Goal: Task Accomplishment & Management: Manage account settings

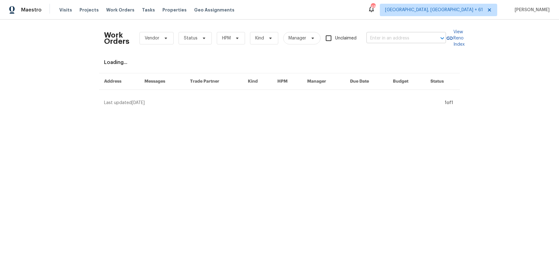
click at [388, 42] on input "text" at bounding box center [398, 39] width 62 height 10
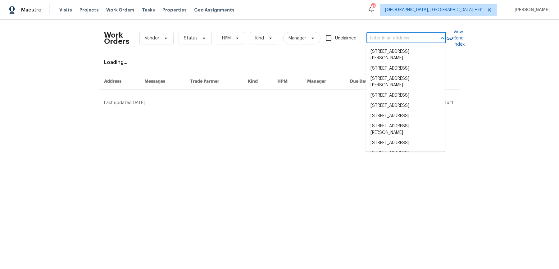
paste input "[STREET_ADDRESS]"
type input "10228 Waterbury Dr Providence Village, TX 76227"
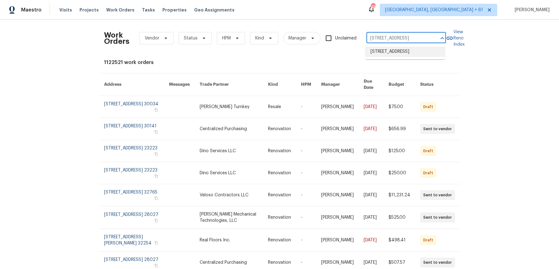
click at [392, 56] on li "10228 Waterbury Dr, Providence Village, TX 76227" at bounding box center [406, 52] width 80 height 10
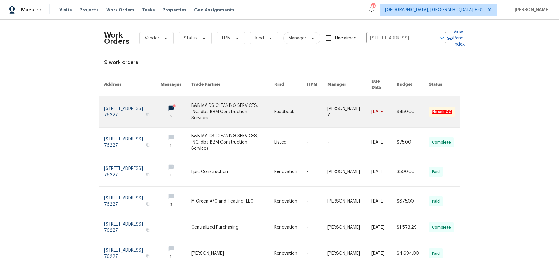
click at [359, 103] on link at bounding box center [349, 111] width 44 height 31
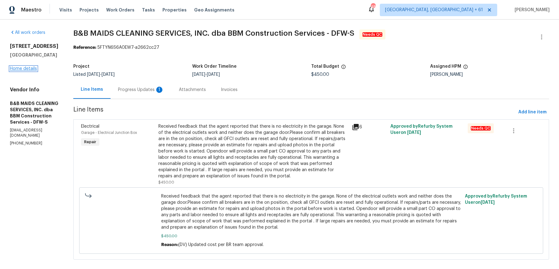
click at [32, 70] on link "Home details" at bounding box center [23, 68] width 27 height 4
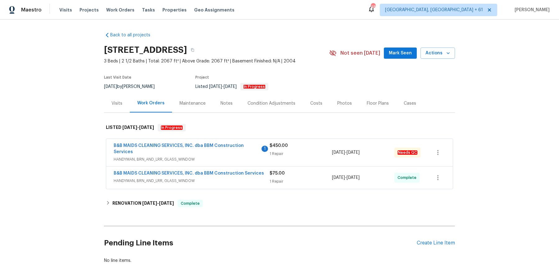
click at [211, 148] on span "B&B MAIDS CLEANING SERVICES, INC. dba BBM Construction Services" at bounding box center [187, 149] width 146 height 12
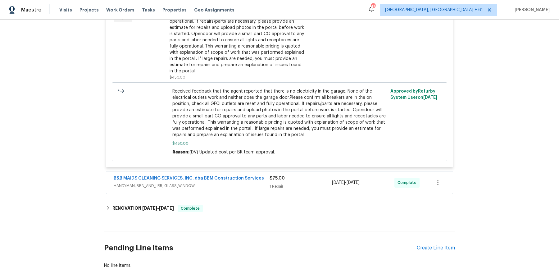
scroll to position [221, 0]
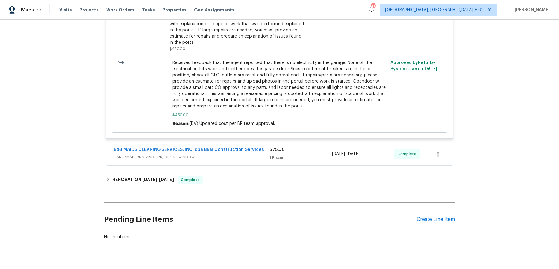
click at [258, 158] on span "HANDYMAN, BRN_AND_LRR, GLASS_WINDOW" at bounding box center [192, 157] width 156 height 6
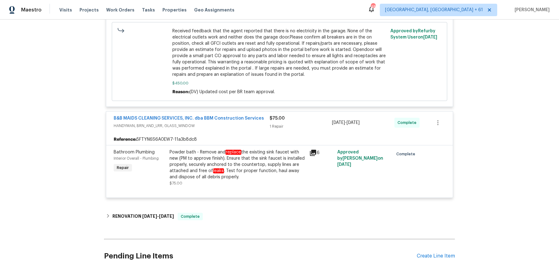
scroll to position [279, 0]
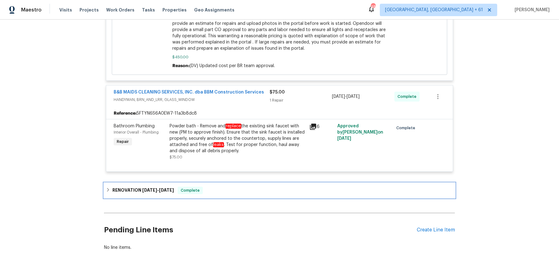
click at [244, 189] on div "RENOVATION 6/9/25 - 7/9/25 Complete" at bounding box center [279, 190] width 347 height 7
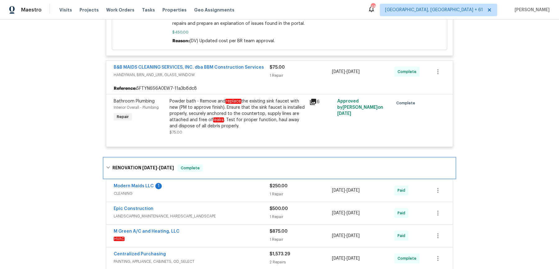
scroll to position [307, 0]
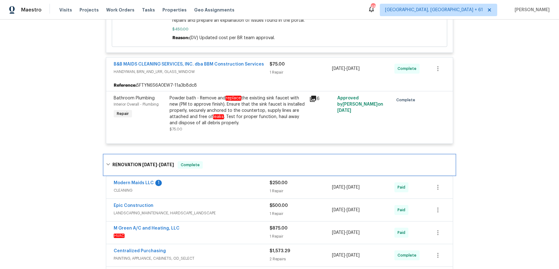
click at [263, 172] on div "RENOVATION 6/9/25 - 7/9/25 Complete" at bounding box center [279, 165] width 351 height 20
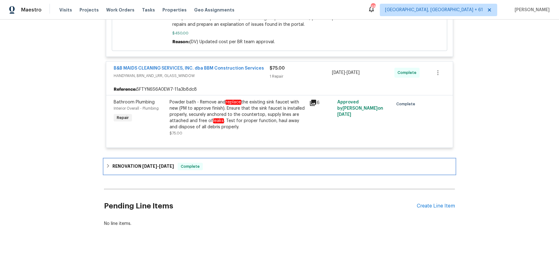
scroll to position [302, 0]
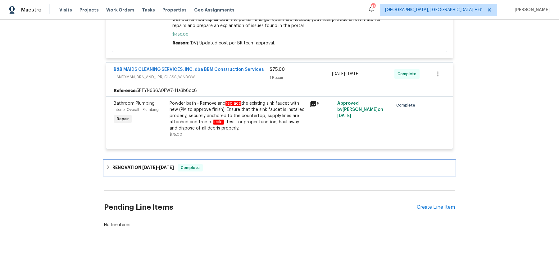
click at [235, 167] on div "RENOVATION 6/9/25 - 7/9/25 Complete" at bounding box center [279, 167] width 347 height 7
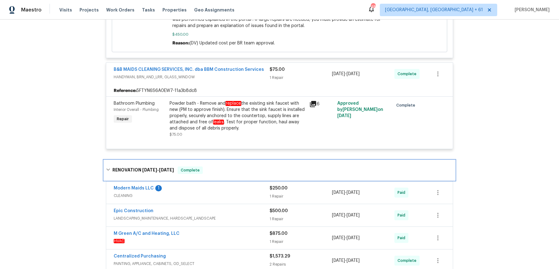
scroll to position [307, 0]
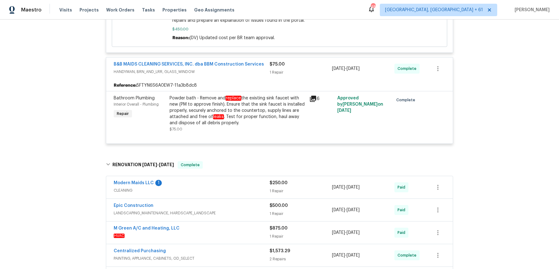
click at [235, 187] on span "CLEANING" at bounding box center [192, 190] width 156 height 6
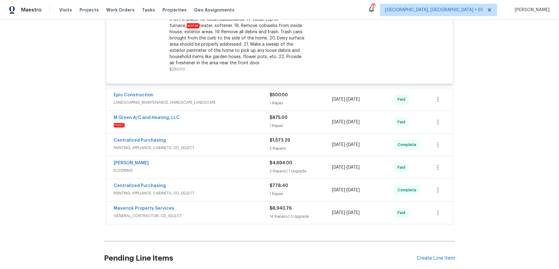
scroll to position [588, 0]
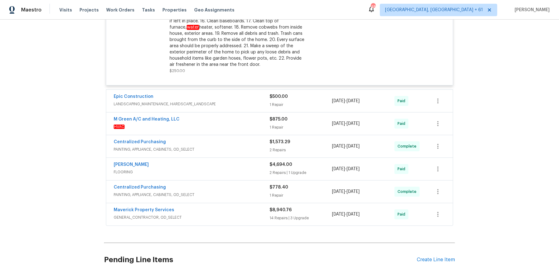
click at [115, 3] on div "Maestro Visits Projects Work Orders Tasks Properties Geo Assignments 487 Albuqu…" at bounding box center [279, 10] width 559 height 20
click at [115, 6] on div "Visits Projects Work Orders Tasks Properties Geo Assignments" at bounding box center [150, 10] width 183 height 12
click at [115, 9] on span "Work Orders" at bounding box center [120, 10] width 28 height 6
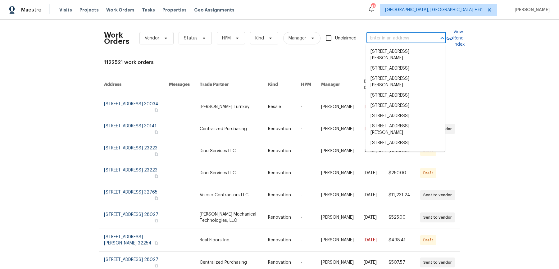
click at [377, 34] on input "text" at bounding box center [398, 39] width 62 height 10
paste input "220 Sun Grove Trl Georgetown, TX 78628"
type input "220 Sun Grove Trl Georgetown, TX 78628"
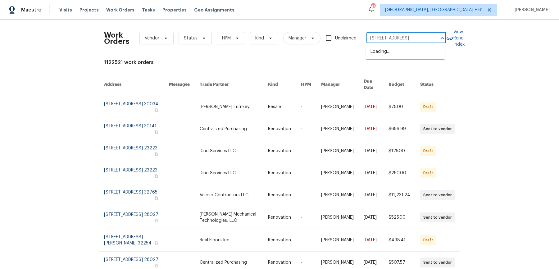
scroll to position [0, 25]
click at [380, 52] on li "220 Sun Grove Trl, Georgetown, TX 78628" at bounding box center [406, 52] width 80 height 10
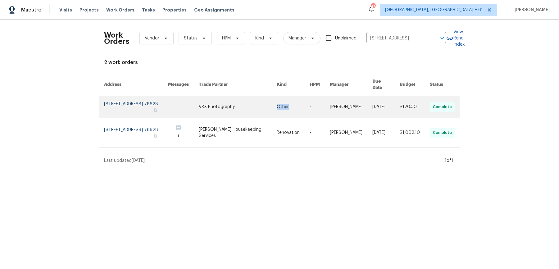
click at [280, 106] on td "Other" at bounding box center [288, 107] width 33 height 22
click at [219, 98] on link at bounding box center [238, 107] width 78 height 22
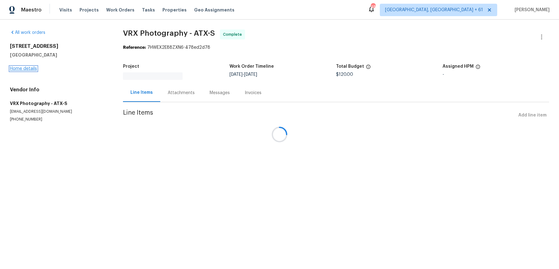
click at [34, 70] on link "Home details" at bounding box center [23, 68] width 27 height 4
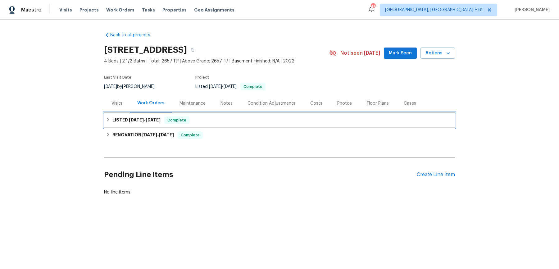
click at [229, 120] on div "LISTED 9/18/25 - 9/19/25 Complete" at bounding box center [279, 119] width 347 height 7
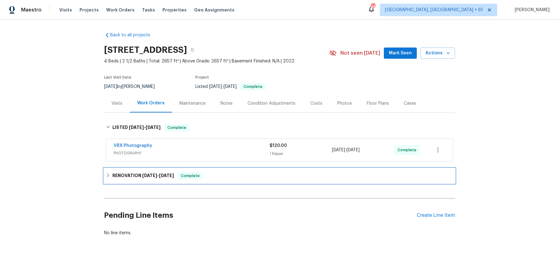
click at [208, 171] on div "RENOVATION 9/12/25 - 9/12/25 Complete" at bounding box center [279, 175] width 351 height 15
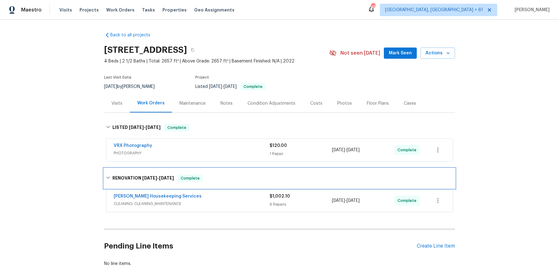
scroll to position [39, 0]
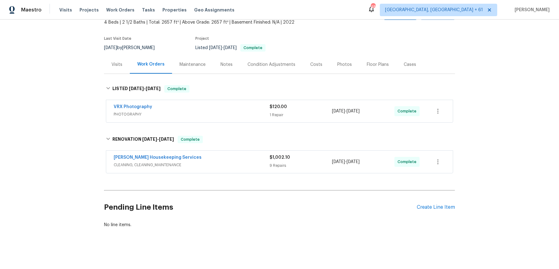
click at [254, 155] on div "Arelis Housekeeping Services" at bounding box center [192, 157] width 156 height 7
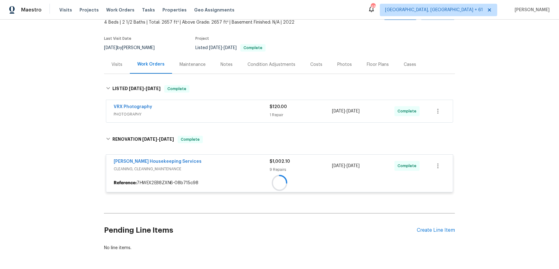
click at [263, 118] on div "VRX Photography PHOTOGRAPHY $120.00 1 Repair 9/18/2025 - 9/19/2025 Complete" at bounding box center [279, 111] width 347 height 22
click at [265, 114] on span "PHOTOGRAPHY" at bounding box center [192, 114] width 156 height 6
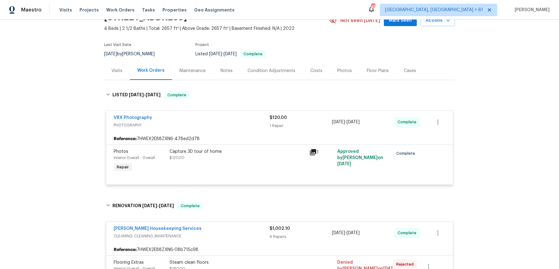
scroll to position [0, 0]
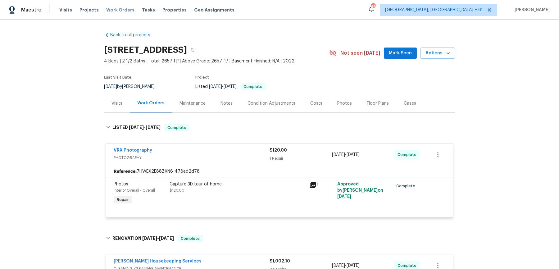
click at [107, 10] on span "Work Orders" at bounding box center [120, 10] width 28 height 6
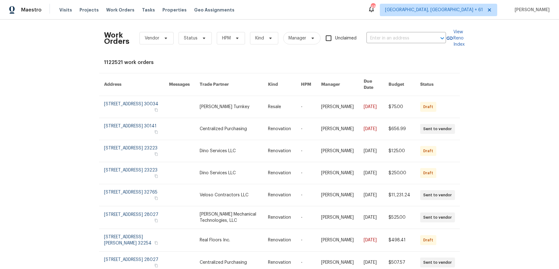
click at [387, 28] on div "Work Orders Vendor Status HPM Kind Manager Unclaimed ​" at bounding box center [275, 38] width 342 height 27
click at [387, 37] on input "text" at bounding box center [398, 39] width 62 height 10
paste input "8804 Trailblazer Dr Aubrey, TX 76227"
type input "8804 Trailblazer Dr Aubrey, TX 76227"
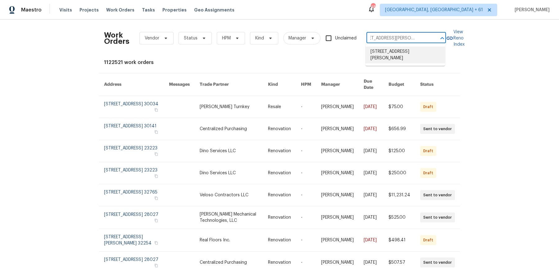
click at [387, 51] on li "8804 Trailblazer Dr, Aubrey, TX 76227" at bounding box center [406, 55] width 80 height 17
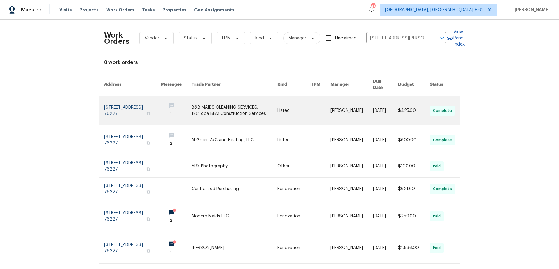
click at [357, 112] on link at bounding box center [352, 110] width 43 height 29
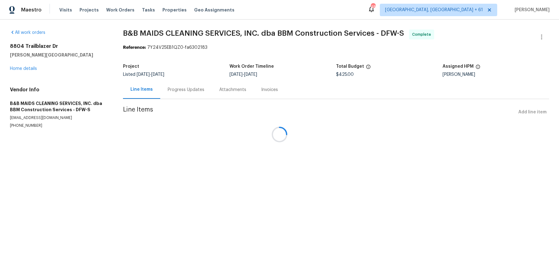
click at [29, 71] on div at bounding box center [279, 134] width 559 height 269
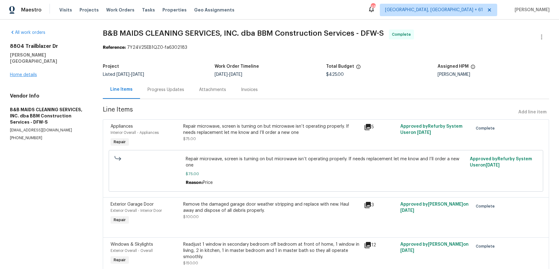
click at [29, 71] on div "8804 Trailblazer Dr Aubrey, TX 76227 Home details" at bounding box center [49, 60] width 78 height 35
click at [30, 66] on div "8804 Trailblazer Dr Aubrey, TX 76227 Home details" at bounding box center [49, 60] width 78 height 35
click at [30, 73] on link "Home details" at bounding box center [23, 75] width 27 height 4
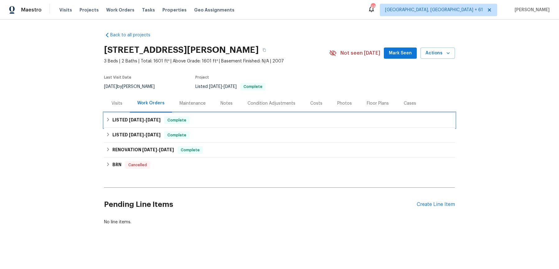
click at [271, 126] on div "LISTED 9/5/25 - 9/9/25 Complete" at bounding box center [279, 120] width 351 height 15
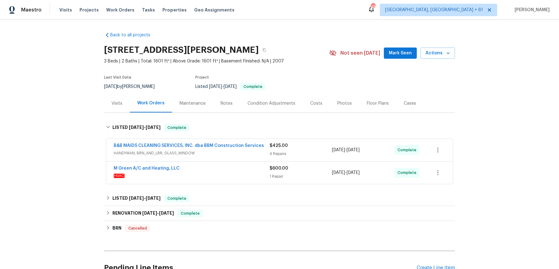
click at [258, 150] on span "HANDYMAN, BRN_AND_LRR, GLASS_WINDOW" at bounding box center [192, 153] width 156 height 6
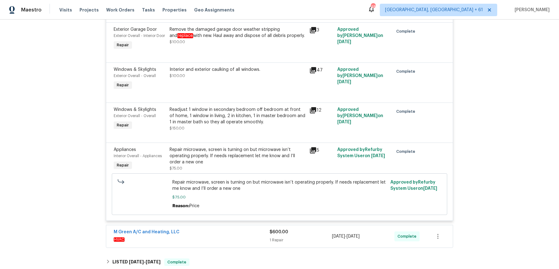
scroll to position [157, 0]
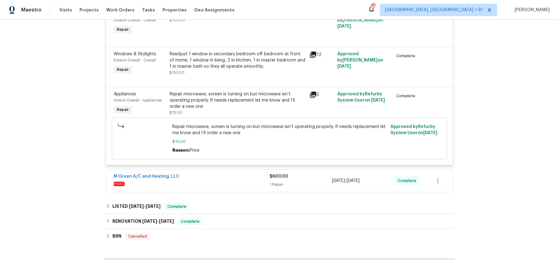
click at [261, 187] on span "HVAC" at bounding box center [192, 184] width 156 height 6
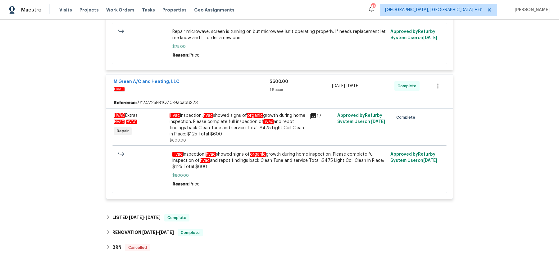
scroll to position [340, 0]
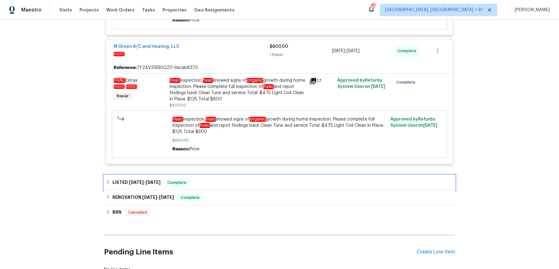
click at [260, 186] on div "LISTED 7/24/25 - 7/25/25 Complete" at bounding box center [279, 182] width 347 height 7
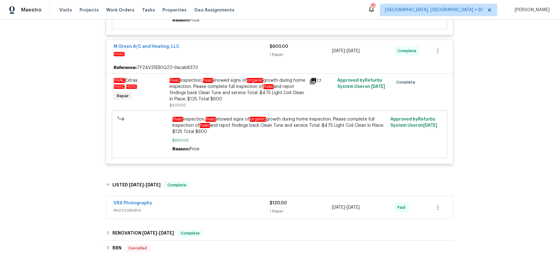
click at [243, 208] on div "VRX Photography" at bounding box center [192, 203] width 156 height 7
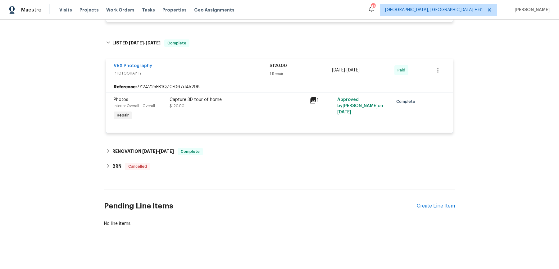
scroll to position [486, 0]
click at [237, 154] on div "RENOVATION 7/14/25 - 7/21/25 Complete" at bounding box center [279, 151] width 347 height 7
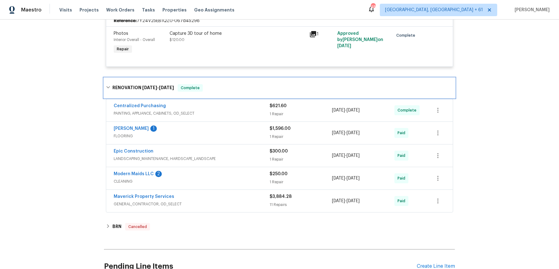
scroll to position [558, 0]
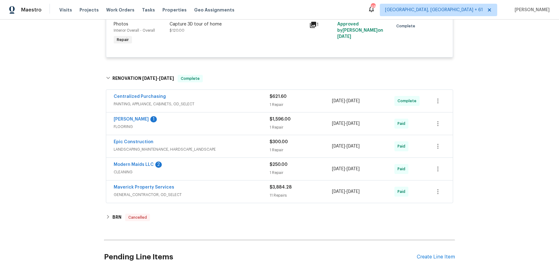
click at [235, 107] on span "PAINTING, APPLIANCE, CABINETS, OD_SELECT" at bounding box center [192, 104] width 156 height 6
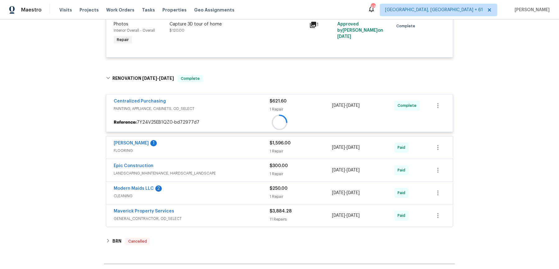
scroll to position [586, 0]
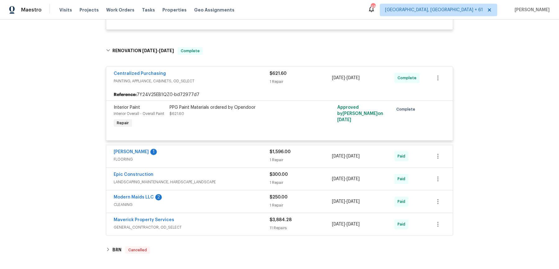
click at [229, 162] on span "FLOORING" at bounding box center [192, 159] width 156 height 6
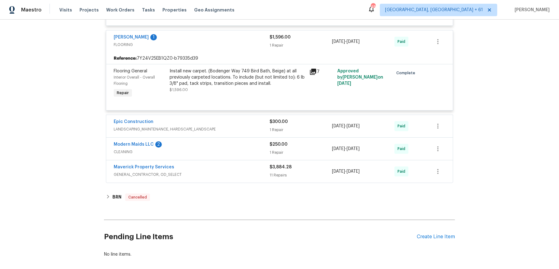
scroll to position [707, 0]
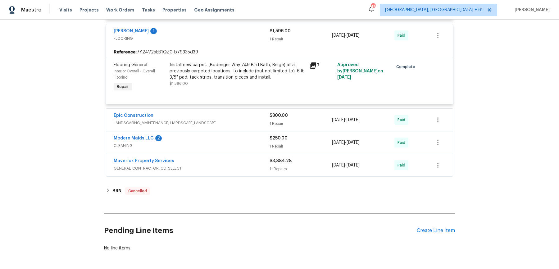
click at [237, 131] on div "Epic Construction LANDSCAPING_MAINTENANCE, HARDSCAPE_LANDSCAPE $300.00 1 Repair…" at bounding box center [279, 120] width 347 height 22
click at [240, 126] on span "LANDSCAPING_MAINTENANCE, HARDSCAPE_LANDSCAPE" at bounding box center [192, 123] width 156 height 6
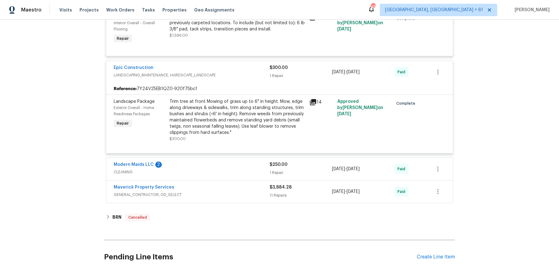
scroll to position [771, 0]
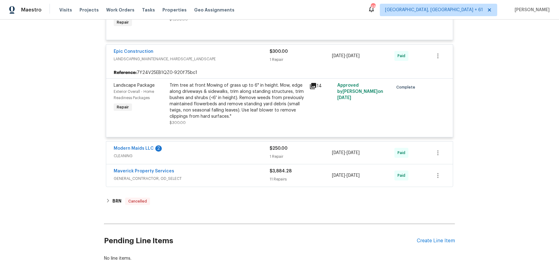
click at [240, 159] on span "CLEANING" at bounding box center [192, 156] width 156 height 6
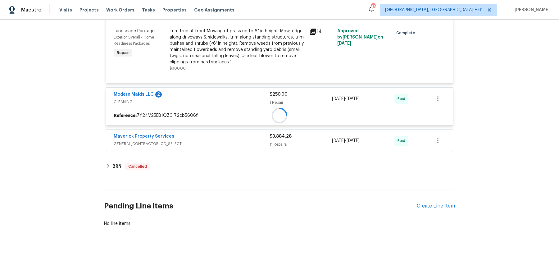
scroll to position [830, 0]
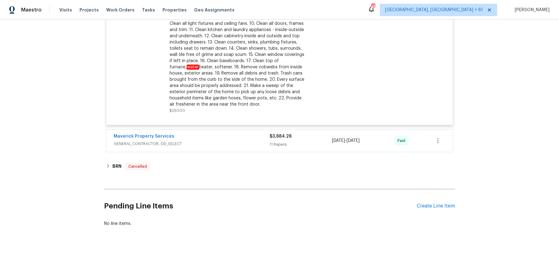
click at [241, 134] on div "Maverick Property Services" at bounding box center [192, 136] width 156 height 7
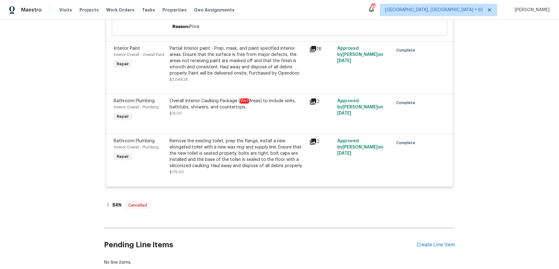
scroll to position [1599, 0]
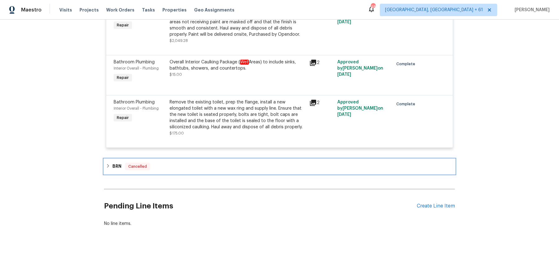
click at [222, 164] on div "BRN Cancelled" at bounding box center [279, 166] width 347 height 7
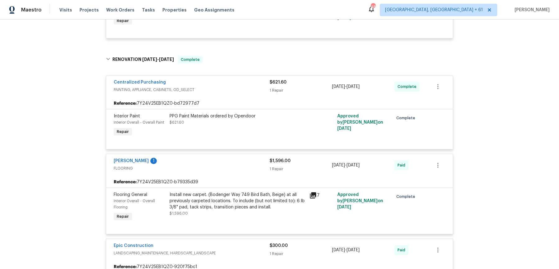
scroll to position [315, 0]
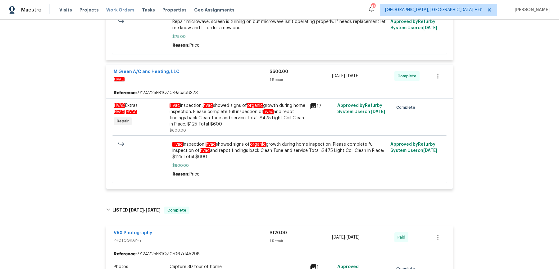
click at [128, 8] on div "Visits Projects Work Orders Tasks Properties Geo Assignments" at bounding box center [150, 10] width 183 height 12
click at [124, 10] on span "Work Orders" at bounding box center [120, 10] width 28 height 6
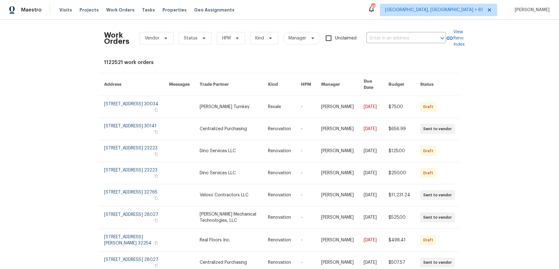
click at [394, 31] on div "Work Orders Vendor Status HPM Kind Manager Unclaimed ​" at bounding box center [275, 38] width 342 height 27
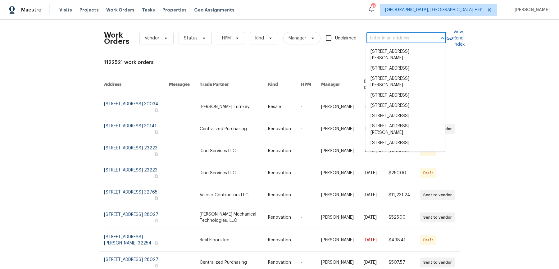
click at [392, 34] on input "text" at bounding box center [398, 39] width 62 height 10
paste input "10228 Waterbury Dr Providence Village, TX 76227"
type input "10228 Waterbury Dr Providence Village, TX 76227"
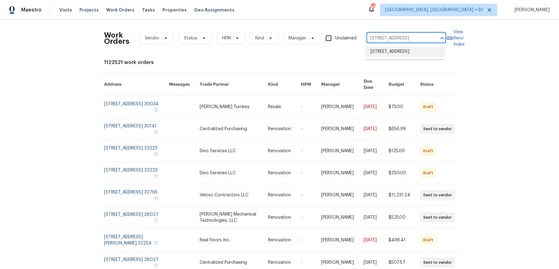
click at [390, 48] on li "10228 Waterbury Dr, Providence Village, TX 76227" at bounding box center [406, 52] width 80 height 10
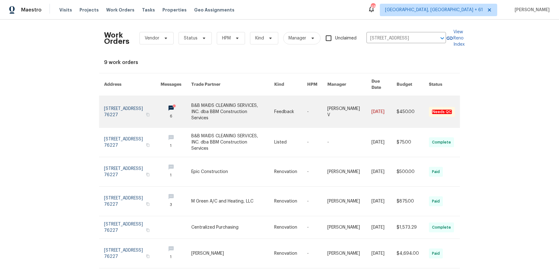
click at [337, 99] on link at bounding box center [349, 111] width 44 height 31
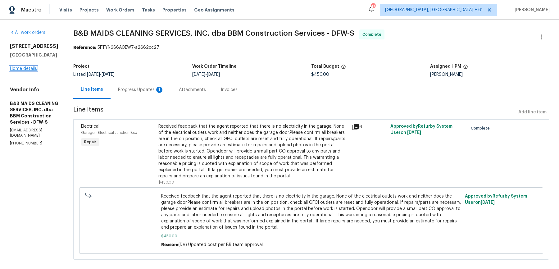
click at [28, 68] on link "Home details" at bounding box center [23, 68] width 27 height 4
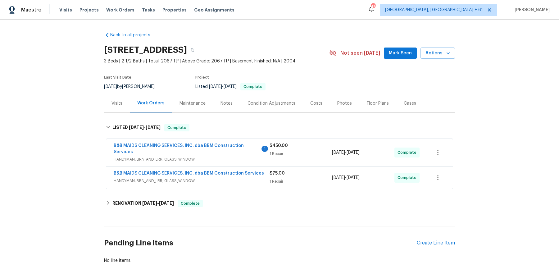
click at [230, 161] on span "HANDYMAN, BRN_AND_LRR, GLASS_WINDOW" at bounding box center [192, 159] width 156 height 6
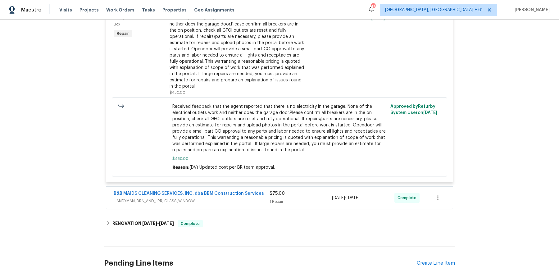
scroll to position [180, 0]
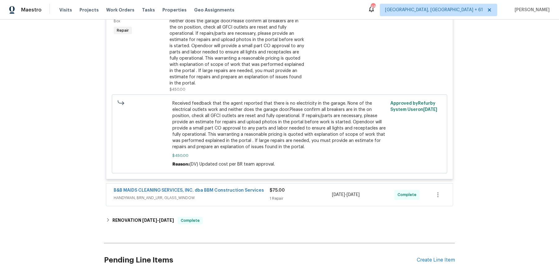
click at [249, 206] on div "B&B MAIDS CLEANING SERVICES, INC. dba BBM Construction Services 1 HANDYMAN, BRN…" at bounding box center [279, 82] width 351 height 251
click at [250, 198] on span "HANDYMAN, BRN_AND_LRR, GLASS_WINDOW" at bounding box center [192, 198] width 156 height 6
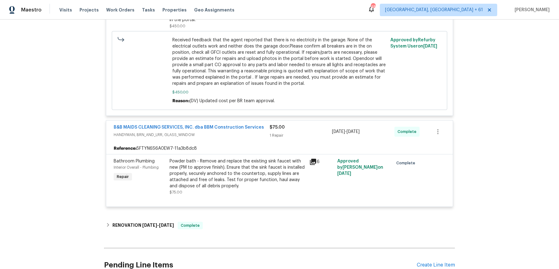
scroll to position [252, 0]
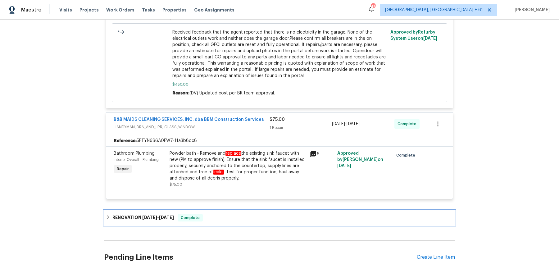
click at [234, 212] on div "RENOVATION 6/9/25 - 7/9/25 Complete" at bounding box center [279, 217] width 351 height 15
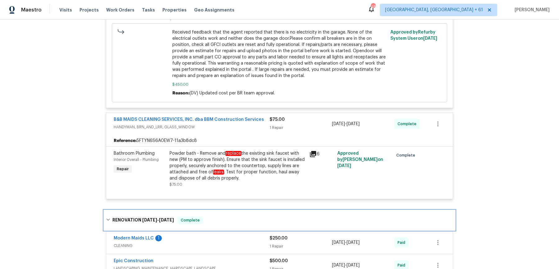
click at [231, 228] on div "RENOVATION 6/9/25 - 7/9/25 Complete" at bounding box center [279, 220] width 351 height 20
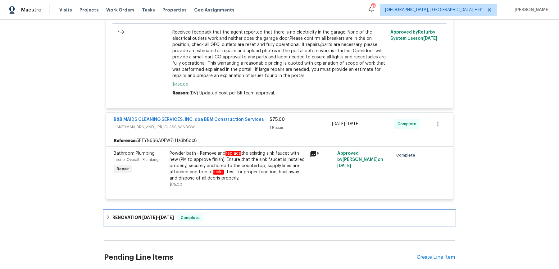
click at [232, 218] on div "RENOVATION 6/9/25 - 7/9/25 Complete" at bounding box center [279, 217] width 347 height 7
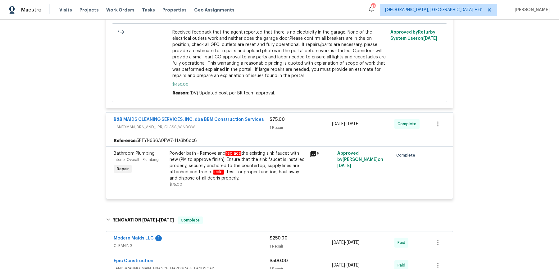
click at [230, 243] on span "CLEANING" at bounding box center [192, 246] width 156 height 6
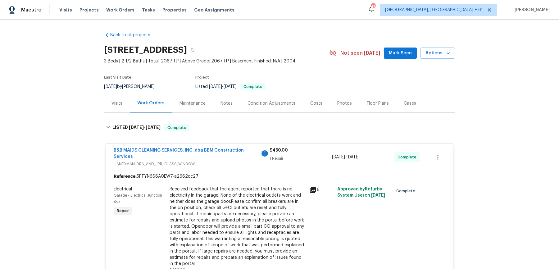
scroll to position [639, 0]
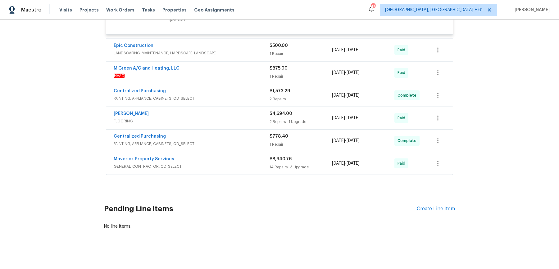
click at [257, 112] on div "Sherwin Williams" at bounding box center [192, 114] width 156 height 7
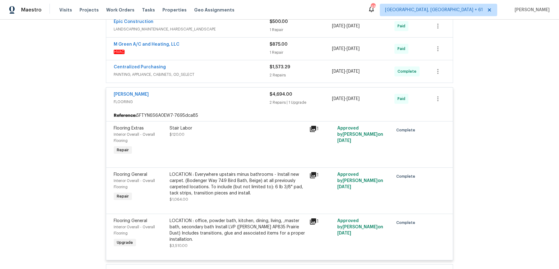
scroll to position [799, 0]
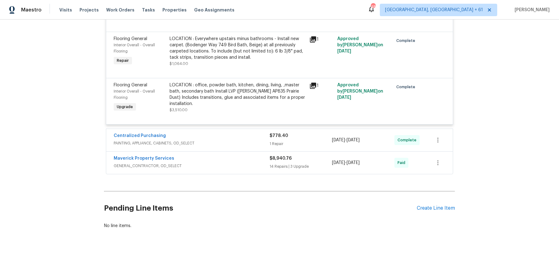
click at [250, 163] on span "GENERAL_CONTRACTOR, OD_SELECT" at bounding box center [192, 166] width 156 height 6
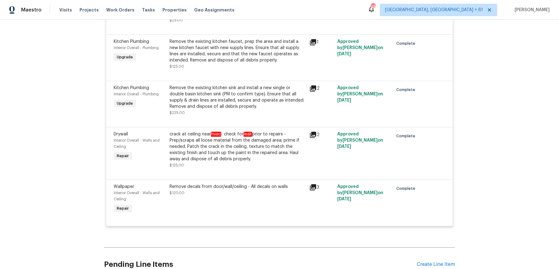
scroll to position [1826, 0]
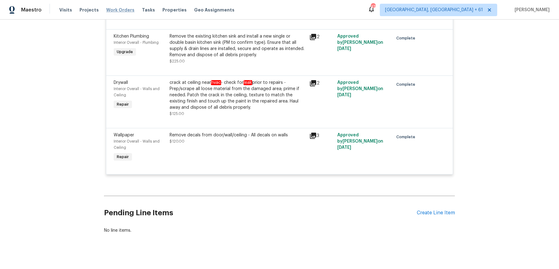
click at [119, 11] on span "Work Orders" at bounding box center [120, 10] width 28 height 6
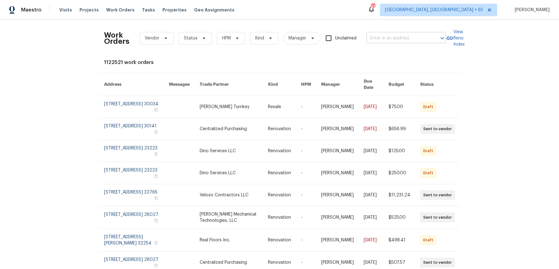
click at [419, 41] on input "text" at bounding box center [398, 39] width 62 height 10
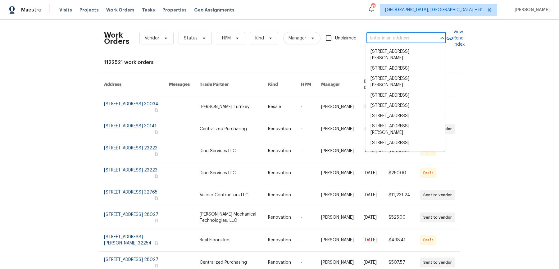
paste input "1345 Kingston Pl Providence Village, TX 76227"
type input "1345 Kingston Pl Providence Village, TX 76227"
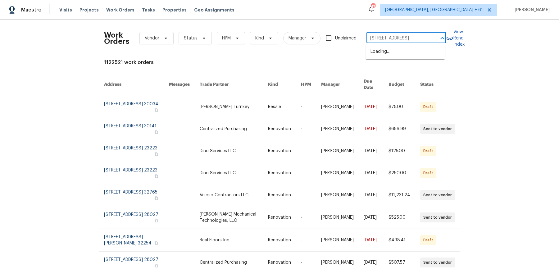
scroll to position [0, 34]
click at [399, 53] on li "1345 Kingston Pl, Providence Village, TX 76227" at bounding box center [406, 52] width 80 height 10
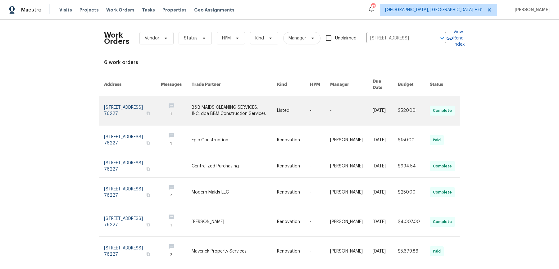
click at [340, 99] on link at bounding box center [351, 110] width 43 height 29
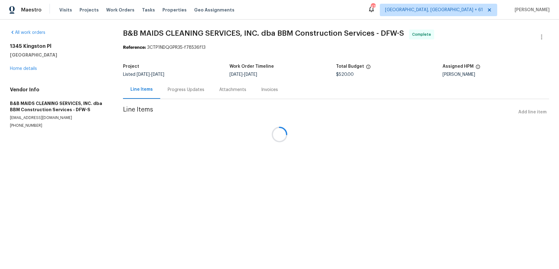
click at [26, 66] on div at bounding box center [279, 134] width 559 height 269
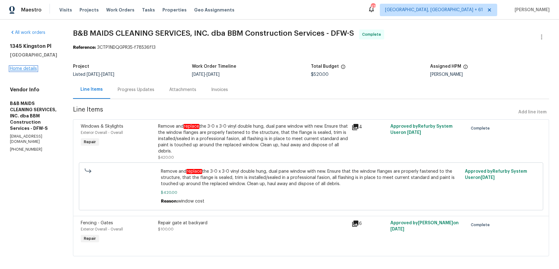
click at [26, 69] on link "Home details" at bounding box center [23, 68] width 27 height 4
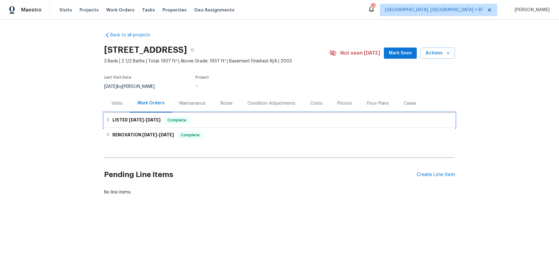
click at [224, 120] on div "LISTED 9/17/25 - 9/19/25 Complete" at bounding box center [279, 119] width 347 height 7
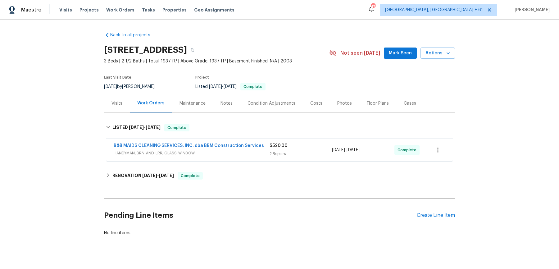
click at [223, 153] on span "HANDYMAN, BRN_AND_LRR, GLASS_WINDOW" at bounding box center [192, 153] width 156 height 6
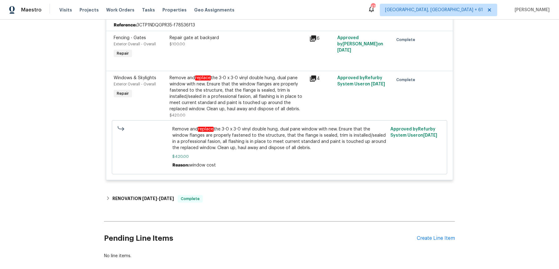
scroll to position [149, 0]
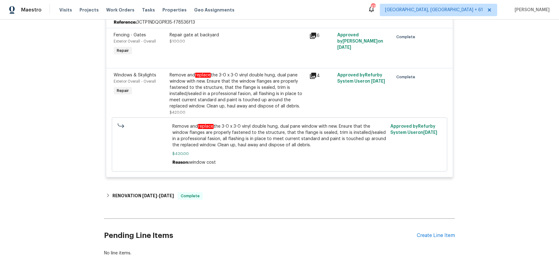
click at [221, 203] on div "Back to all projects 1345 Kingston Pl, Providence Village, TX 76227 3 Beds | 2 …" at bounding box center [279, 69] width 351 height 383
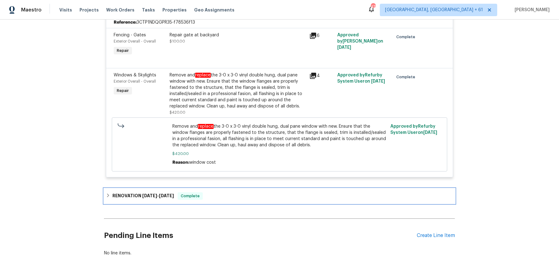
click at [228, 192] on div "RENOVATION 8/4/25 - 8/15/25 Complete" at bounding box center [279, 195] width 347 height 7
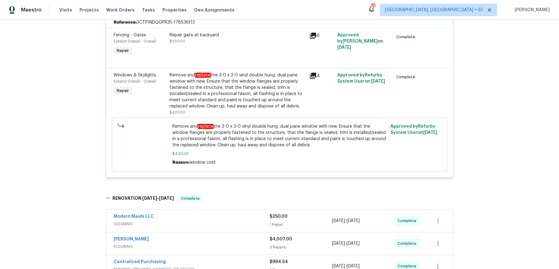
click at [229, 221] on span "CLEANING" at bounding box center [192, 224] width 156 height 6
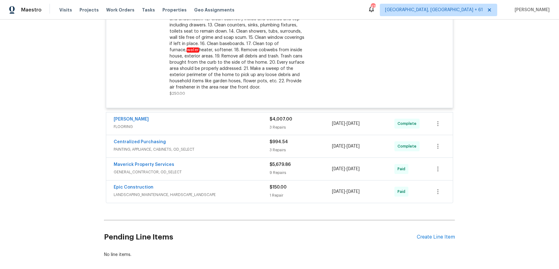
scroll to position [0, 0]
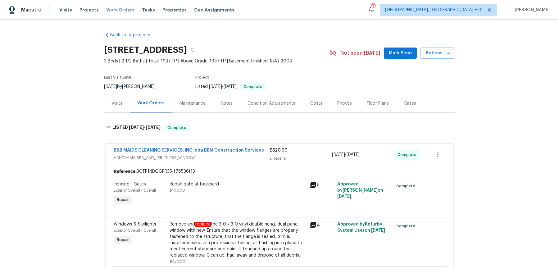
click at [124, 7] on span "Work Orders" at bounding box center [120, 10] width 28 height 6
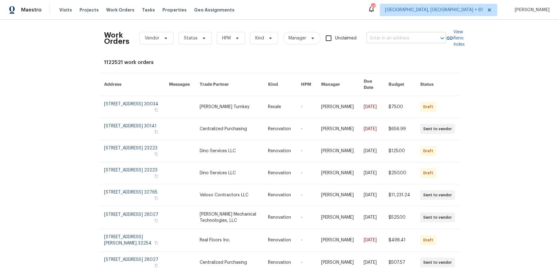
click at [382, 37] on input "text" at bounding box center [398, 39] width 62 height 10
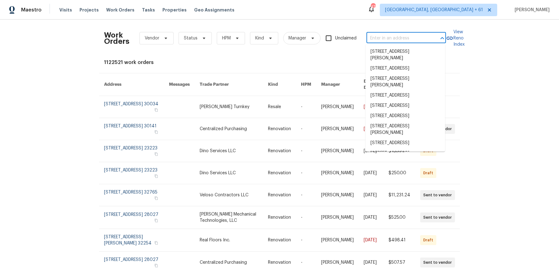
paste input "772 Nations Ct Rock Hill, SC 29730"
type input "772 Nations Ct Rock Hill, SC 29730"
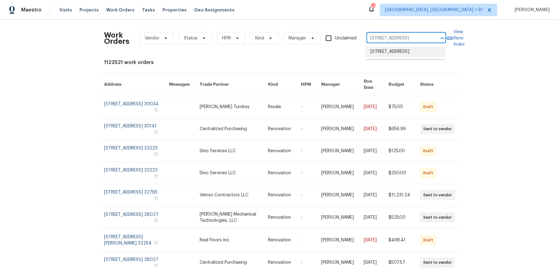
click at [384, 53] on li "772 Nations Ct, Rock Hill, SC 29730" at bounding box center [406, 52] width 80 height 10
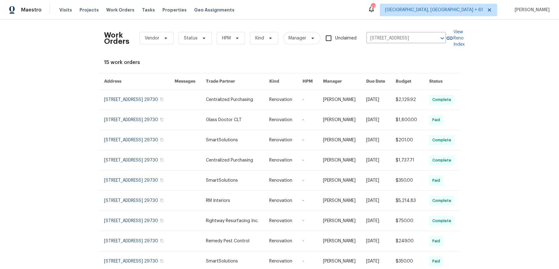
click at [290, 100] on link at bounding box center [286, 100] width 34 height 20
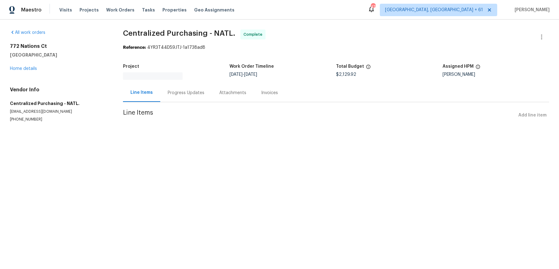
click at [33, 64] on div "772 Nations Ct Rock Hill, SC 29730 Home details" at bounding box center [59, 57] width 98 height 29
click at [31, 69] on div "All work orders 772 Nations Ct Rock Hill, SC 29730 Home details Vendor Info Cen…" at bounding box center [279, 83] width 559 height 127
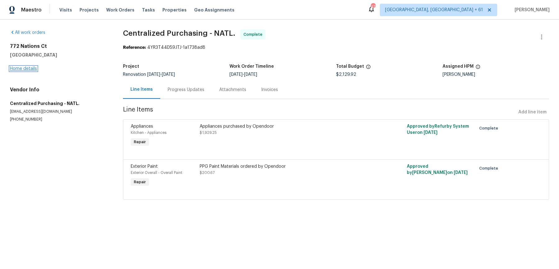
click at [20, 71] on link "Home details" at bounding box center [23, 68] width 27 height 4
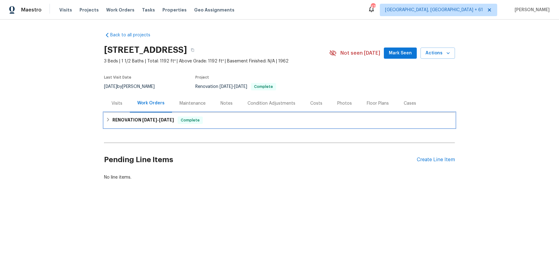
click at [217, 117] on div "RENOVATION 9/3/25 - 10/31/25 Complete" at bounding box center [279, 119] width 347 height 7
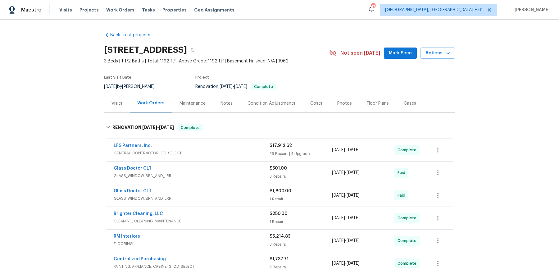
click at [219, 147] on div "LFS Partners, Inc." at bounding box center [192, 146] width 156 height 7
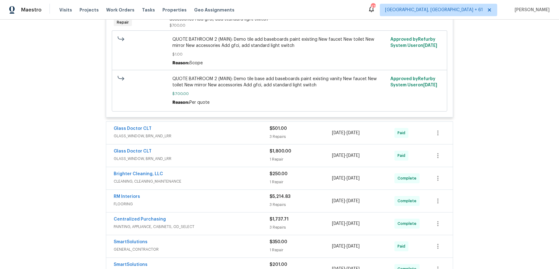
scroll to position [2588, 0]
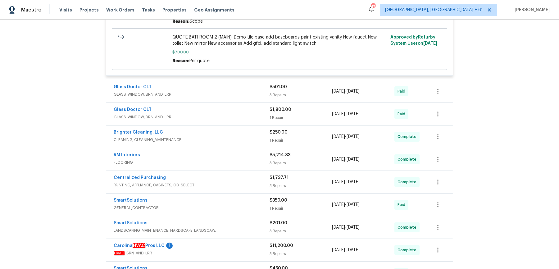
click at [246, 91] on span "GLASS_WINDOW, BRN_AND_LRR" at bounding box center [192, 94] width 156 height 6
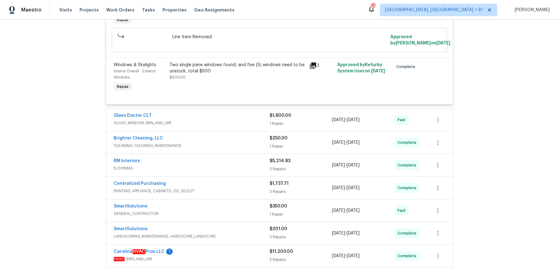
scroll to position [2764, 0]
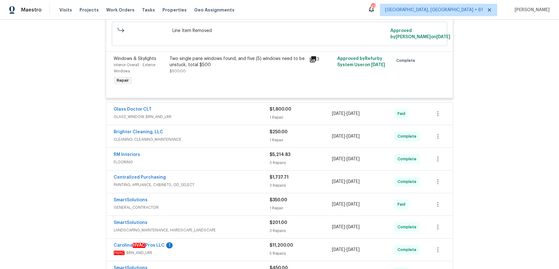
click at [259, 138] on span "CLEANING, CLEANING_MAINTENANCE" at bounding box center [192, 139] width 156 height 6
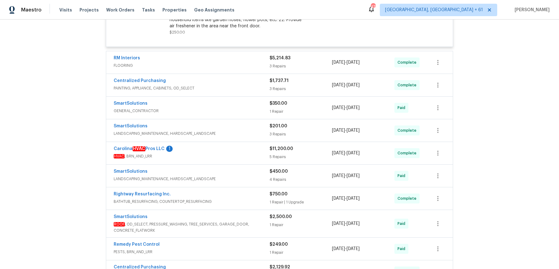
click at [257, 130] on span "LANDSCAPING_MAINTENANCE, HARDSCAPE_LANDSCAPE" at bounding box center [192, 133] width 156 height 6
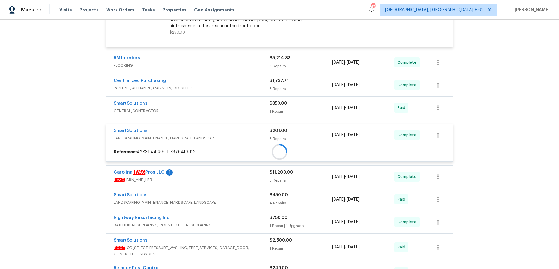
scroll to position [3072, 0]
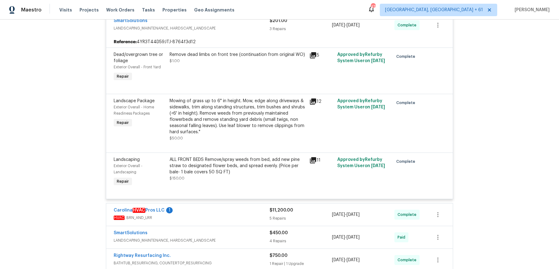
click at [256, 207] on div "Carolina HVAC Pros LLC 1" at bounding box center [192, 210] width 156 height 7
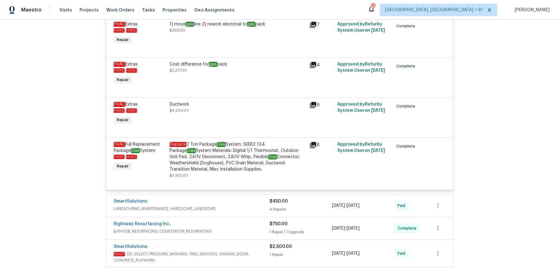
scroll to position [3440, 0]
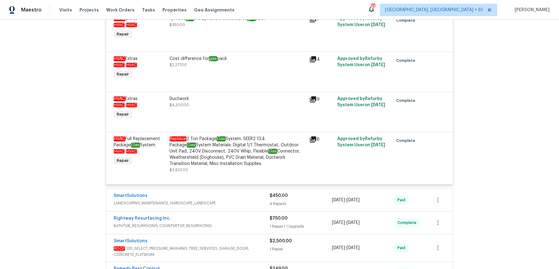
click at [254, 200] on span "LANDSCAPING_MAINTENANCE, HARDSCAPE_LANDSCAPE" at bounding box center [192, 203] width 156 height 6
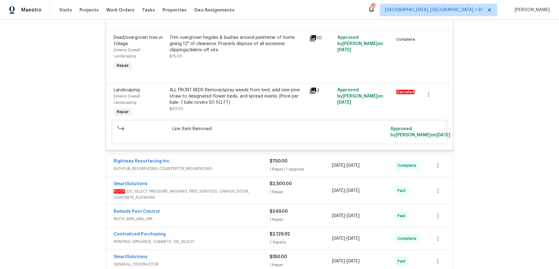
scroll to position [3805, 0]
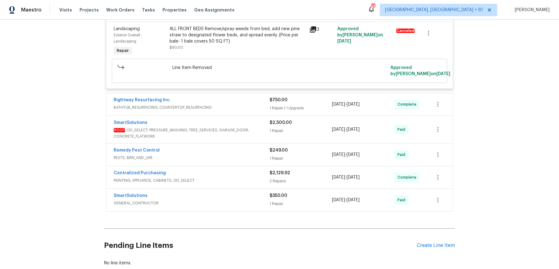
click at [254, 104] on span "BATHTUB_RESURFACING, COUNTERTOP_RESURFACING" at bounding box center [192, 107] width 156 height 6
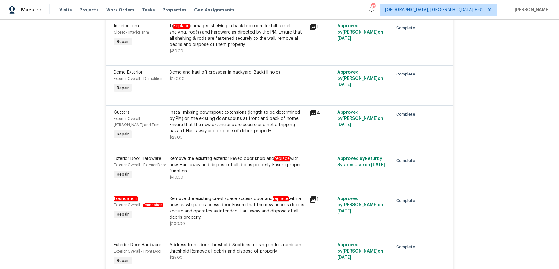
scroll to position [0, 0]
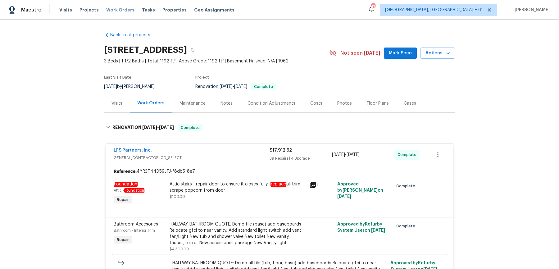
click at [118, 8] on span "Work Orders" at bounding box center [120, 10] width 28 height 6
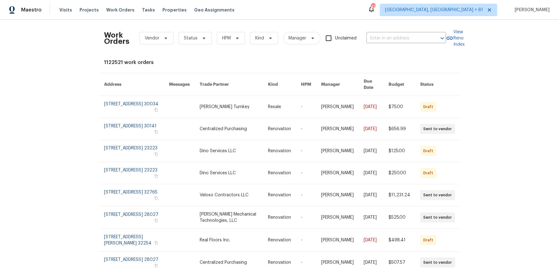
click at [424, 43] on div "Work Orders Vendor Status HPM Kind Manager Unclaimed ​" at bounding box center [275, 38] width 342 height 27
click at [425, 41] on input "text" at bounding box center [398, 39] width 62 height 10
paste input "260 Everett Rd Parsippany, NJ 07054"
type input "260 Everett Rd Parsippany, NJ 07054"
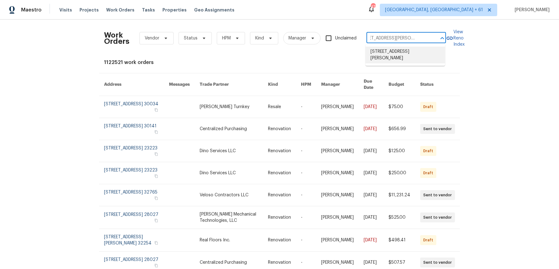
click at [422, 48] on li "260 Everett Rd, Parsippany, NJ 07054" at bounding box center [406, 55] width 80 height 17
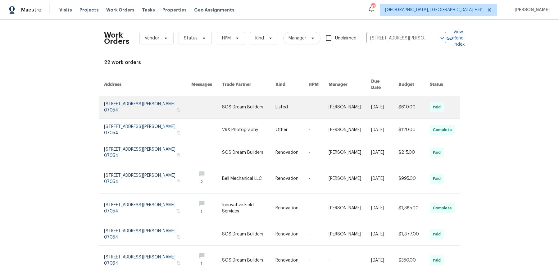
click at [361, 98] on link at bounding box center [350, 107] width 43 height 22
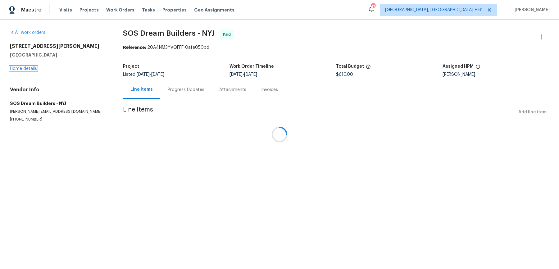
click at [31, 69] on link "Home details" at bounding box center [23, 68] width 27 height 4
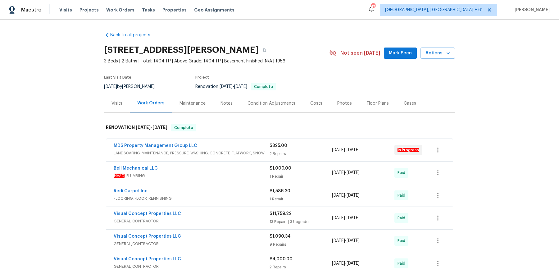
click at [228, 152] on span "LANDSCAPING_MAINTENANCE, PRESSURE_WASHING, CONCRETE_FLATWORK, SNOW" at bounding box center [192, 153] width 156 height 6
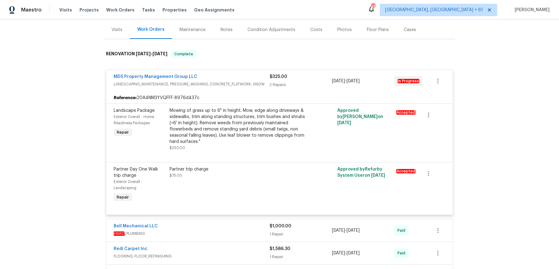
click at [231, 229] on div "Bell Mechanical LLC" at bounding box center [192, 226] width 156 height 7
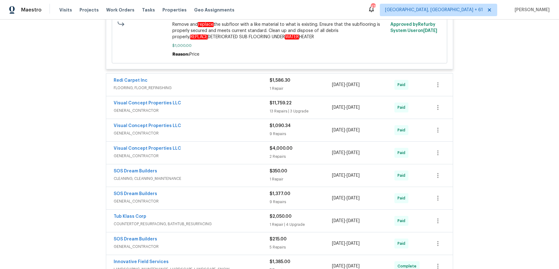
scroll to position [441, 0]
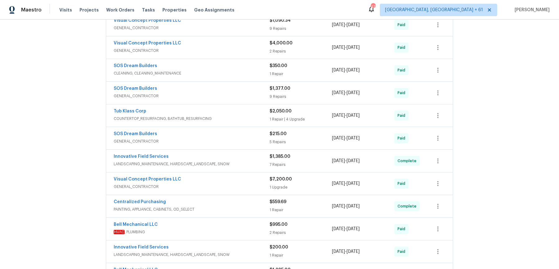
click at [231, 131] on div "SOS Dream Builders" at bounding box center [192, 134] width 156 height 7
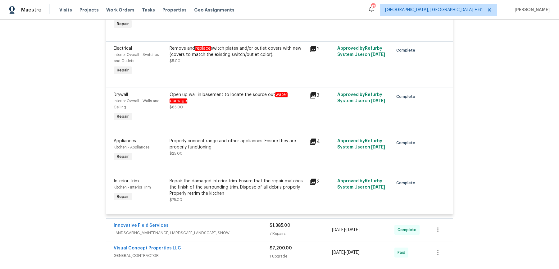
scroll to position [625, 0]
click at [244, 222] on div "Innovative Field Services" at bounding box center [192, 225] width 156 height 7
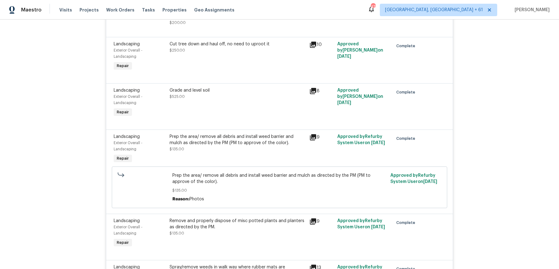
scroll to position [1057, 0]
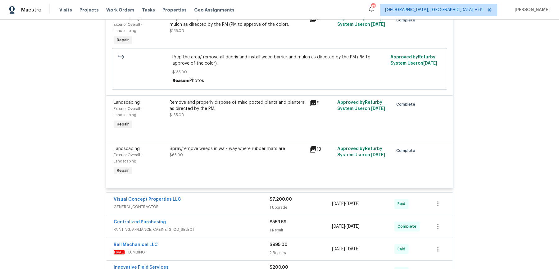
click at [244, 204] on span "GENERAL_CONTRACTOR" at bounding box center [192, 207] width 156 height 6
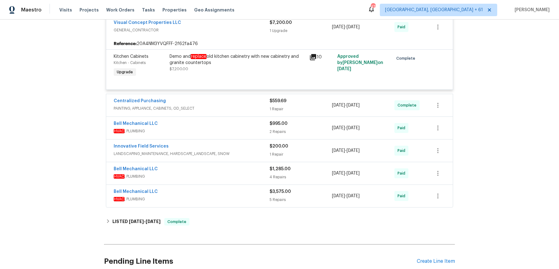
scroll to position [1248, 0]
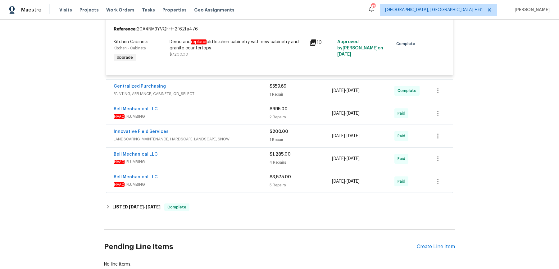
click at [239, 106] on div "Bell Mechanical LLC" at bounding box center [192, 109] width 156 height 7
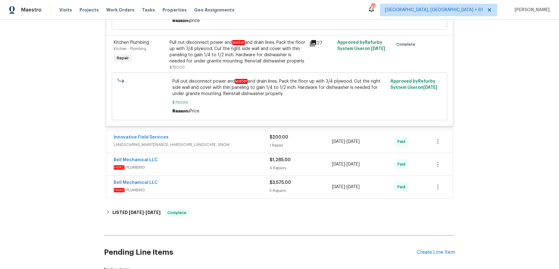
scroll to position [1427, 0]
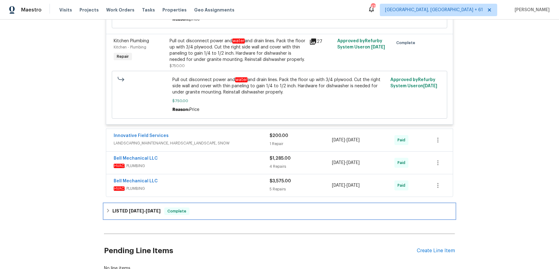
click at [227, 209] on div "LISTED 8/26/25 - 8/27/25 Complete" at bounding box center [279, 211] width 351 height 15
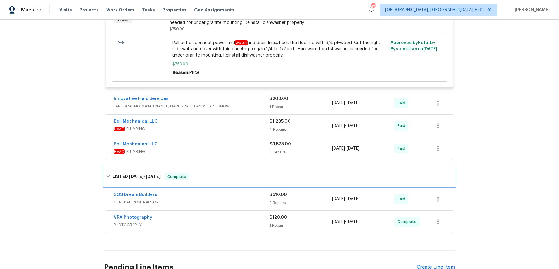
scroll to position [1476, 0]
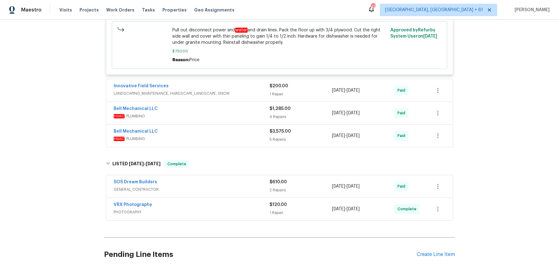
click at [240, 179] on div "SOS Dream Builders" at bounding box center [192, 182] width 156 height 7
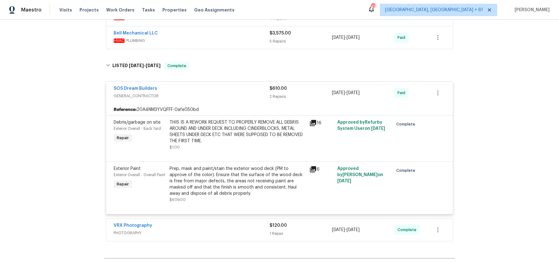
scroll to position [1585, 0]
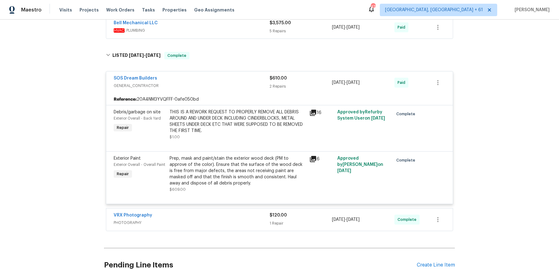
click at [229, 222] on div "VRX Photography PHOTOGRAPHY $120.00 1 Repair 8/26/2025 - 8/27/2025 Complete" at bounding box center [279, 219] width 347 height 23
click at [231, 212] on div "VRX Photography" at bounding box center [192, 215] width 156 height 7
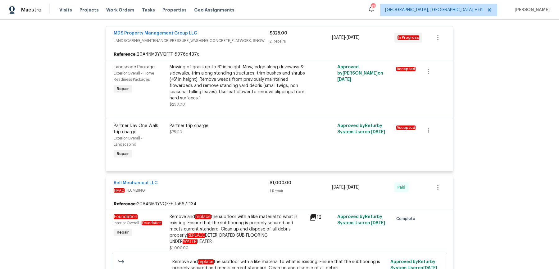
scroll to position [171, 0]
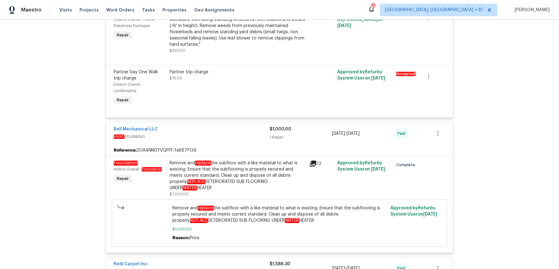
click at [102, 12] on div "Visits Projects Work Orders Tasks Properties Geo Assignments" at bounding box center [150, 10] width 183 height 12
click at [106, 12] on span "Work Orders" at bounding box center [120, 10] width 28 height 6
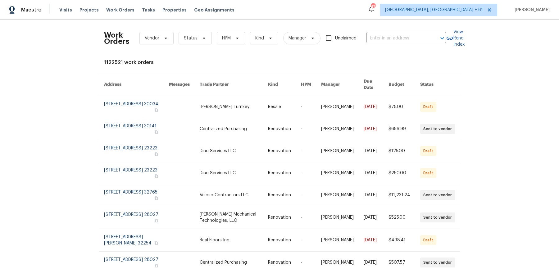
click at [412, 43] on div "Work Orders Vendor Status HPM Kind Manager Unclaimed ​" at bounding box center [275, 38] width 342 height 27
click at [412, 39] on input "text" at bounding box center [398, 39] width 62 height 10
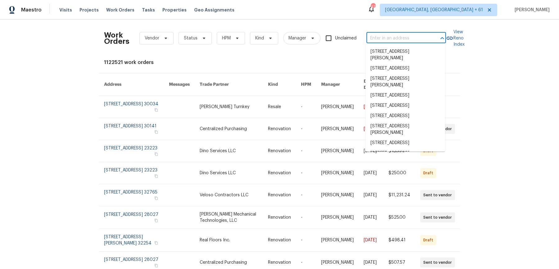
paste input "1507 Chadmore Ln NW Concord, NC 28027"
type input "1507 Chadmore Ln NW Concord, NC 28027"
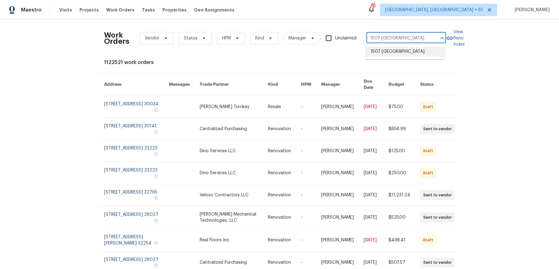
click at [408, 57] on li "1507 Chadmore Ln NW, Concord, NC 28027" at bounding box center [406, 52] width 80 height 10
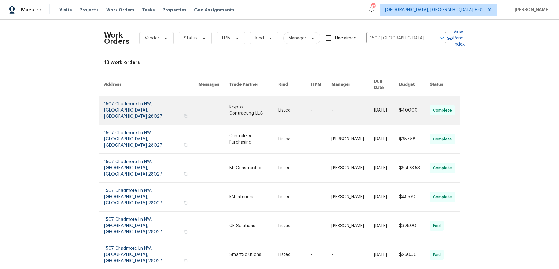
click at [363, 100] on link at bounding box center [352, 110] width 43 height 29
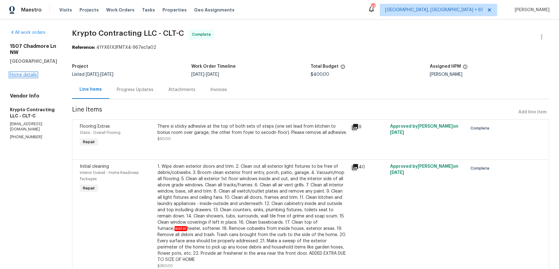
click at [23, 75] on link "Home details" at bounding box center [23, 75] width 27 height 4
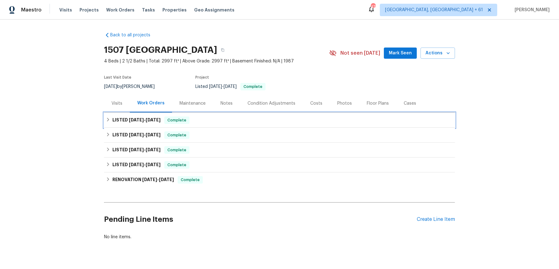
click at [219, 116] on div "LISTED 9/17/25 - 9/27/25 Complete" at bounding box center [279, 119] width 347 height 7
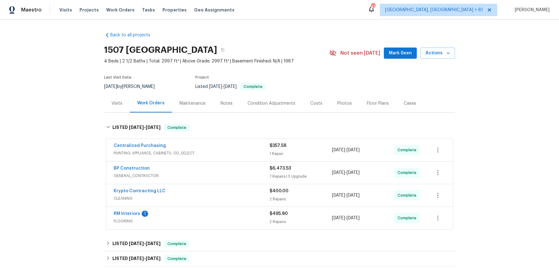
click at [230, 155] on span "PAINTING, APPLIANCE, CABINETS, OD_SELECT" at bounding box center [192, 153] width 156 height 6
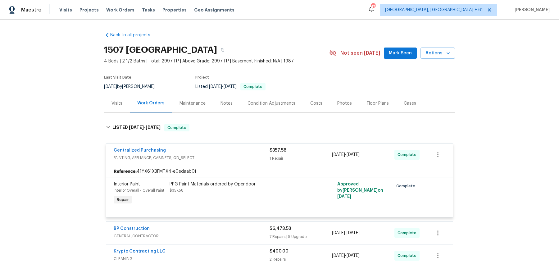
scroll to position [52, 0]
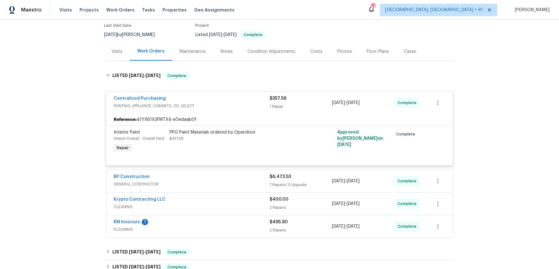
click at [225, 174] on div "BP Construction" at bounding box center [192, 177] width 156 height 7
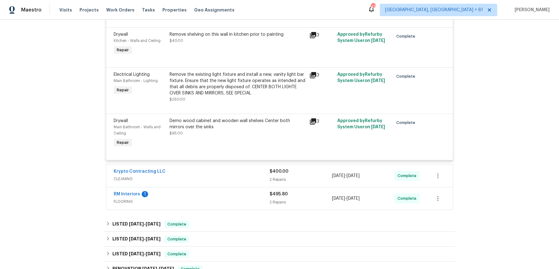
scroll to position [815, 0]
click at [226, 167] on div "Krypto Contracting LLC" at bounding box center [192, 170] width 156 height 7
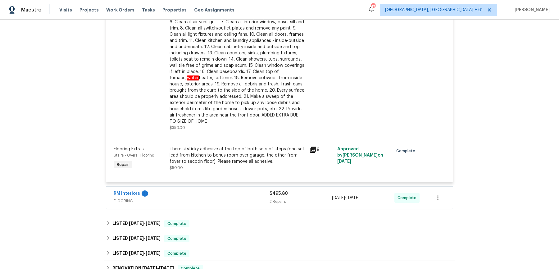
click at [224, 198] on span "FLOORING" at bounding box center [192, 201] width 156 height 6
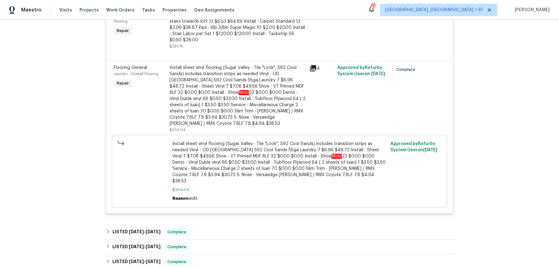
scroll to position [1260, 0]
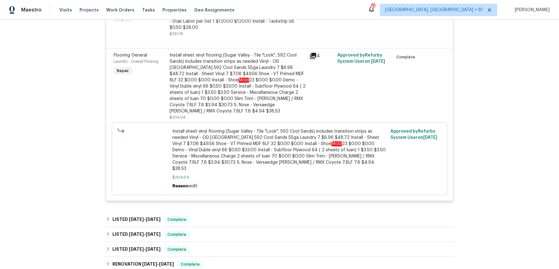
click at [228, 212] on div "LISTED 6/24/25 - 6/25/25 Complete" at bounding box center [279, 219] width 351 height 15
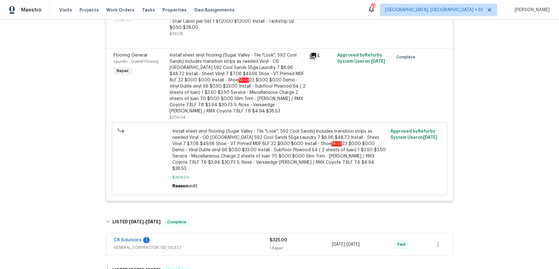
click at [112, 16] on div "Visits Projects Work Orders Tasks Properties Geo Assignments" at bounding box center [150, 10] width 183 height 12
click at [112, 10] on span "Work Orders" at bounding box center [120, 10] width 28 height 6
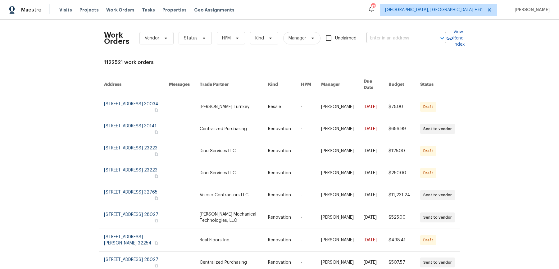
click at [386, 36] on input "text" at bounding box center [398, 39] width 62 height 10
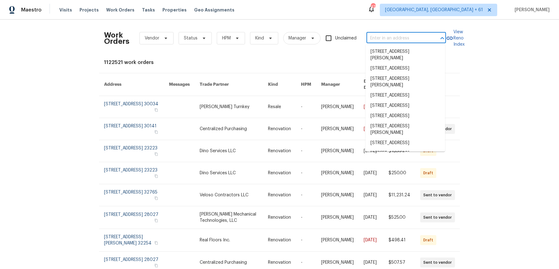
paste input "12330 Deersong Dr Jacksonville, FL 32218"
type input "12330 Deersong Dr Jacksonville, FL 32218"
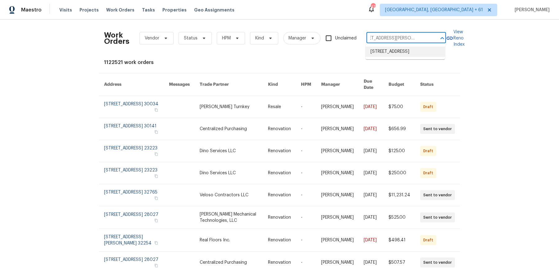
click at [392, 54] on li "12330 Deersong Dr, Jacksonville, FL 32218" at bounding box center [406, 52] width 80 height 10
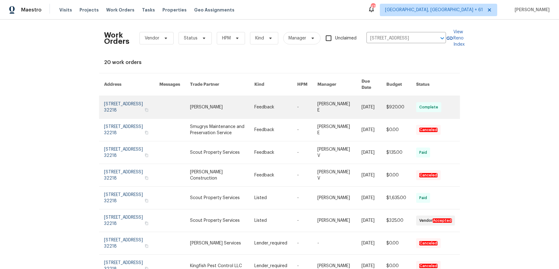
click at [385, 107] on td "$920.00" at bounding box center [396, 107] width 30 height 23
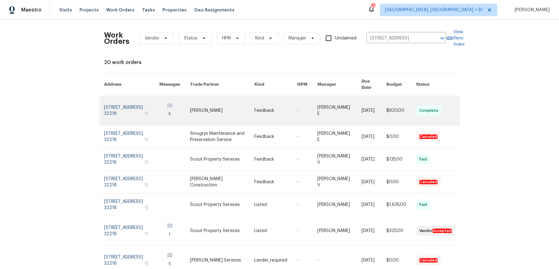
click at [307, 104] on link at bounding box center [307, 110] width 20 height 29
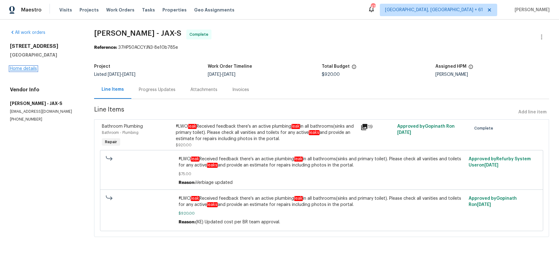
click at [21, 68] on link "Home details" at bounding box center [23, 68] width 27 height 4
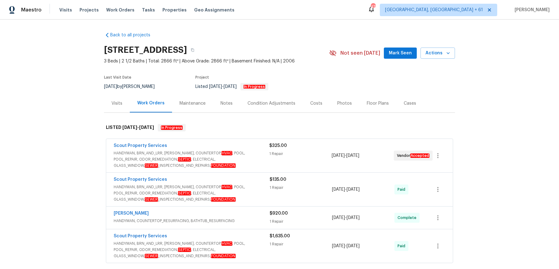
click at [225, 156] on span "HANDYMAN, BRN_AND_LRR, WELLS, COUNTERTOP, HVAC , POOL, POOL_REPAIR, ODOR_REMEDI…" at bounding box center [192, 159] width 156 height 19
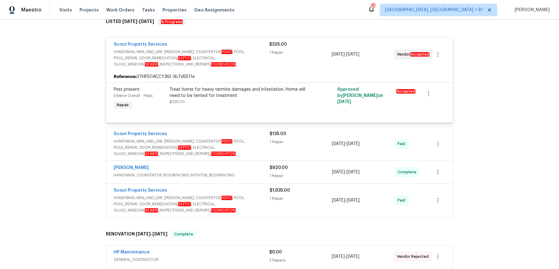
click at [255, 148] on span "HANDYMAN, BRN_AND_LRR, WELLS, COUNTERTOP, HVAC , POOL, POOL_REPAIR, ODOR_REMEDI…" at bounding box center [192, 147] width 156 height 19
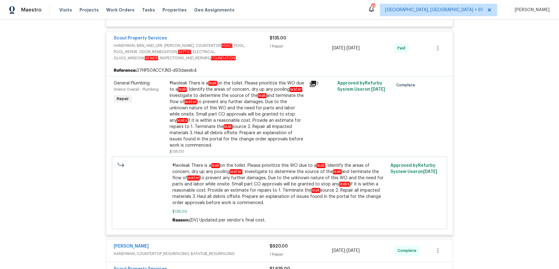
scroll to position [210, 0]
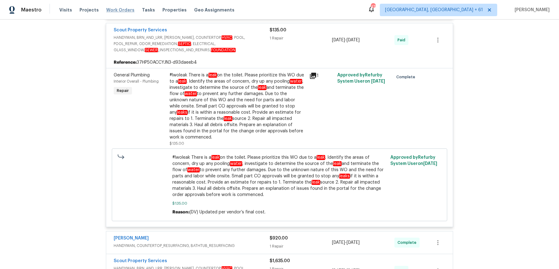
click at [118, 11] on span "Work Orders" at bounding box center [120, 10] width 28 height 6
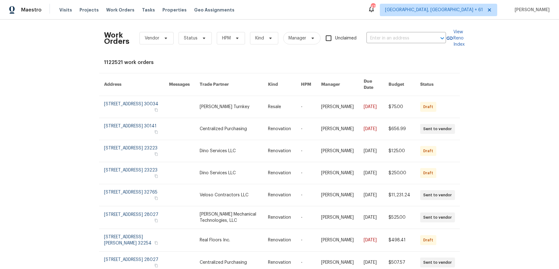
click at [407, 43] on div "Work Orders Vendor Status HPM Kind Manager Unclaimed ​" at bounding box center [275, 38] width 342 height 27
click at [407, 39] on input "text" at bounding box center [398, 39] width 62 height 10
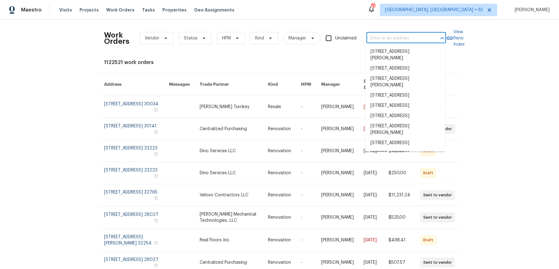
paste input "1800 E Old Ranch Rd Colton true 161, CA 92324"
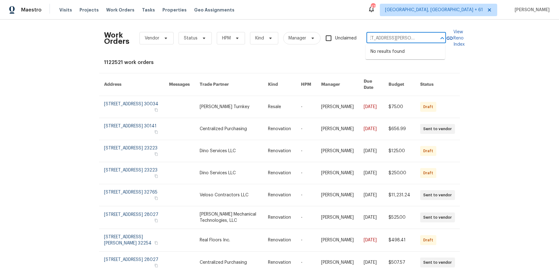
drag, startPoint x: 391, startPoint y: 37, endPoint x: 498, endPoint y: 37, distance: 107.2
click at [498, 37] on div "Work Orders Vendor Status HPM Kind Manager Unclaimed 1800 E Old Ranch Rd Colton…" at bounding box center [279, 144] width 559 height 249
type input "1800 E Old Ranch Rd"
click at [409, 52] on li "1800 E Old Ranch Rd Apt 161, Colton, CA 92324" at bounding box center [406, 52] width 80 height 10
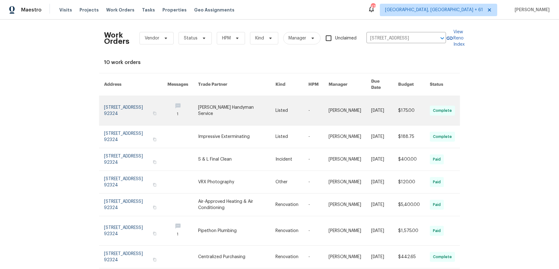
click at [272, 102] on link at bounding box center [236, 110] width 77 height 29
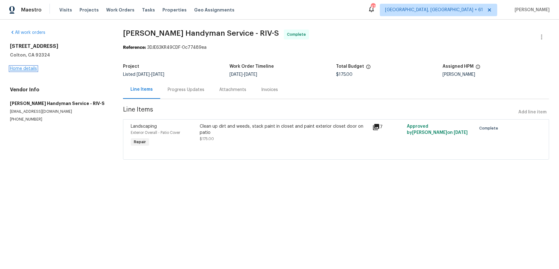
click at [27, 68] on link "Home details" at bounding box center [23, 68] width 27 height 4
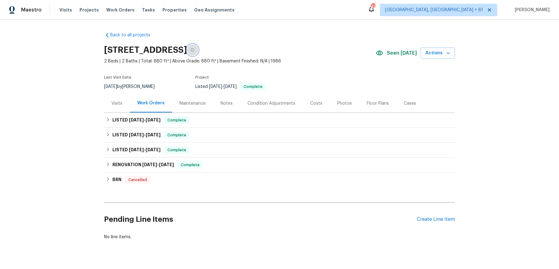
click at [194, 50] on icon "button" at bounding box center [192, 49] width 3 height 3
click at [123, 11] on span "Work Orders" at bounding box center [120, 10] width 28 height 6
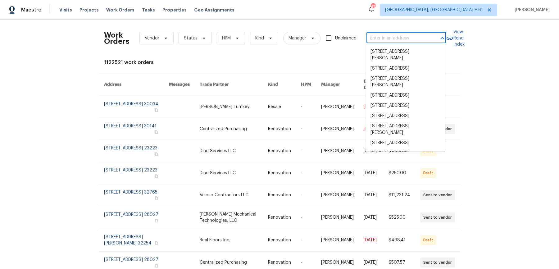
click at [418, 37] on input "text" at bounding box center [398, 39] width 62 height 10
paste input "1800 E Old Ranch Rd Apt 161, Colton, CA 92324"
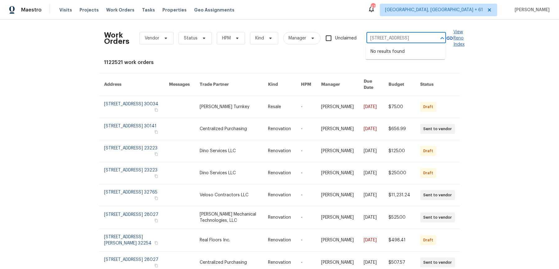
drag, startPoint x: 385, startPoint y: 37, endPoint x: 458, endPoint y: 37, distance: 73.0
click at [455, 37] on div "Work Orders Vendor Status HPM Kind Manager Unclaimed 1800 E Old Ranch Rd Apt 16…" at bounding box center [279, 38] width 351 height 27
type input "1800 E Old Ranch Rd"
click at [413, 54] on li "1800 E Old Ranch Rd Apt 161, Colton, CA 92324" at bounding box center [406, 52] width 80 height 10
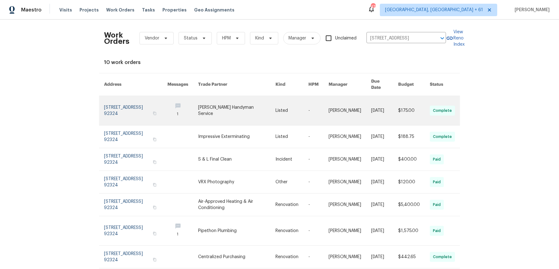
click at [332, 104] on link at bounding box center [350, 110] width 43 height 29
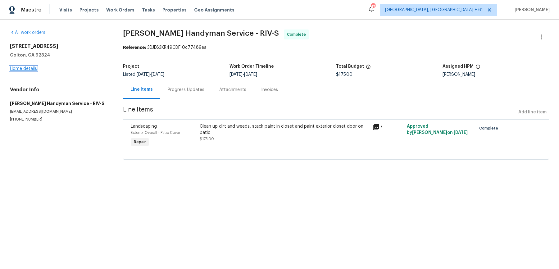
click at [29, 67] on link "Home details" at bounding box center [23, 68] width 27 height 4
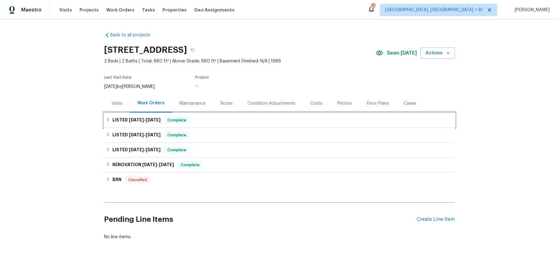
click at [235, 126] on div "LISTED 9/11/25 - 9/22/25 Complete" at bounding box center [279, 120] width 351 height 15
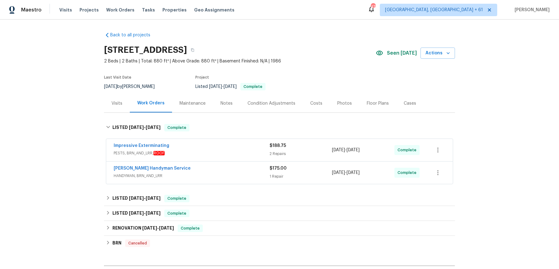
click at [225, 147] on div "Impressive Exterminating" at bounding box center [192, 146] width 156 height 7
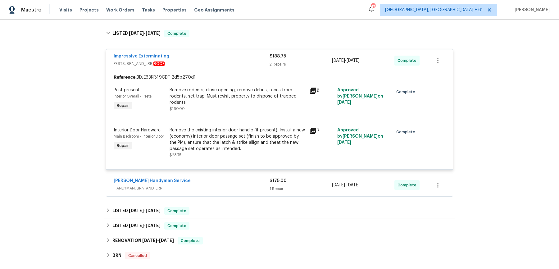
scroll to position [102, 0]
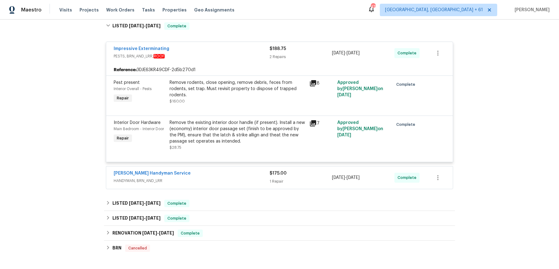
click at [233, 189] on div "Impressive Exterminating PESTS, BRN_AND_LRR, ROOF $188.75 2 Repairs 9/11/2025 -…" at bounding box center [279, 113] width 351 height 155
click at [236, 170] on div "Mehle's Handyman Service" at bounding box center [192, 173] width 156 height 7
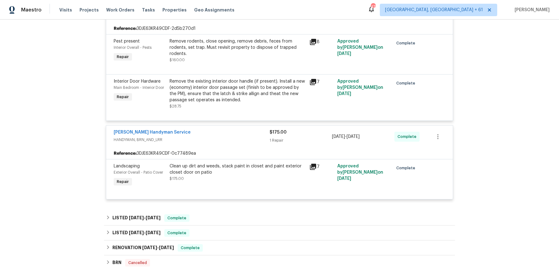
scroll to position [213, 0]
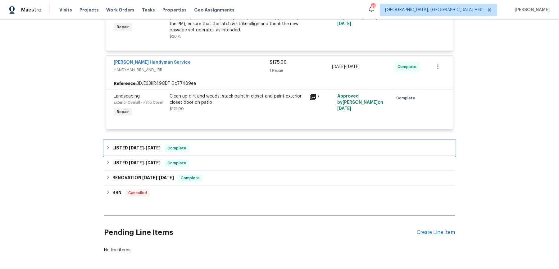
click at [242, 147] on div "LISTED 6/10/25 - 6/11/25 Complete" at bounding box center [279, 147] width 347 height 7
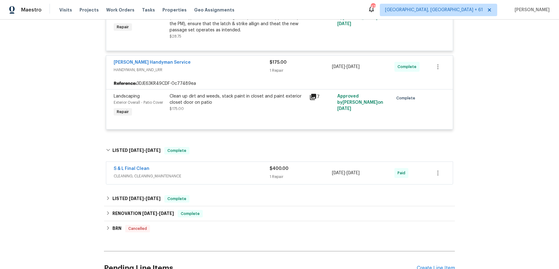
click at [232, 174] on span "CLEANING, CLEANING_MAINTENANCE" at bounding box center [192, 176] width 156 height 6
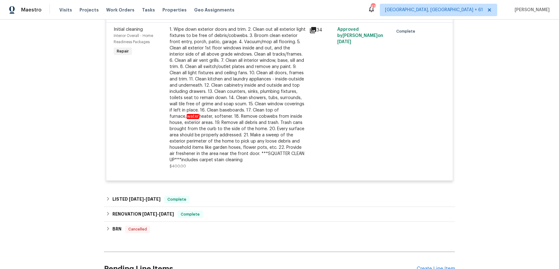
scroll to position [399, 0]
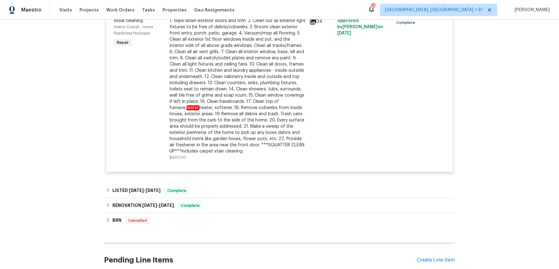
click at [122, 8] on span "Work Orders" at bounding box center [120, 10] width 28 height 6
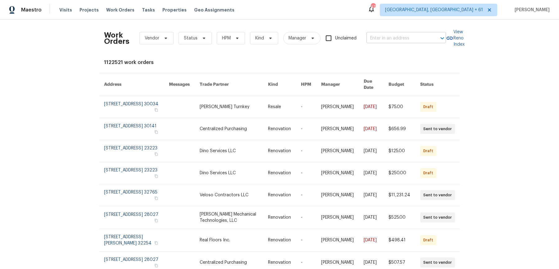
click at [426, 42] on input "text" at bounding box center [398, 39] width 62 height 10
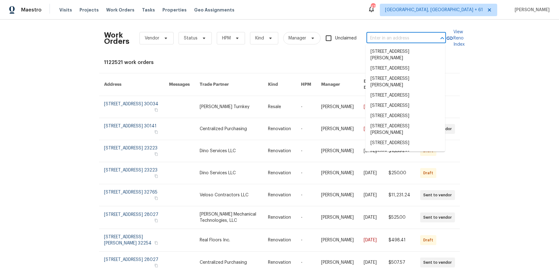
paste input "3301 Henderson Mill Rd Atlanta true Z1, GA 30341"
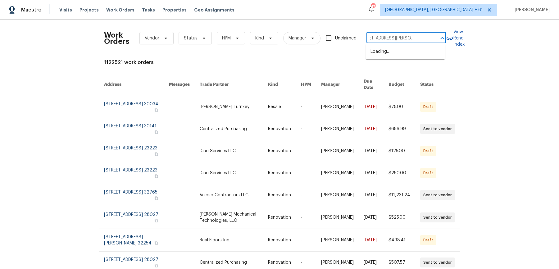
drag, startPoint x: 392, startPoint y: 39, endPoint x: 490, endPoint y: 39, distance: 98.2
click at [490, 39] on div "Work Orders Vendor Status HPM Kind Manager Unclaimed 3301 Henderson Mill Rd Atl…" at bounding box center [279, 144] width 559 height 249
type input "3301 Henderson Mil"
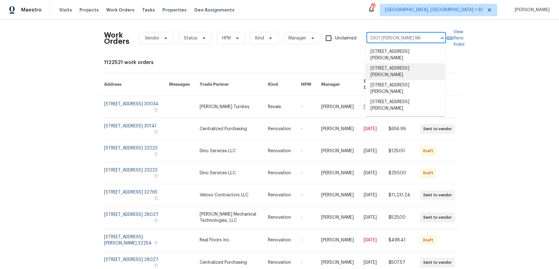
click at [402, 66] on li "3301 Henderson Mill Rd Apt Z1, Atlanta, GA 30341" at bounding box center [406, 71] width 80 height 17
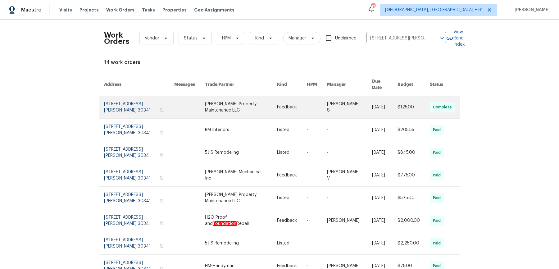
click at [343, 103] on link at bounding box center [349, 107] width 45 height 22
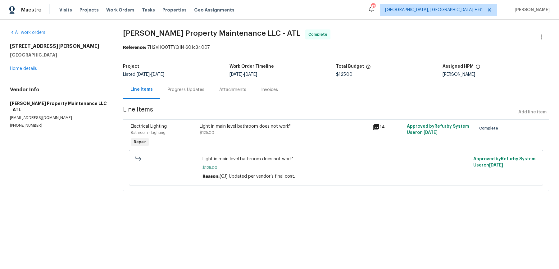
click at [34, 72] on div "All work orders 3301 Henderson Mill Rd Apt Z1 Atlanta, GA 30341 Home details Ve…" at bounding box center [59, 79] width 98 height 99
click at [32, 71] on div "All work orders 3301 Henderson Mill Rd Apt Z1 Atlanta, GA 30341 Home details Ve…" at bounding box center [59, 79] width 98 height 99
click at [32, 69] on link "Home details" at bounding box center [23, 68] width 27 height 4
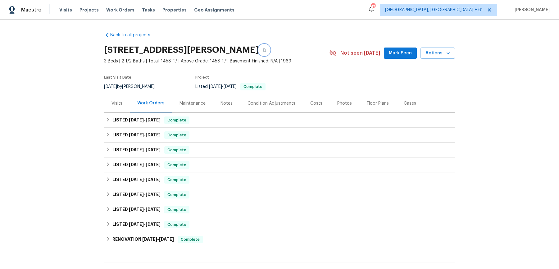
click at [270, 49] on button "button" at bounding box center [264, 49] width 11 height 11
click at [126, 8] on span "Work Orders" at bounding box center [120, 10] width 28 height 6
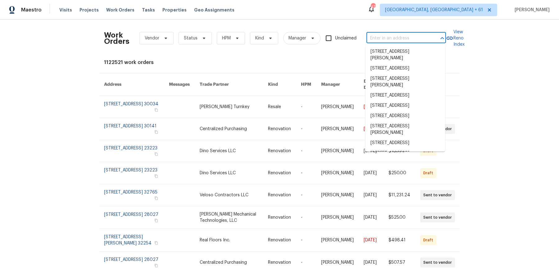
click at [423, 38] on input "text" at bounding box center [398, 39] width 62 height 10
paste input "3301 Henderson Mill Rd Apt Z1, Atlanta, GA 30341"
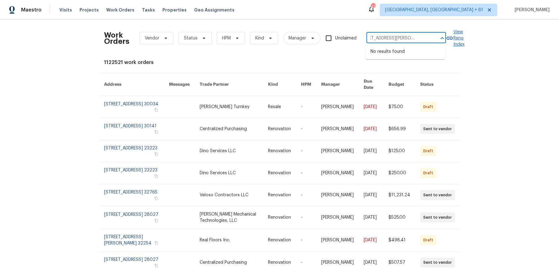
scroll to position [0, 42]
drag, startPoint x: 386, startPoint y: 38, endPoint x: 460, endPoint y: 38, distance: 74.2
click at [455, 38] on div "Work Orders Vendor Status HPM Kind Manager Unclaimed 3301 Henderson Mill Rd Apt…" at bounding box center [279, 38] width 351 height 27
type input "3301 Henderson Mill"
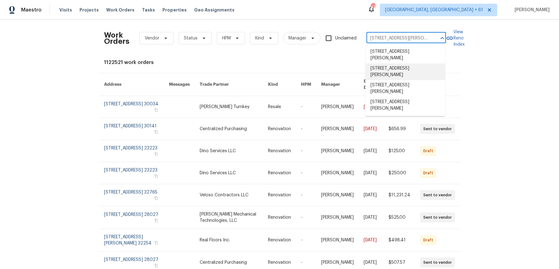
click at [405, 72] on li "3301 Henderson Mill Rd Apt Z1, Atlanta, GA 30341" at bounding box center [406, 71] width 80 height 17
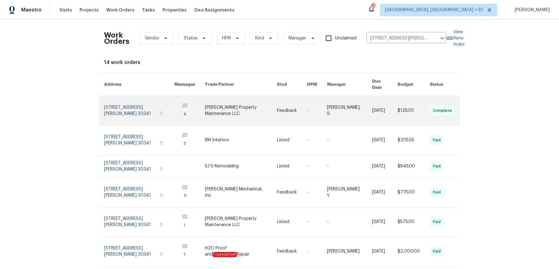
click at [307, 109] on link at bounding box center [317, 110] width 20 height 29
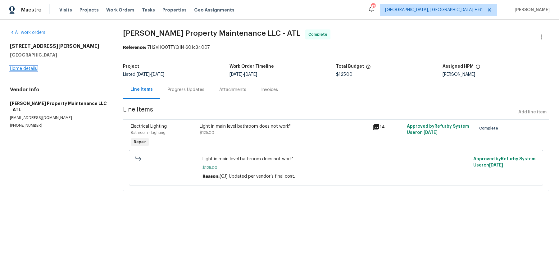
click at [32, 69] on link "Home details" at bounding box center [23, 68] width 27 height 4
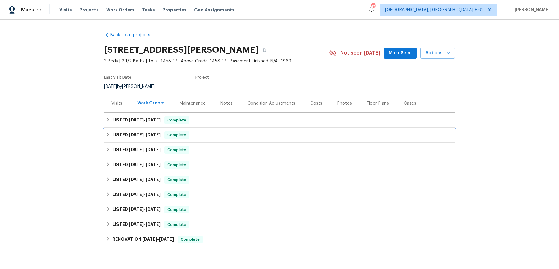
click at [227, 120] on div "LISTED 9/24/25 - 9/26/25 Complete" at bounding box center [279, 119] width 347 height 7
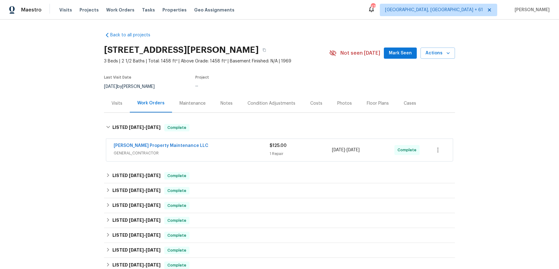
click at [223, 156] on span "GENERAL_CONTRACTOR" at bounding box center [192, 153] width 156 height 6
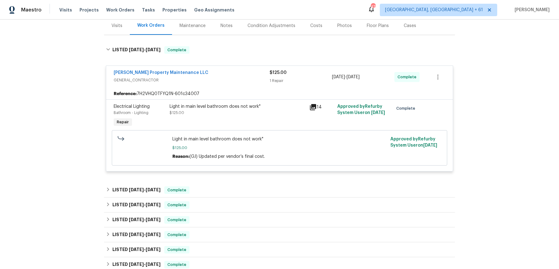
scroll to position [86, 0]
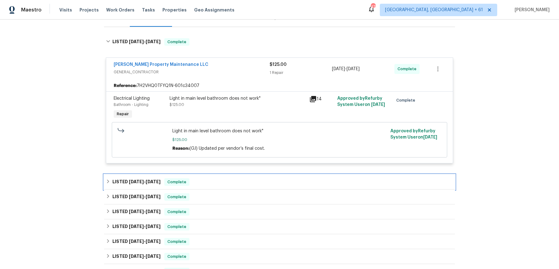
click at [220, 185] on div "LISTED 8/27/25 - 9/13/25 Complete" at bounding box center [279, 182] width 351 height 15
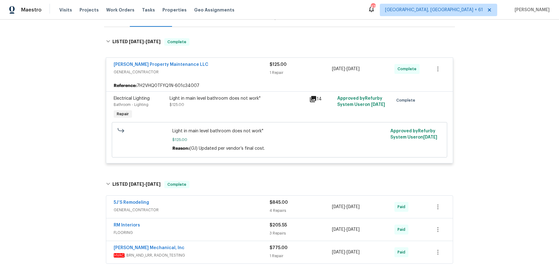
click at [215, 211] on span "GENERAL_CONTRACTOR" at bounding box center [192, 210] width 156 height 6
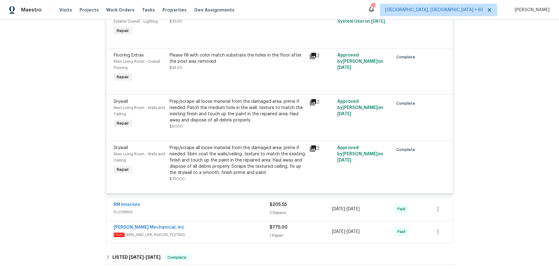
scroll to position [400, 0]
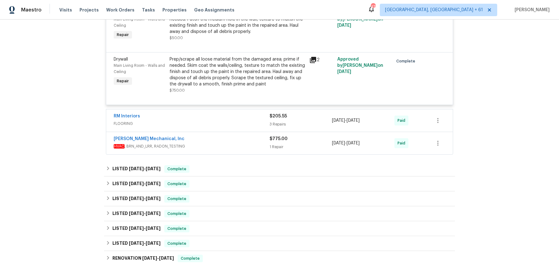
click at [226, 128] on div "RM Interiors FLOORING $205.55 3 Repairs 9/8/2025 - 9/13/2025 Paid" at bounding box center [279, 120] width 347 height 22
click at [227, 116] on div "RM Interiors" at bounding box center [192, 116] width 156 height 7
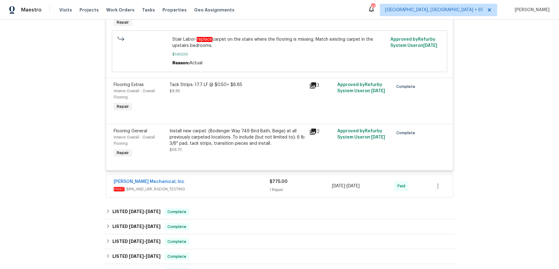
scroll to position [558, 0]
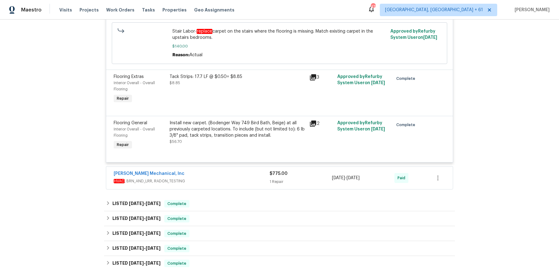
click at [220, 170] on div "JH Martin Mechanical, Inc HVAC , BRN_AND_LRR, RADON_TESTING $775.00 1 Repair 8/…" at bounding box center [279, 178] width 347 height 22
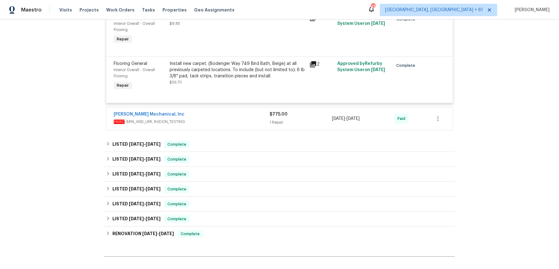
scroll to position [619, 0]
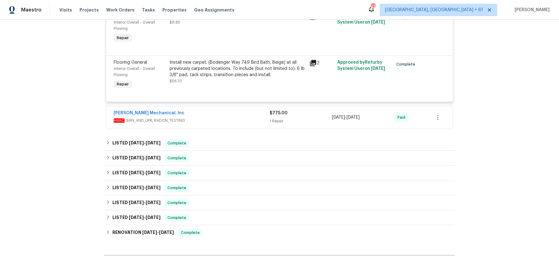
click at [222, 117] on span "HVAC , BRN_AND_LRR, RADON_TESTING" at bounding box center [192, 120] width 156 height 6
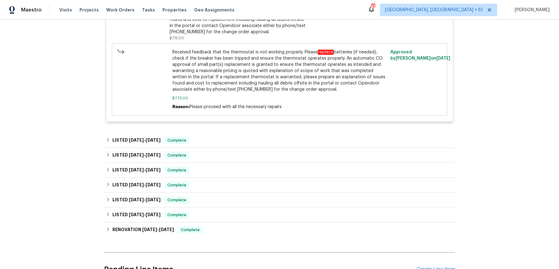
scroll to position [797, 0]
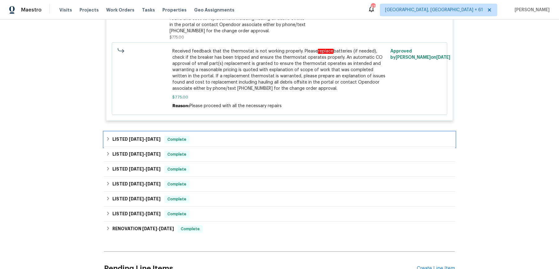
click at [214, 134] on div "LISTED 8/12/25 - 8/29/25 Complete" at bounding box center [279, 139] width 351 height 15
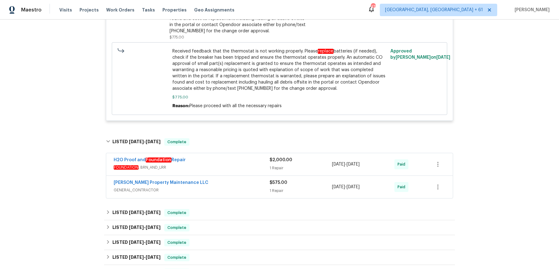
click at [212, 162] on div "H2O Proof and Foundation Repair" at bounding box center [192, 160] width 156 height 7
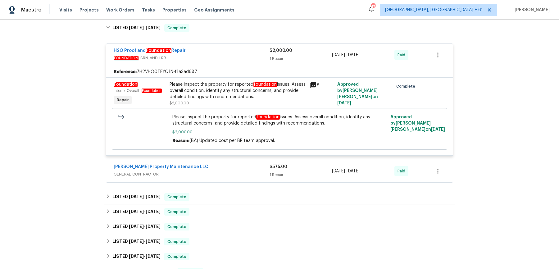
scroll to position [928, 0]
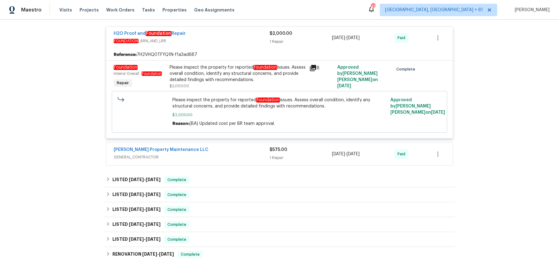
click at [237, 145] on div "Glen Property Maintenance LLC GENERAL_CONTRACTOR $575.00 1 Repair 8/25/2025 - 8…" at bounding box center [279, 154] width 347 height 22
click at [233, 157] on span "GENERAL_CONTRACTOR" at bounding box center [192, 157] width 156 height 6
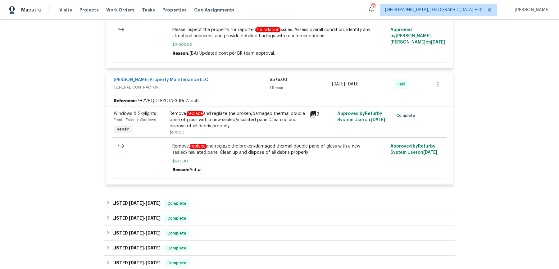
scroll to position [1089, 0]
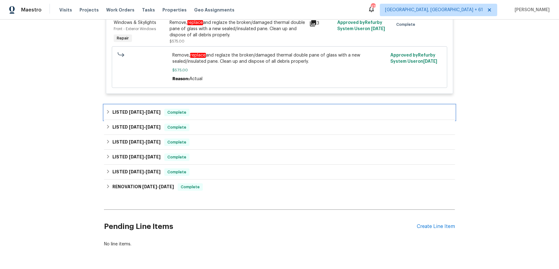
click at [231, 105] on div "LISTED 4/3/25 - 4/9/25 Complete" at bounding box center [279, 112] width 351 height 15
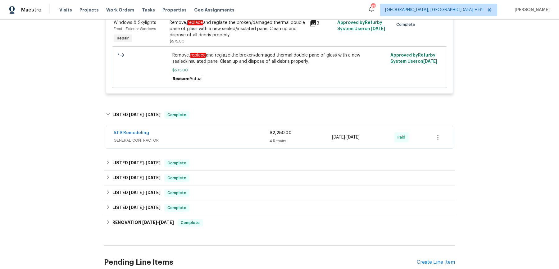
click at [228, 137] on span "GENERAL_CONTRACTOR" at bounding box center [192, 140] width 156 height 6
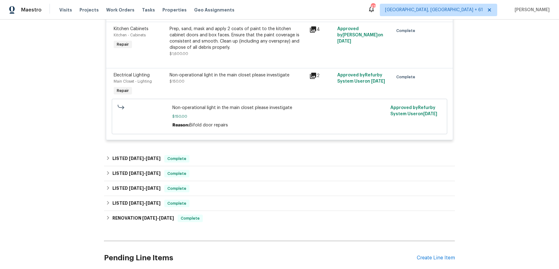
scroll to position [1313, 0]
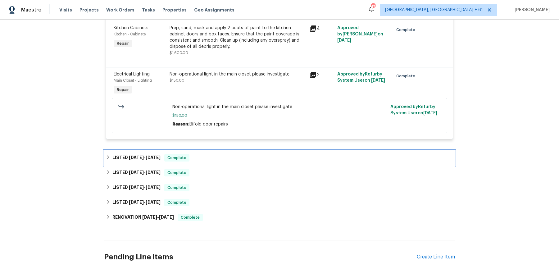
click at [214, 159] on div "LISTED 3/18/25 - 3/24/25 Complete" at bounding box center [279, 157] width 347 height 7
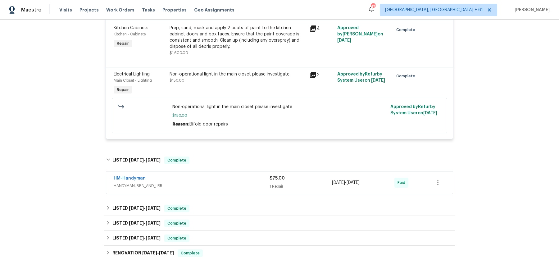
click at [212, 183] on span "HANDYMAN, BRN_AND_LRR" at bounding box center [192, 186] width 156 height 6
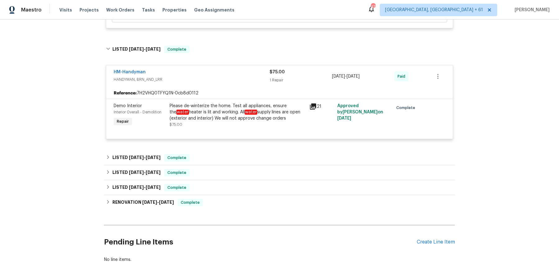
scroll to position [1459, 0]
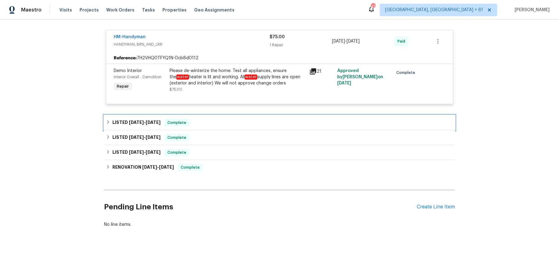
click at [218, 121] on div "LISTED 12/31/24 - 1/9/25 Complete" at bounding box center [279, 122] width 347 height 7
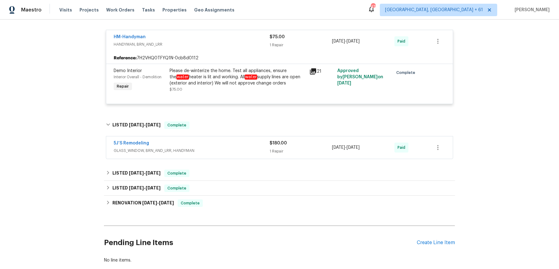
click at [214, 148] on span "GLASS_WINDOW, BRN_AND_LRR, HANDYMAN" at bounding box center [192, 151] width 156 height 6
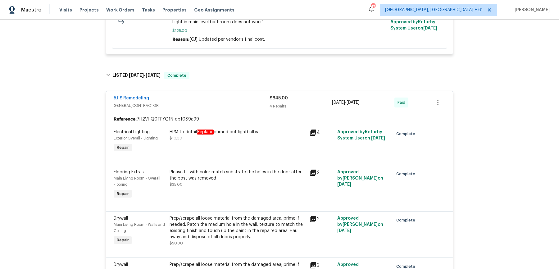
scroll to position [0, 0]
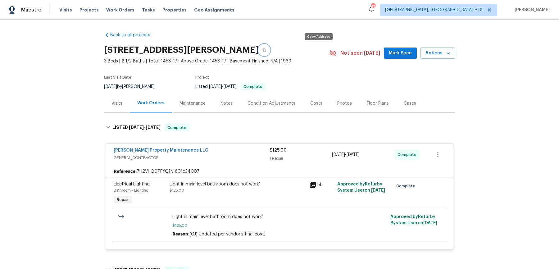
click at [270, 48] on button "button" at bounding box center [264, 49] width 11 height 11
click at [118, 6] on div "Visits Projects Work Orders Tasks Properties Geo Assignments" at bounding box center [150, 10] width 183 height 12
click at [117, 9] on span "Work Orders" at bounding box center [120, 10] width 28 height 6
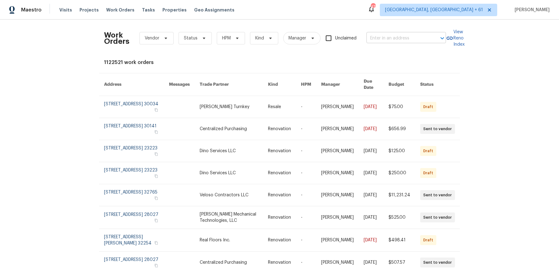
click at [417, 42] on input "text" at bounding box center [398, 39] width 62 height 10
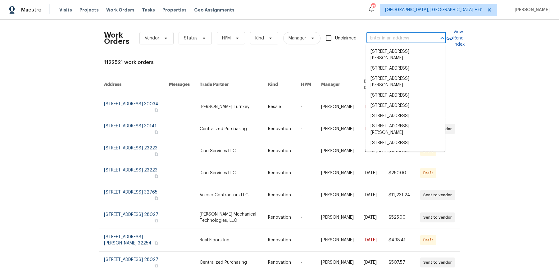
paste input "2116 Wentworth Dr Flower Mound, TX 75028"
type input "2116 Wentworth Dr Flower Mound, TX 75028"
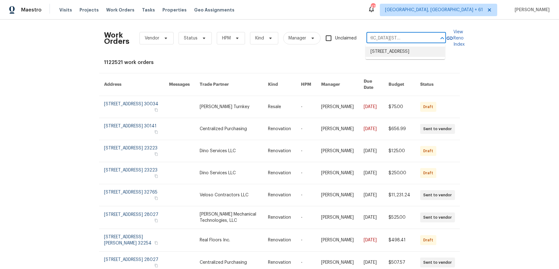
click at [405, 55] on li "2116 Wentworth Dr, Flower Mound, TX 75028" at bounding box center [406, 52] width 80 height 10
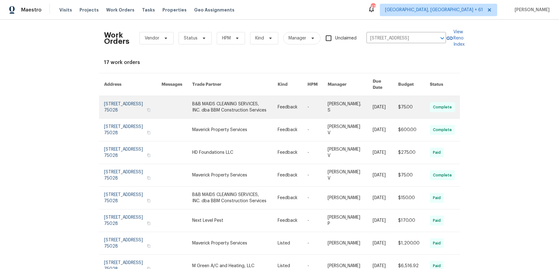
click at [299, 103] on link at bounding box center [293, 107] width 30 height 22
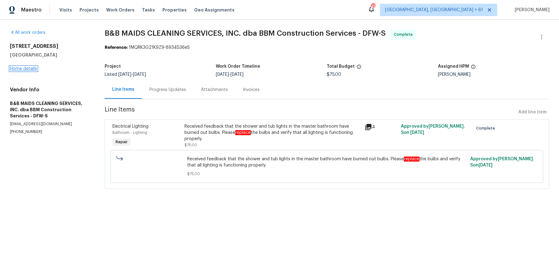
click at [31, 67] on link "Home details" at bounding box center [23, 68] width 27 height 4
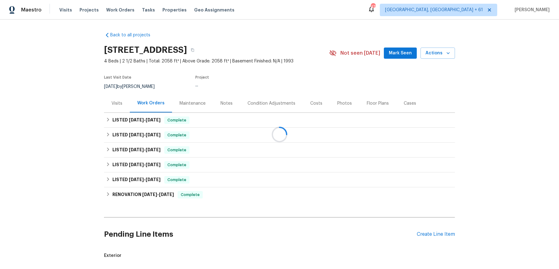
click at [243, 126] on div at bounding box center [279, 134] width 559 height 269
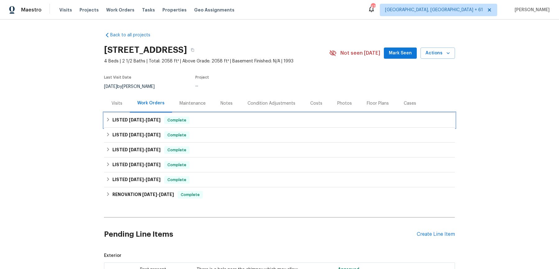
click at [250, 119] on div "LISTED 9/25/25 - 9/29/25 Complete" at bounding box center [279, 119] width 347 height 7
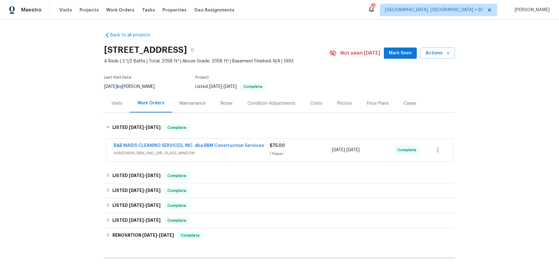
click at [244, 159] on div "B&B MAIDS CLEANING SERVICES, INC. dba BBM Construction Services HANDYMAN, BRN_A…" at bounding box center [279, 150] width 347 height 22
click at [258, 155] on span "HANDYMAN, BRN_AND_LRR, GLASS_WINDOW" at bounding box center [192, 153] width 156 height 6
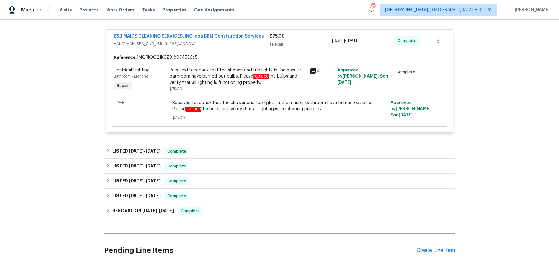
scroll to position [114, 0]
click at [262, 146] on div "LISTED 9/4/25 - 9/23/25 Complete" at bounding box center [279, 151] width 351 height 15
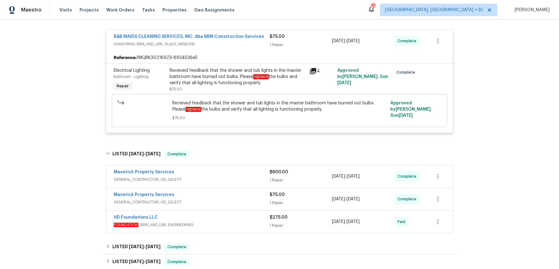
click at [240, 171] on div "Maverick Property Services" at bounding box center [192, 172] width 156 height 7
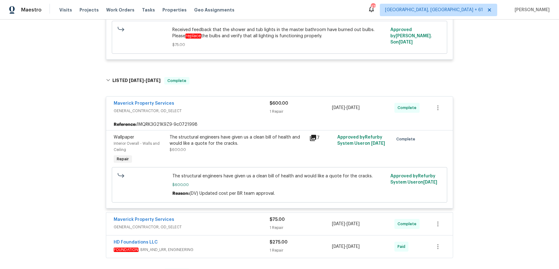
scroll to position [215, 0]
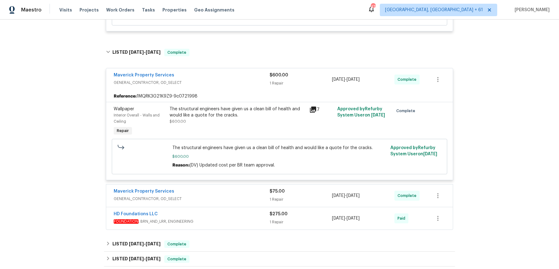
click at [234, 191] on div "Maverick Property Services" at bounding box center [192, 191] width 156 height 7
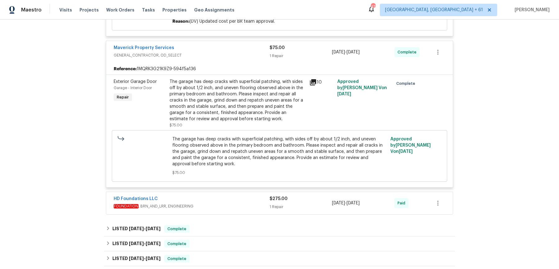
click at [227, 203] on span "FOUNDATION , BRN_AND_LRR, ENGINEERING" at bounding box center [192, 206] width 156 height 6
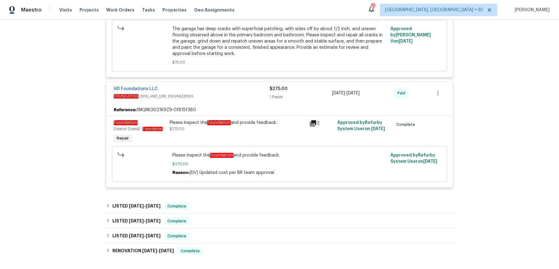
scroll to position [473, 0]
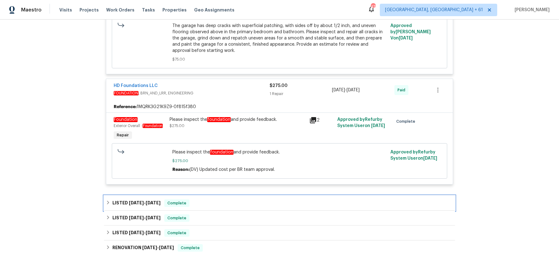
click at [227, 203] on div "LISTED 8/21/25 - 8/27/25 Complete" at bounding box center [279, 202] width 347 height 7
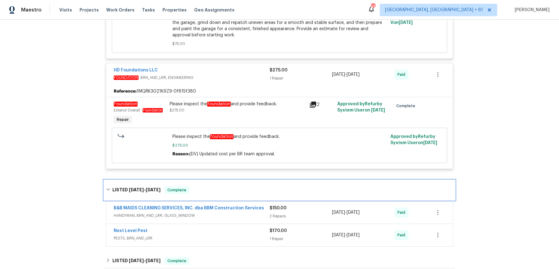
scroll to position [504, 0]
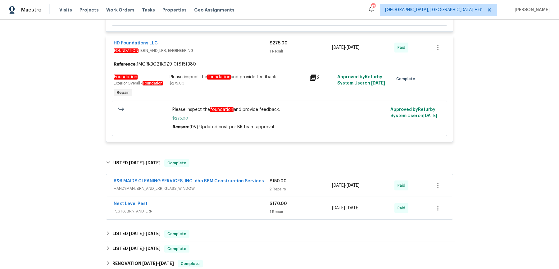
click at [246, 189] on span "HANDYMAN, BRN_AND_LRR, GLASS_WINDOW" at bounding box center [192, 188] width 156 height 6
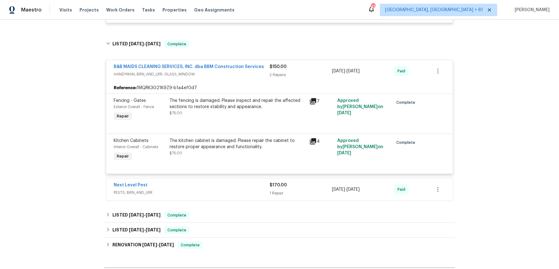
click at [246, 184] on div "Next Level Pest" at bounding box center [192, 185] width 156 height 7
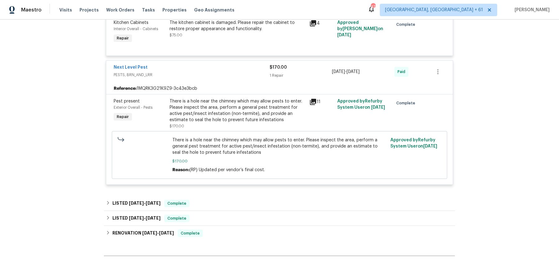
scroll to position [754, 0]
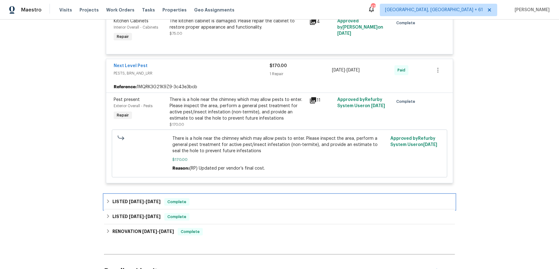
click at [239, 196] on div "LISTED 5/8/25 - 7/8/25 Complete" at bounding box center [279, 201] width 351 height 15
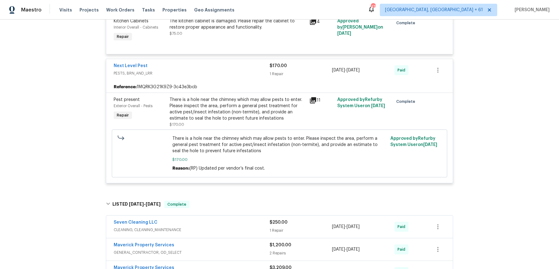
click at [232, 227] on span "CLEANING, CLEANING_MAINTENANCE" at bounding box center [192, 230] width 156 height 6
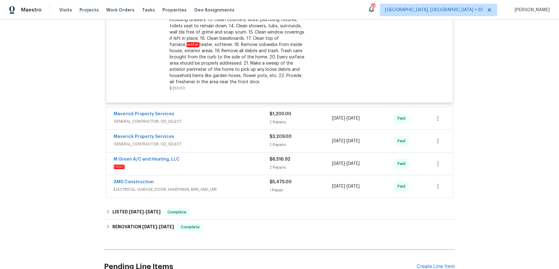
scroll to position [1059, 0]
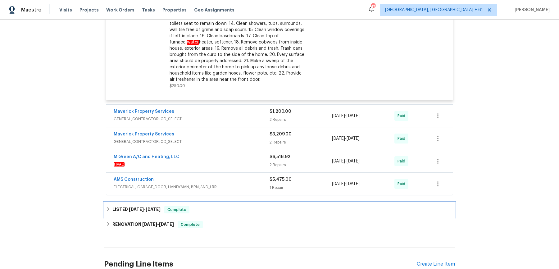
click at [297, 208] on div "LISTED 2/21/25 - 2/26/25 Complete" at bounding box center [279, 209] width 347 height 7
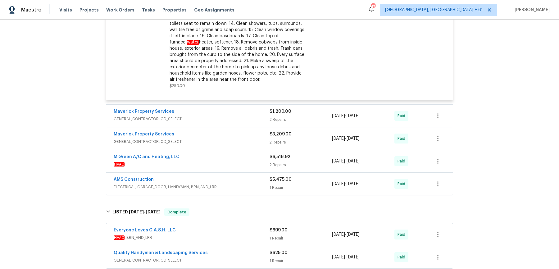
click at [262, 229] on div "Everyone Loves C.A.S.H. LLC" at bounding box center [192, 230] width 156 height 7
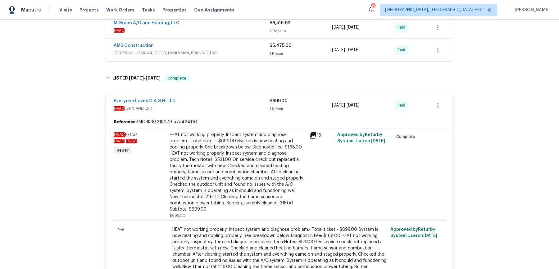
scroll to position [1424, 0]
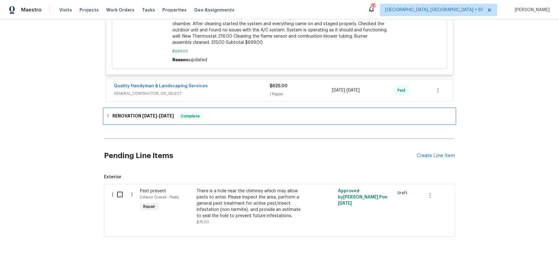
click at [244, 114] on div "RENOVATION 2/6/25 - 2/12/25 Complete" at bounding box center [279, 116] width 351 height 15
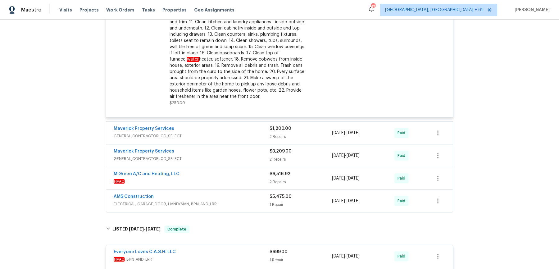
scroll to position [1043, 0]
click at [246, 135] on span "GENERAL_CONTRACTOR, OD_SELECT" at bounding box center [192, 136] width 156 height 6
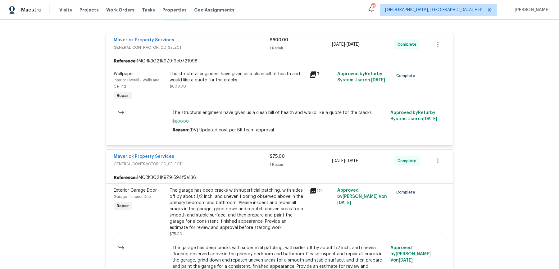
scroll to position [0, 0]
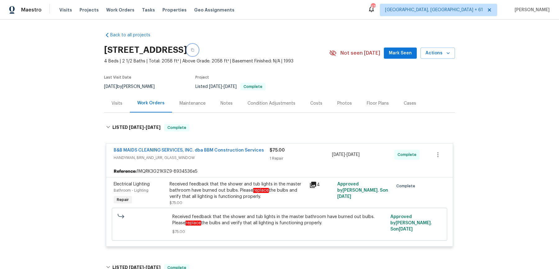
click at [198, 46] on button "button" at bounding box center [192, 49] width 11 height 11
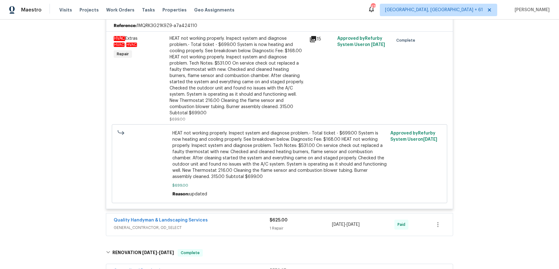
scroll to position [1683, 0]
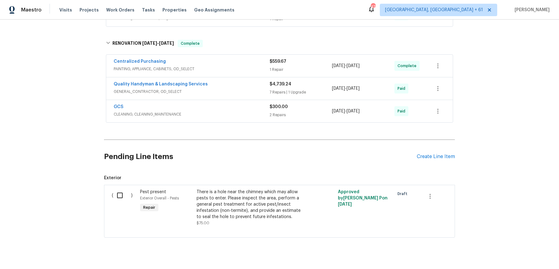
click at [251, 66] on span "PAINTING, APPLIANCE, CABINETS, OD_SELECT" at bounding box center [192, 69] width 156 height 6
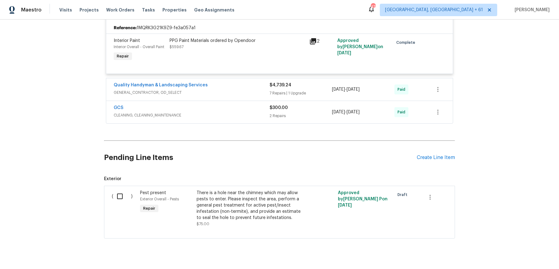
scroll to position [1743, 0]
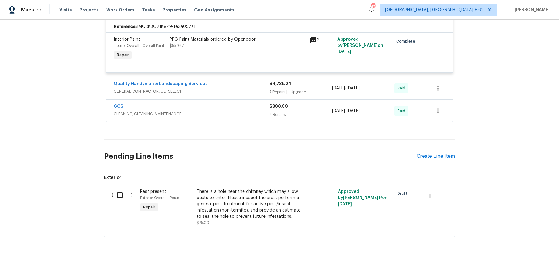
click at [243, 81] on div "Quality Handyman & Landscaping Services" at bounding box center [192, 84] width 156 height 7
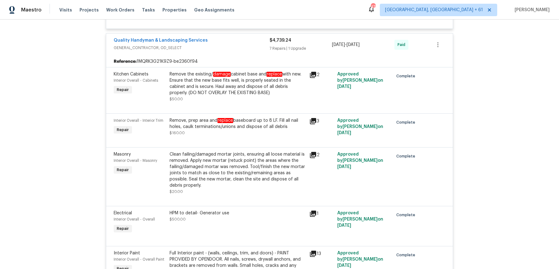
scroll to position [2161, 0]
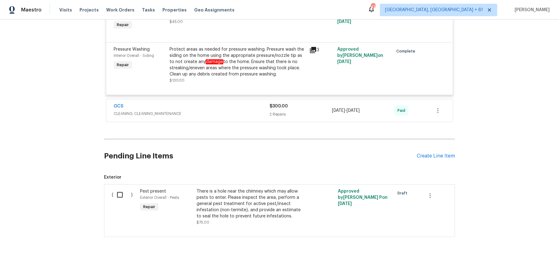
click at [244, 103] on div "GCS" at bounding box center [192, 106] width 156 height 7
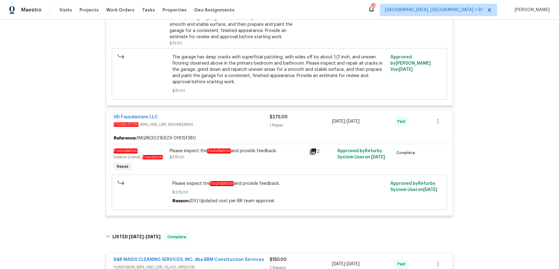
scroll to position [443, 0]
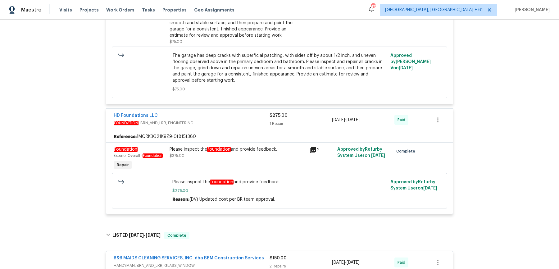
click at [254, 160] on div "Please inspect the foundation and provide feedback. $275.00" at bounding box center [238, 158] width 140 height 29
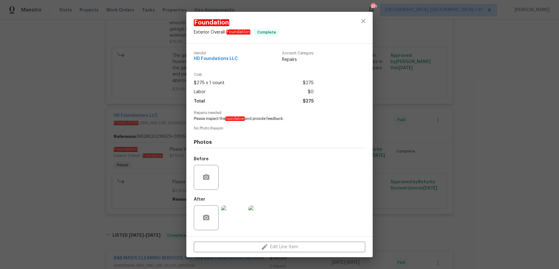
click at [43, 200] on div "Foundation Exterior Overall - Foundation Complete Vendor HD Foundations LLC Acc…" at bounding box center [279, 134] width 559 height 269
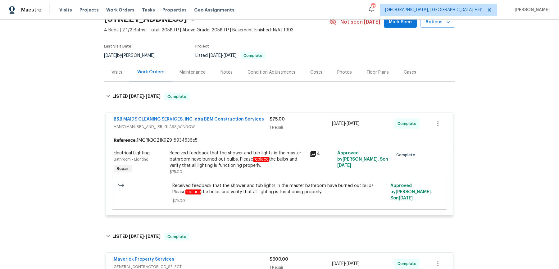
scroll to position [0, 0]
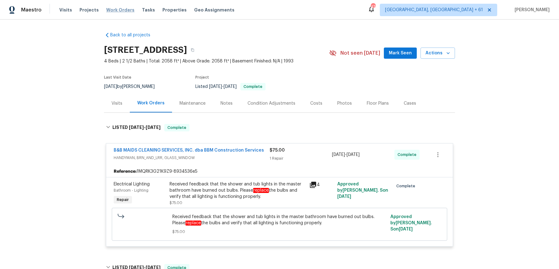
click at [111, 11] on span "Work Orders" at bounding box center [120, 10] width 28 height 6
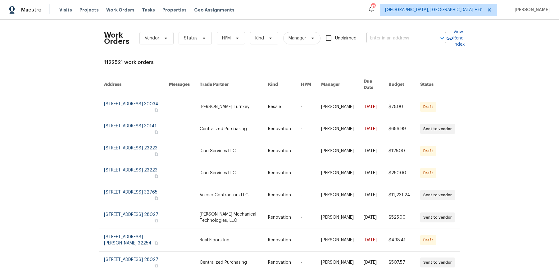
click at [386, 43] on input "text" at bounding box center [398, 39] width 62 height 10
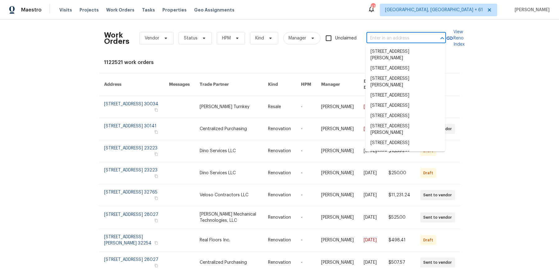
paste input "1800 E Old Ranch Rd Apt 161, Colton, CA 92324"
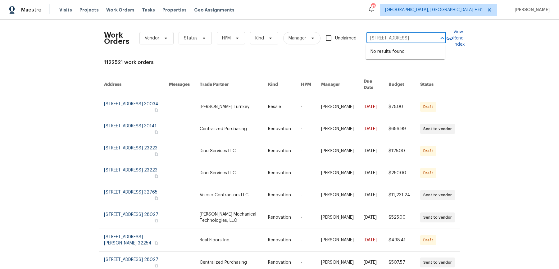
drag, startPoint x: 375, startPoint y: 39, endPoint x: 433, endPoint y: 41, distance: 58.1
click at [433, 41] on div "1800 E Old Ranch Rd Apt 161, Colton, CA 92324 ​" at bounding box center [407, 39] width 80 height 10
type input "1800 E Old Ranch"
click at [416, 53] on li "1800 E Old Ranch Rd Apt 161, Colton, CA 92324" at bounding box center [406, 52] width 80 height 10
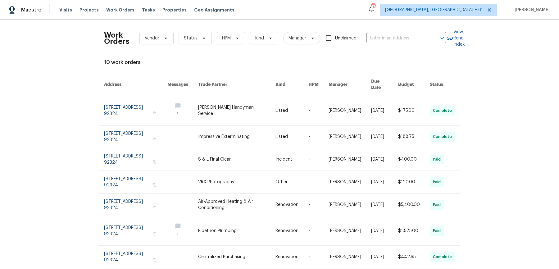
type input "1800 E Old Ranch Rd Apt 161, Colton, CA 92324"
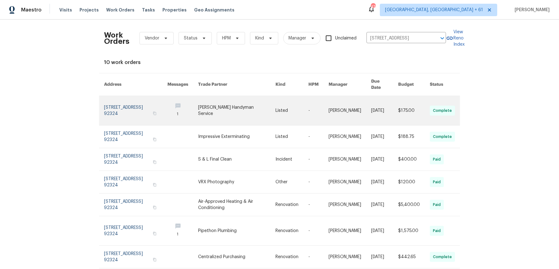
click at [287, 100] on link at bounding box center [292, 110] width 33 height 29
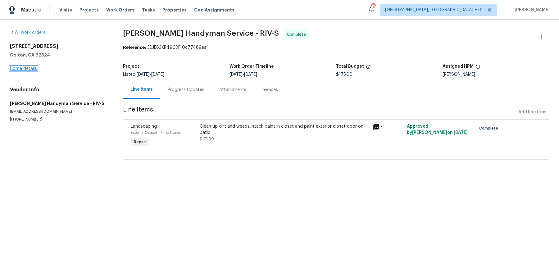
click at [20, 70] on link "Home details" at bounding box center [23, 68] width 27 height 4
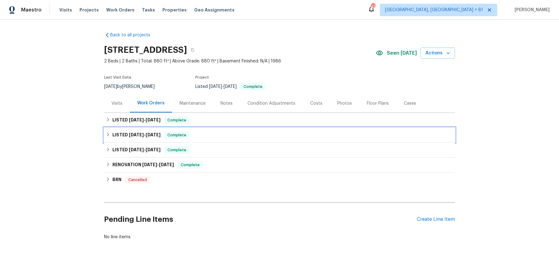
click at [204, 131] on div "LISTED 6/10/25 - 6/11/25 Complete" at bounding box center [279, 134] width 347 height 7
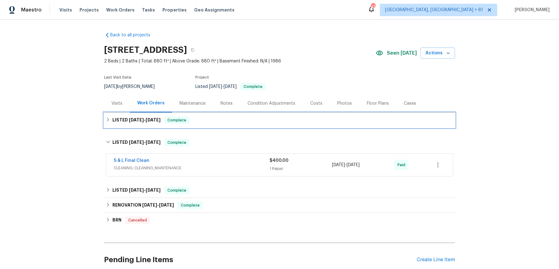
click at [214, 116] on div "LISTED 9/11/25 - 9/22/25 Complete" at bounding box center [279, 119] width 347 height 7
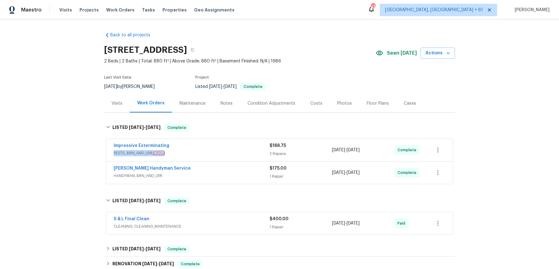
click at [218, 150] on span "PESTS, BRN_AND_LRR, ROOF" at bounding box center [192, 153] width 156 height 6
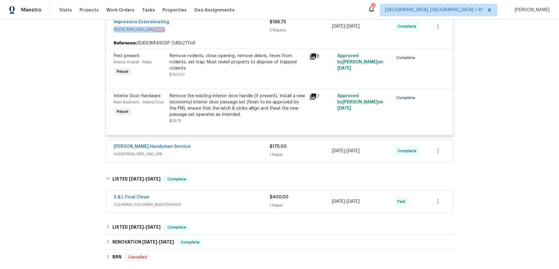
scroll to position [132, 0]
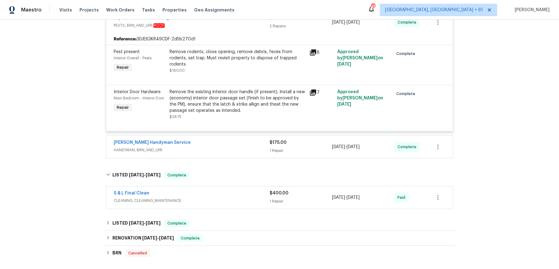
click at [218, 150] on span "HANDYMAN, BRN_AND_LRR" at bounding box center [192, 150] width 156 height 6
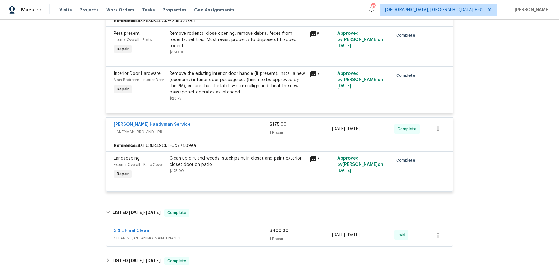
click at [219, 235] on span "CLEANING, CLEANING_MAINTENANCE" at bounding box center [192, 238] width 156 height 6
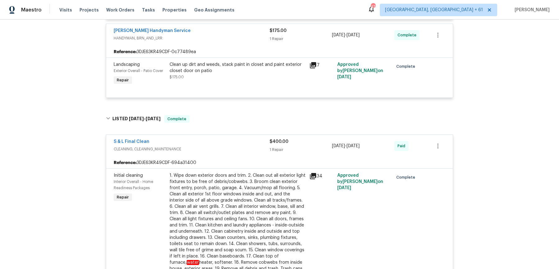
scroll to position [452, 0]
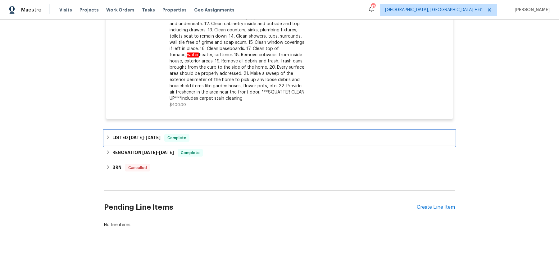
click at [230, 141] on div "LISTED 4/24/25 - 4/25/25 Complete" at bounding box center [279, 137] width 351 height 15
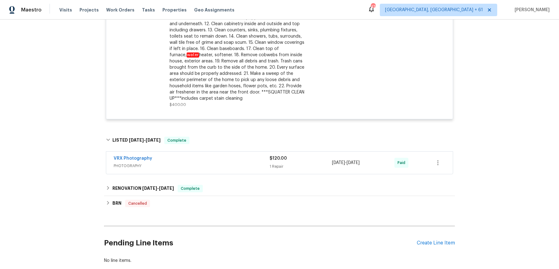
click at [235, 160] on div "VRX Photography" at bounding box center [192, 158] width 156 height 7
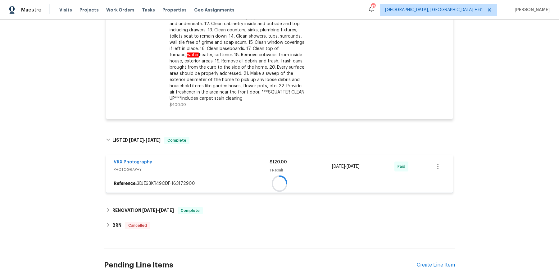
scroll to position [511, 0]
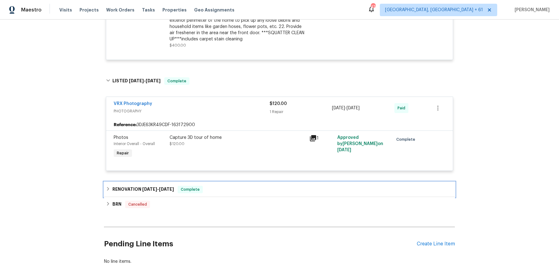
click at [225, 184] on div "RENOVATION 3/31/25 - 4/11/25 Complete" at bounding box center [279, 189] width 351 height 15
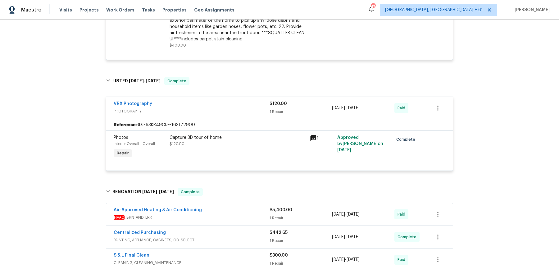
click at [225, 210] on div "Air-Approved Heating & Air Conditioning" at bounding box center [192, 210] width 156 height 7
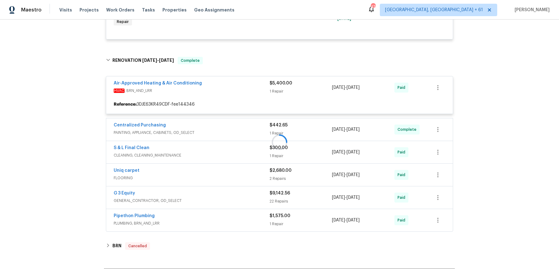
scroll to position [643, 0]
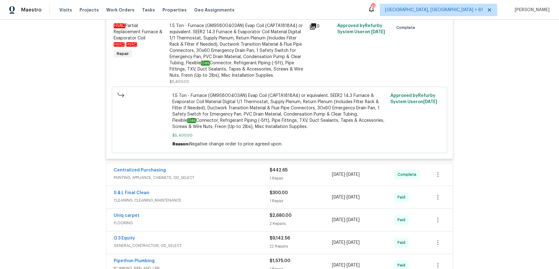
click at [236, 176] on span "PAINTING, APPLIANCE, CABINETS, OD_SELECT" at bounding box center [192, 178] width 156 height 6
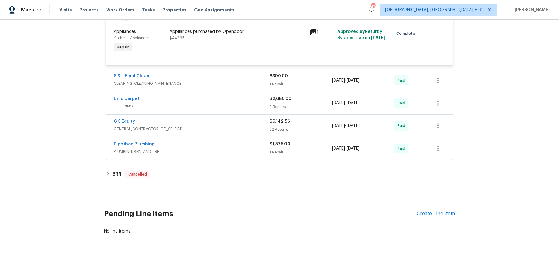
scroll to position [907, 0]
click at [247, 81] on span "CLEANING, CLEANING_MAINTENANCE" at bounding box center [192, 83] width 156 height 6
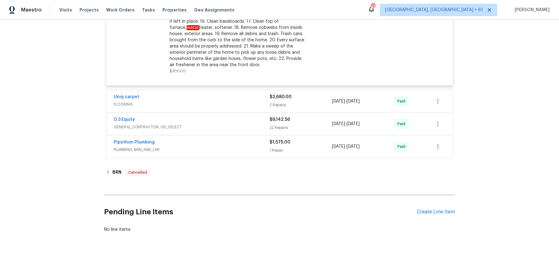
scroll to position [1077, 0]
click at [243, 99] on div "Uniq carpet" at bounding box center [192, 97] width 156 height 7
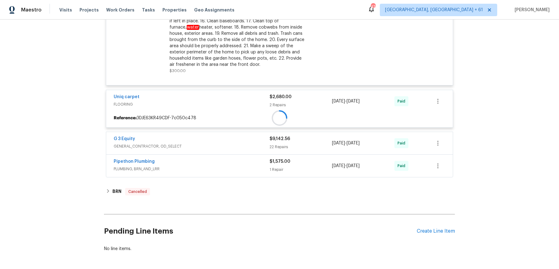
scroll to position [1099, 0]
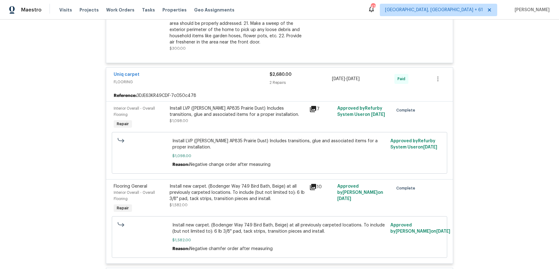
click at [244, 186] on div "Install new carpet. (Bodenger Way 749 Bird Bath, Beige) at all previously carpe…" at bounding box center [238, 192] width 136 height 19
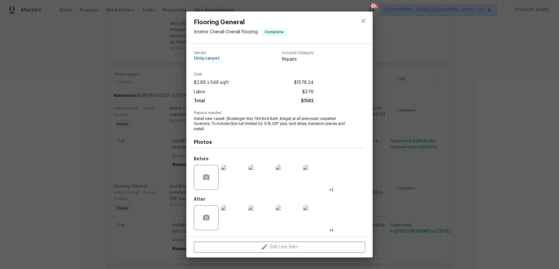
click at [409, 186] on div "Flooring General Interior Overall - Overall Flooring Complete Vendor Uniq carpe…" at bounding box center [279, 134] width 559 height 269
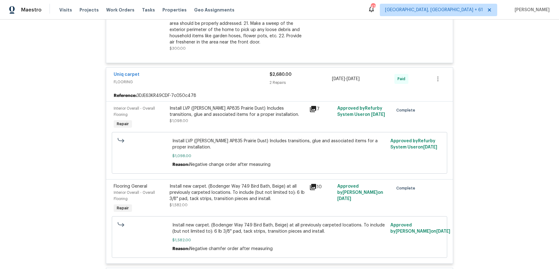
scroll to position [1206, 0]
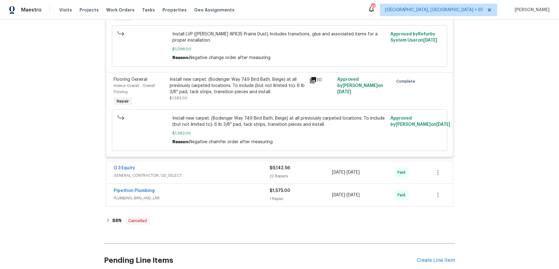
click at [267, 176] on span "GENERAL_CONTRACTOR, OD_SELECT" at bounding box center [192, 175] width 156 height 6
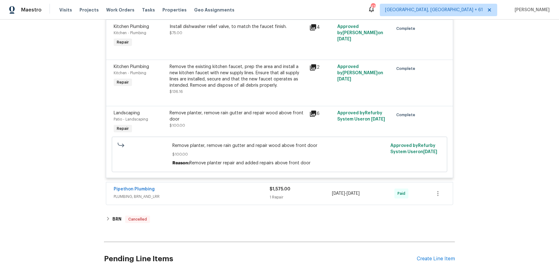
scroll to position [2540, 0]
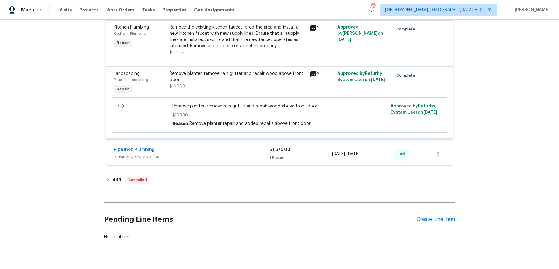
click at [257, 154] on span "PLUMBING, BRN_AND_LRR" at bounding box center [192, 157] width 156 height 6
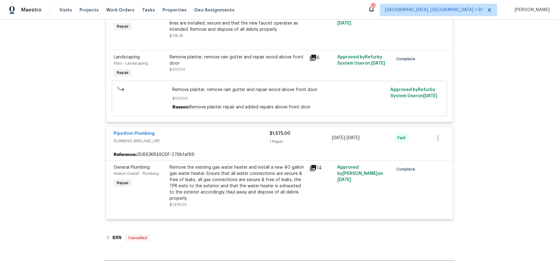
scroll to position [2557, 0]
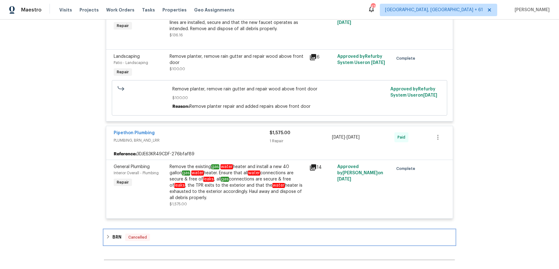
click at [217, 234] on div "BRN Cancelled" at bounding box center [279, 237] width 347 height 7
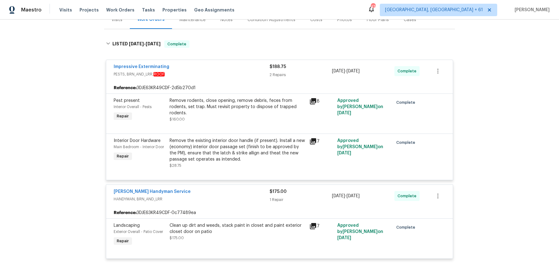
scroll to position [0, 0]
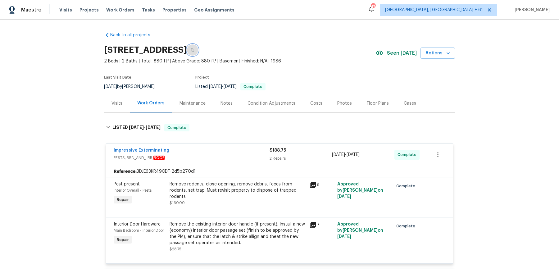
click at [194, 48] on icon "button" at bounding box center [193, 50] width 4 height 4
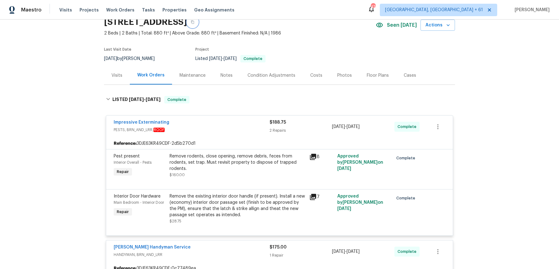
scroll to position [29, 0]
click at [240, 160] on div "Remove rodents, close opening, remove debris, feces from rodents, set trap. Mus…" at bounding box center [238, 162] width 136 height 19
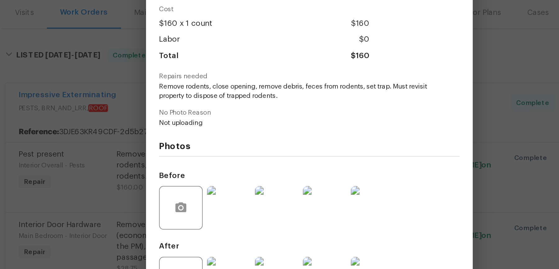
click at [163, 153] on div "Pest present Interior Overall - Pests Complete Vendor Impressive Exterminating …" at bounding box center [279, 134] width 559 height 269
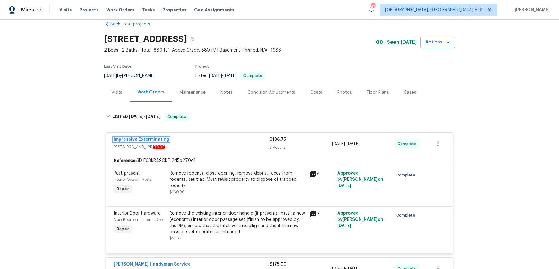
scroll to position [0, 0]
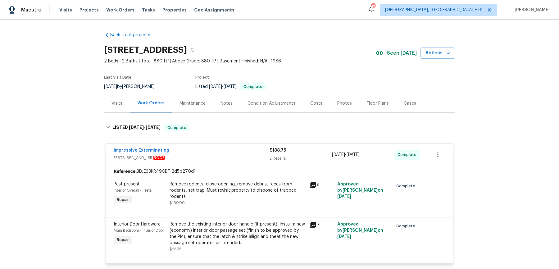
click at [194, 51] on icon "button" at bounding box center [193, 50] width 4 height 4
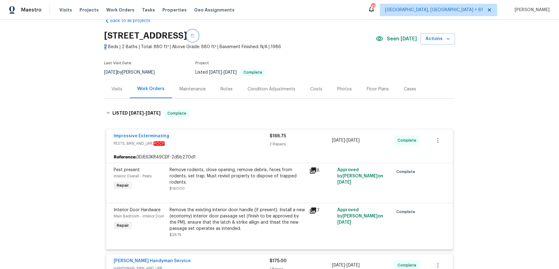
scroll to position [15, 0]
click at [114, 14] on div "Visits Projects Work Orders Tasks Properties Geo Assignments" at bounding box center [150, 10] width 183 height 12
click at [115, 11] on span "Work Orders" at bounding box center [120, 10] width 28 height 6
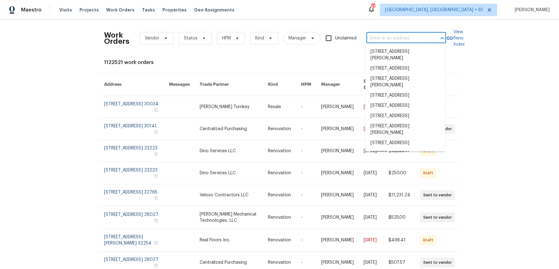
click at [417, 36] on input "text" at bounding box center [398, 39] width 62 height 10
paste input "8804 Trailblazer Dr Aubrey, TX 76227"
type input "8804 Trailblazer Dr Aubrey, TX 76227"
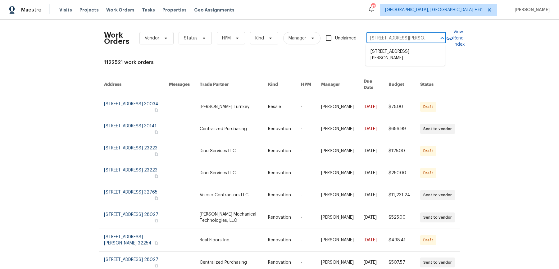
scroll to position [0, 16]
click at [413, 55] on li "8804 Trailblazer Dr, Aubrey, TX 76227" at bounding box center [406, 55] width 80 height 17
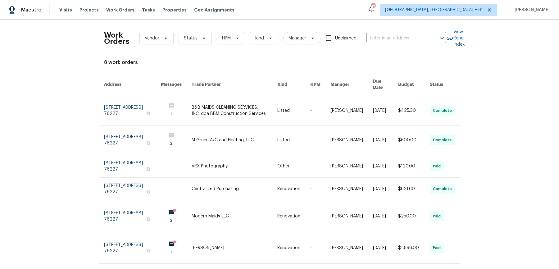
type input "8804 Trailblazer Dr, Aubrey, TX 76227"
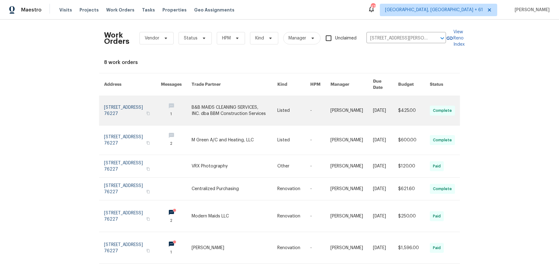
click at [334, 105] on td "Alicia Anices" at bounding box center [347, 111] width 43 height 30
click at [318, 101] on link at bounding box center [320, 110] width 20 height 29
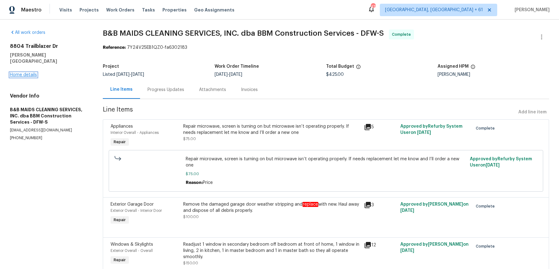
click at [18, 73] on link "Home details" at bounding box center [23, 75] width 27 height 4
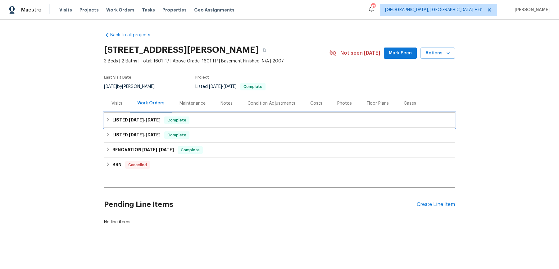
click at [251, 121] on div "LISTED 9/5/25 - 9/9/25 Complete" at bounding box center [279, 119] width 347 height 7
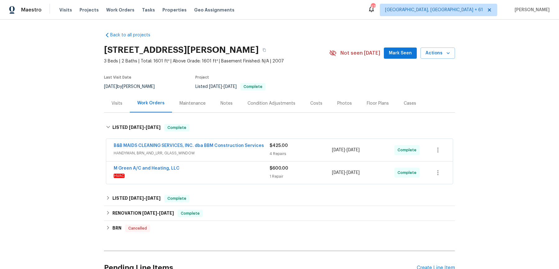
click at [247, 154] on span "HANDYMAN, BRN_AND_LRR, GLASS_WINDOW" at bounding box center [192, 153] width 156 height 6
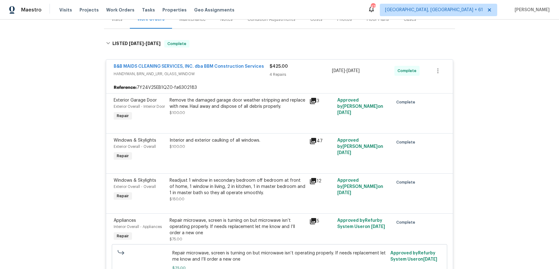
scroll to position [94, 0]
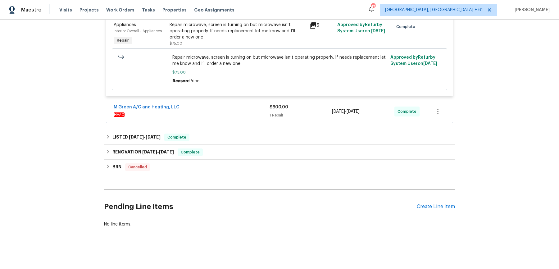
click at [255, 112] on div "M Green A/C and Heating, LLC" at bounding box center [192, 107] width 156 height 7
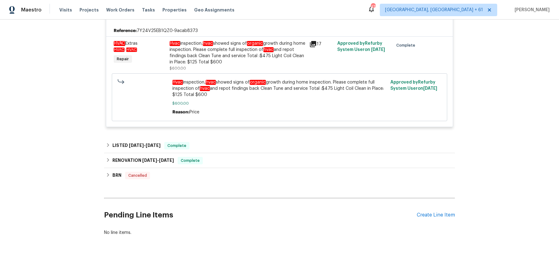
scroll to position [387, 0]
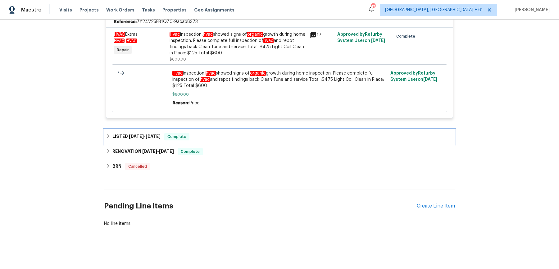
click at [230, 140] on div "LISTED 7/24/25 - 7/25/25 Complete" at bounding box center [279, 136] width 347 height 7
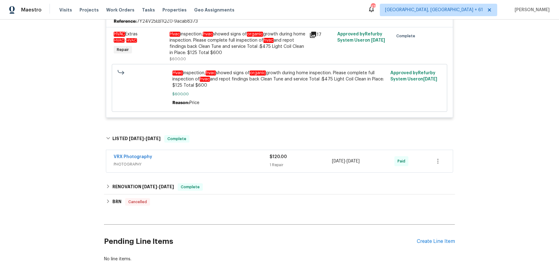
click at [235, 161] on div "VRX Photography" at bounding box center [192, 157] width 156 height 7
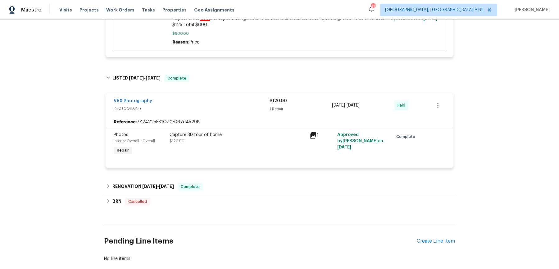
scroll to position [487, 0]
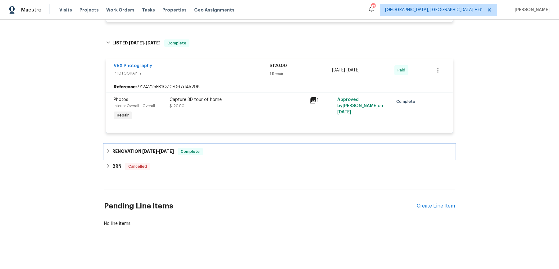
click at [239, 152] on div "RENOVATION 7/14/25 - 7/21/25 Complete" at bounding box center [279, 151] width 347 height 7
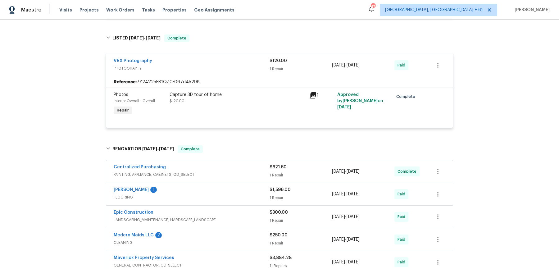
click at [245, 171] on div "Centralized Purchasing" at bounding box center [192, 167] width 156 height 7
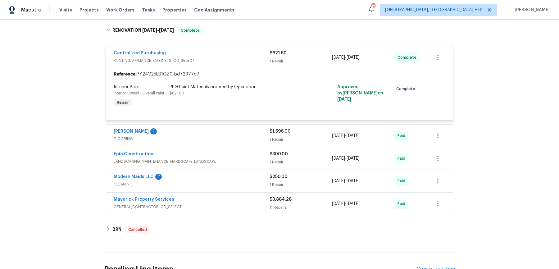
click at [245, 142] on span "FLOORING" at bounding box center [192, 139] width 156 height 6
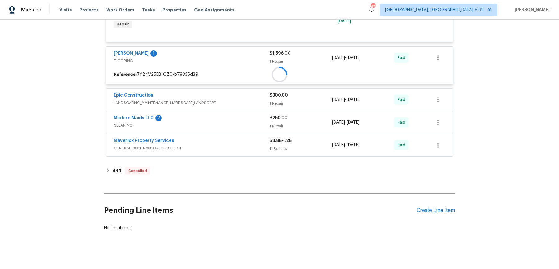
scroll to position [693, 0]
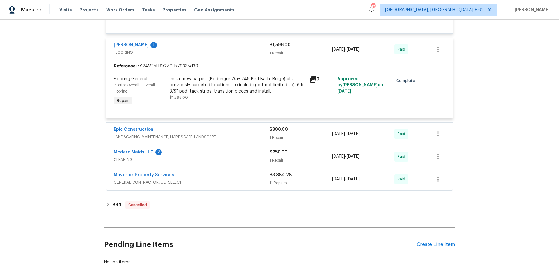
click at [245, 140] on span "LANDSCAPING_MAINTENANCE, HARDSCAPE_LANDSCAPE" at bounding box center [192, 137] width 156 height 6
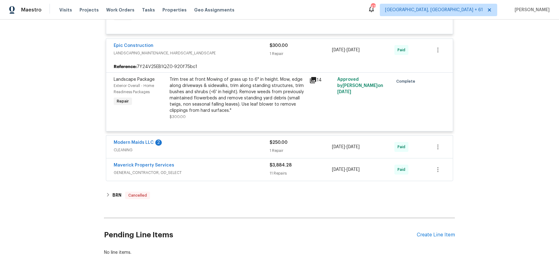
click at [243, 153] on span "CLEANING" at bounding box center [192, 150] width 156 height 6
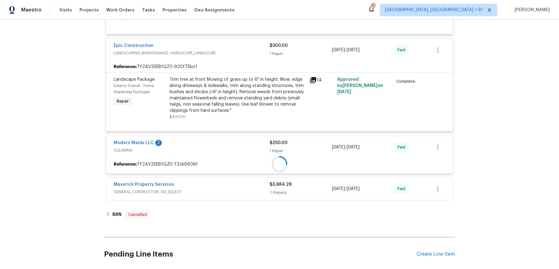
click at [243, 153] on span "CLEANING" at bounding box center [192, 150] width 156 height 6
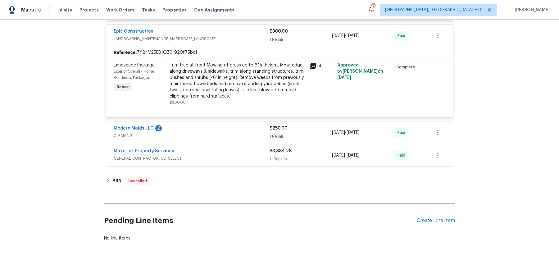
scroll to position [810, 0]
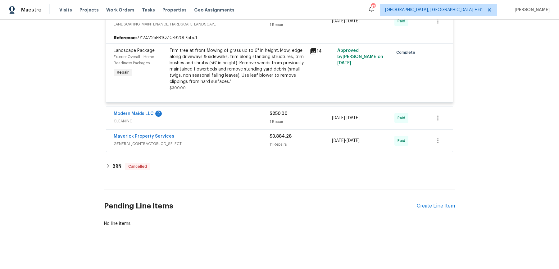
click at [242, 122] on span "CLEANING" at bounding box center [192, 121] width 156 height 6
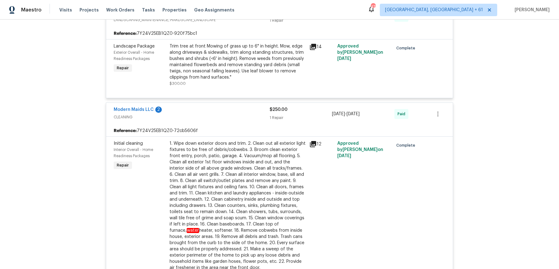
scroll to position [978, 0]
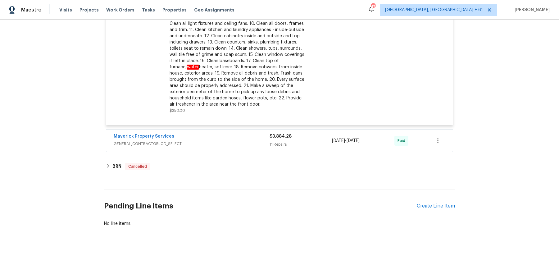
click at [235, 144] on span "GENERAL_CONTRACTOR, OD_SELECT" at bounding box center [192, 144] width 156 height 6
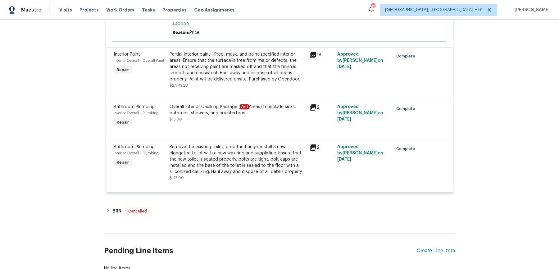
scroll to position [1599, 0]
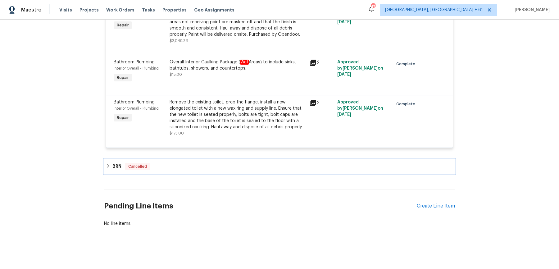
click at [226, 168] on div "BRN Cancelled" at bounding box center [279, 166] width 347 height 7
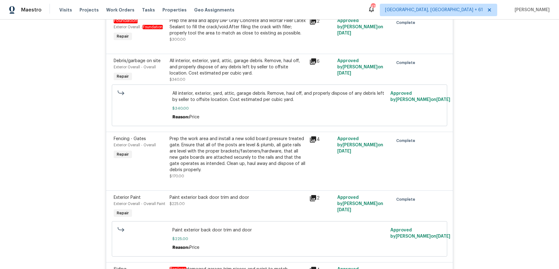
scroll to position [0, 0]
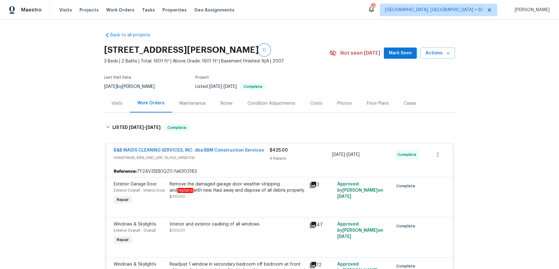
click at [266, 48] on icon "button" at bounding box center [265, 50] width 4 height 4
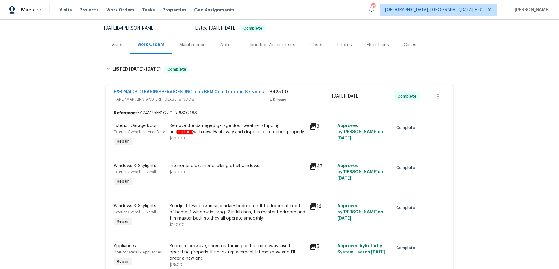
scroll to position [58, 0]
click at [164, 94] on link "B&B MAIDS CLEANING SERVICES, INC. dba BBM Construction Services" at bounding box center [189, 92] width 150 height 4
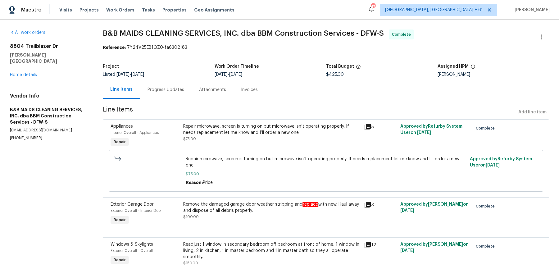
click at [175, 92] on div "Progress Updates" at bounding box center [166, 90] width 37 height 6
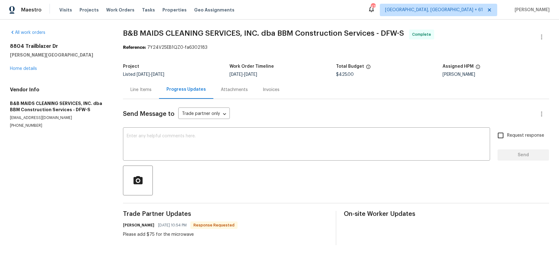
click at [138, 93] on div "Line Items" at bounding box center [141, 89] width 36 height 18
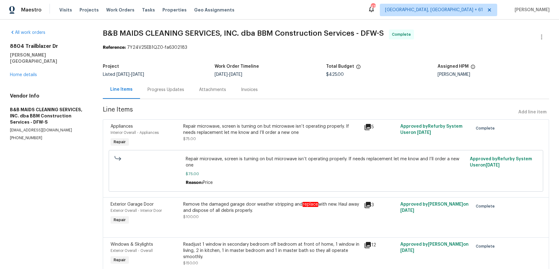
click at [30, 65] on div "8804 Trailblazer Dr Aubrey, TX 76227 Home details" at bounding box center [49, 60] width 78 height 35
click at [30, 73] on link "Home details" at bounding box center [23, 75] width 27 height 4
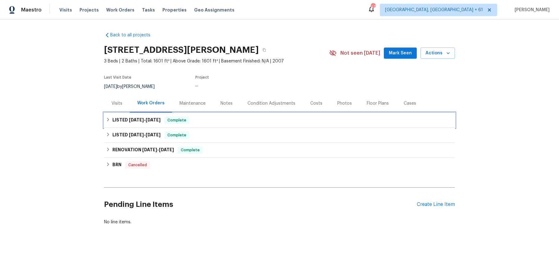
click at [222, 121] on div "LISTED 9/5/25 - 9/9/25 Complete" at bounding box center [279, 119] width 347 height 7
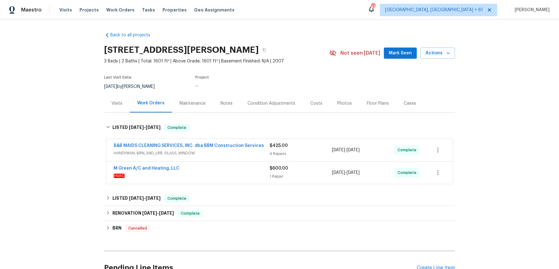
click at [223, 153] on span "HANDYMAN, BRN_AND_LRR, GLASS_WINDOW" at bounding box center [192, 153] width 156 height 6
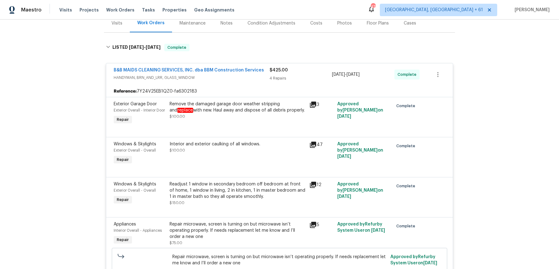
scroll to position [286, 0]
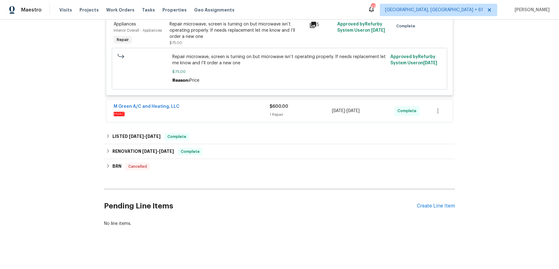
click at [236, 106] on div "M Green A/C and Heating, LLC" at bounding box center [192, 106] width 156 height 7
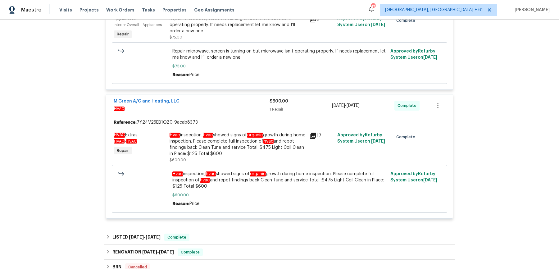
scroll to position [392, 0]
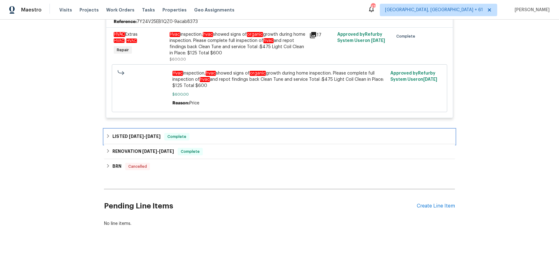
click at [217, 138] on div "LISTED 7/24/25 - 7/25/25 Complete" at bounding box center [279, 136] width 347 height 7
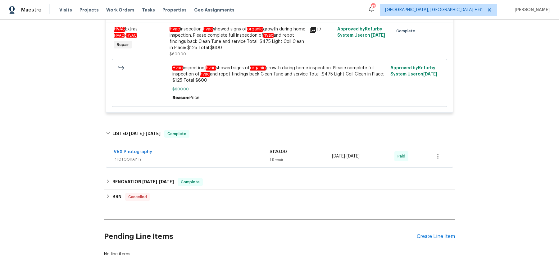
click at [224, 154] on div "VRX Photography" at bounding box center [192, 152] width 156 height 7
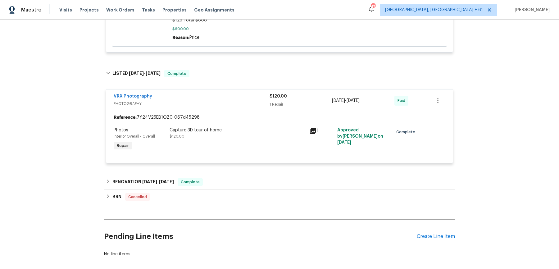
scroll to position [488, 0]
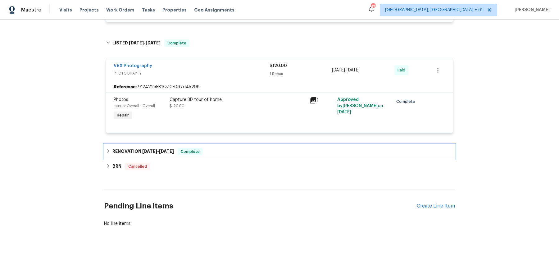
click at [224, 154] on div "RENOVATION 7/14/25 - 7/21/25 Complete" at bounding box center [279, 151] width 347 height 7
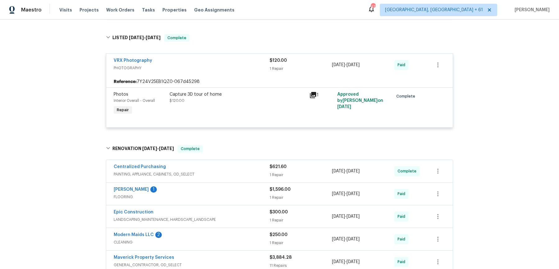
click at [224, 171] on div "Centralized Purchasing" at bounding box center [192, 167] width 156 height 7
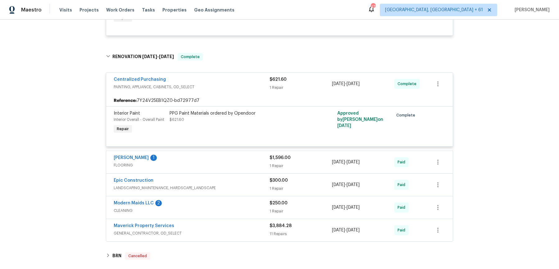
scroll to position [0, 0]
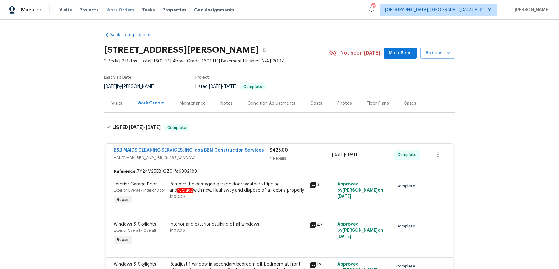
click at [117, 9] on span "Work Orders" at bounding box center [120, 10] width 28 height 6
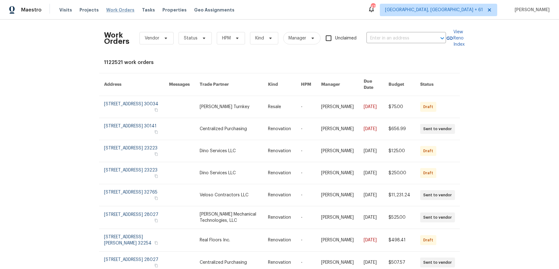
click at [116, 9] on span "Work Orders" at bounding box center [120, 10] width 28 height 6
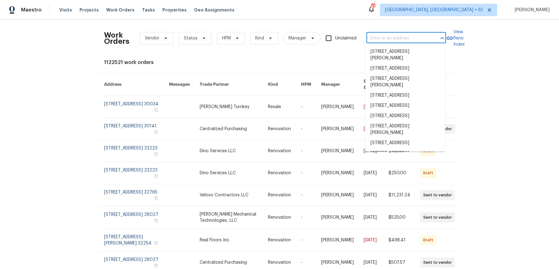
click at [418, 38] on input "text" at bounding box center [398, 39] width 62 height 10
paste input "2805 Monthaven Dr Arlington, TX 76001"
type input "2805 Monthaven Dr Arlington, TX 76001"
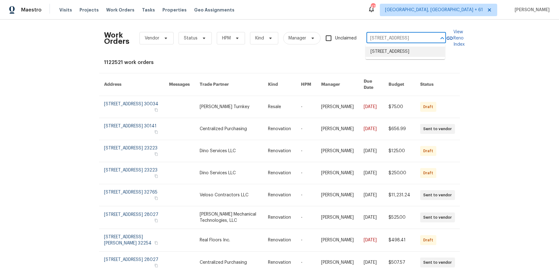
click at [406, 51] on li "2805 Monthaven Dr, Arlington, TX 76001" at bounding box center [406, 52] width 80 height 10
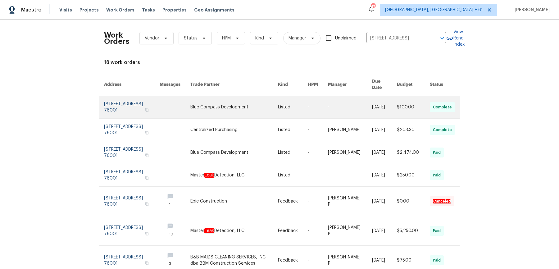
click at [343, 98] on link at bounding box center [350, 107] width 44 height 22
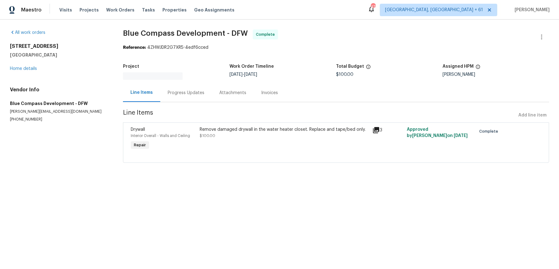
click at [21, 73] on div "All work orders 2805 Monthaven Dr Arlington, TX 76001 Home details Vendor Info …" at bounding box center [59, 76] width 98 height 93
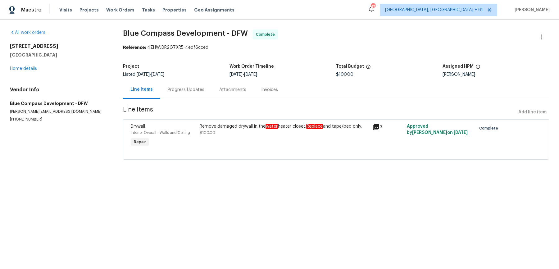
click at [22, 66] on div "2805 Monthaven Dr Arlington, TX 76001 Home details" at bounding box center [59, 57] width 98 height 29
click at [22, 67] on link "Home details" at bounding box center [23, 68] width 27 height 4
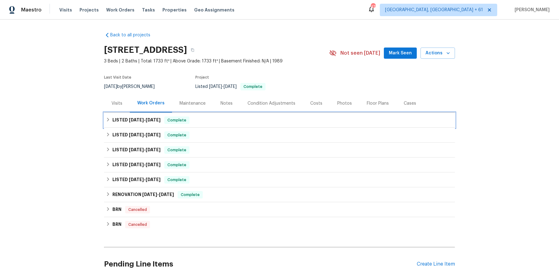
click at [226, 117] on div "LISTED 8/7/25 - 9/26/25 Complete" at bounding box center [279, 119] width 347 height 7
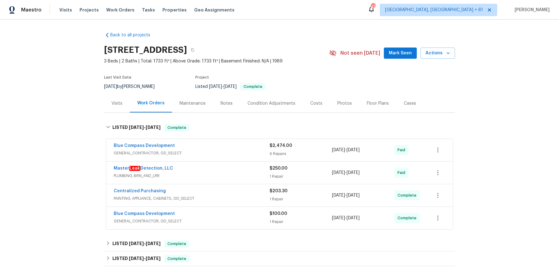
click at [227, 150] on span "GENERAL_CONTRACTOR, OD_SELECT" at bounding box center [192, 153] width 156 height 6
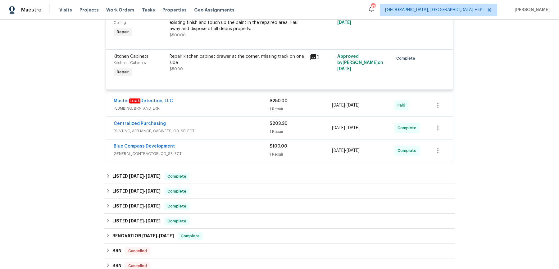
click at [223, 100] on div "Master Leak Detection, LLC" at bounding box center [192, 101] width 156 height 7
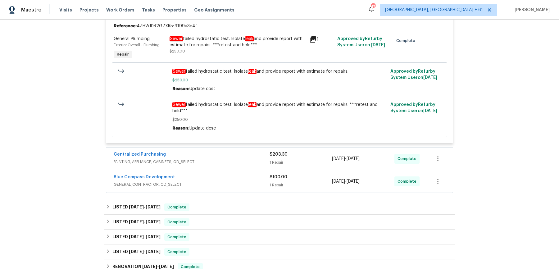
scroll to position [555, 0]
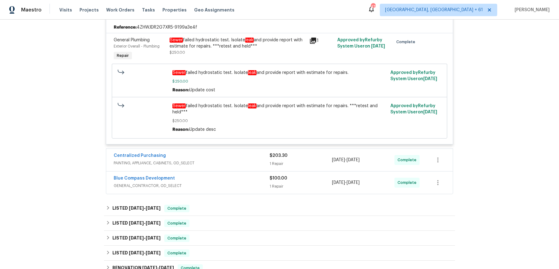
click at [232, 157] on div "Centralized Purchasing" at bounding box center [192, 156] width 156 height 7
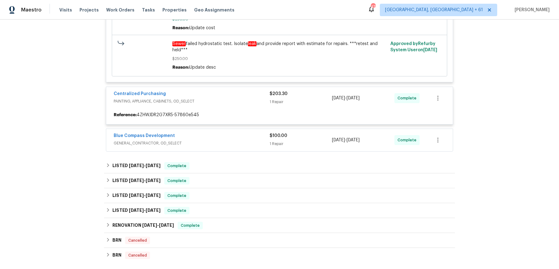
scroll to position [616, 0]
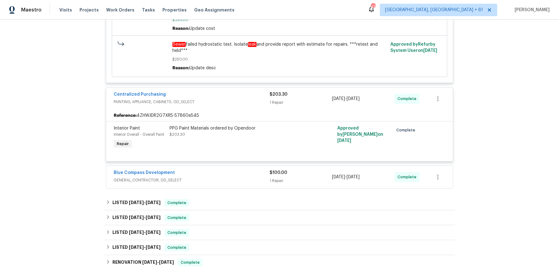
click at [235, 174] on div "Blue Compass Development" at bounding box center [192, 173] width 156 height 7
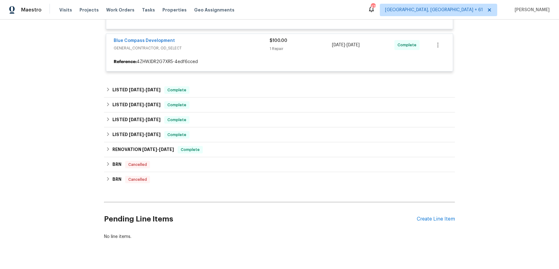
scroll to position [751, 0]
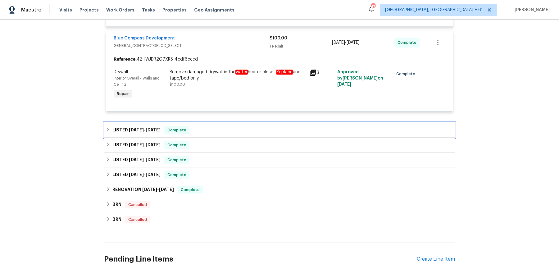
click at [216, 133] on div "LISTED 7/15/25 - 8/7/25 Complete" at bounding box center [279, 129] width 347 height 7
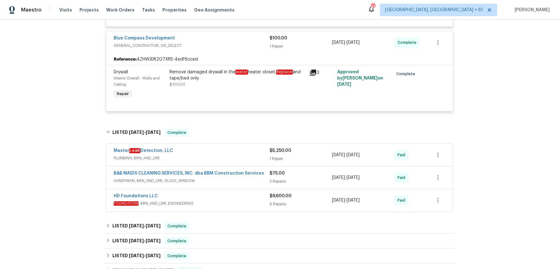
click at [221, 158] on span "PLUMBING, BRN_AND_LRR" at bounding box center [192, 158] width 156 height 6
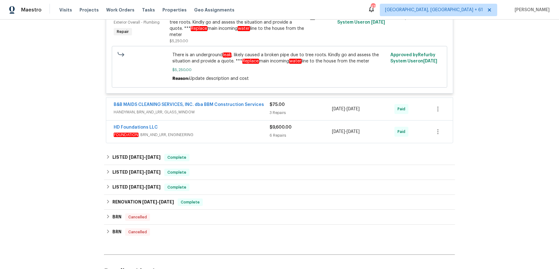
scroll to position [924, 0]
click at [252, 109] on span "HANDYMAN, BRN_AND_LRR, GLASS_WINDOW" at bounding box center [192, 112] width 156 height 6
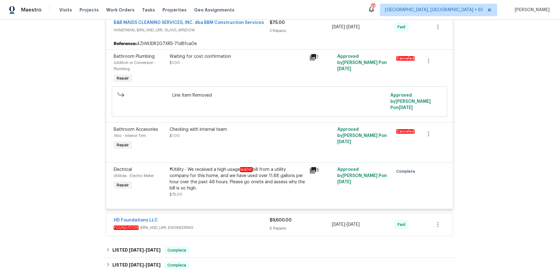
scroll to position [1013, 0]
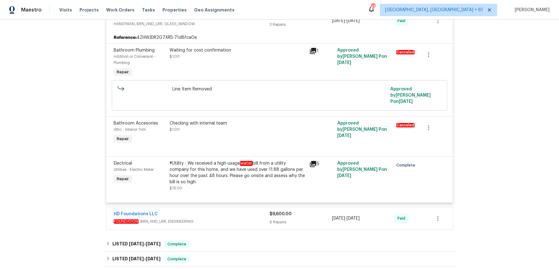
click at [240, 218] on span "FOUNDATION , BRN_AND_LRR, ENGINEERING" at bounding box center [192, 221] width 156 height 6
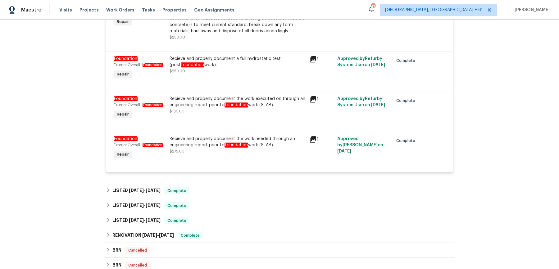
scroll to position [1343, 0]
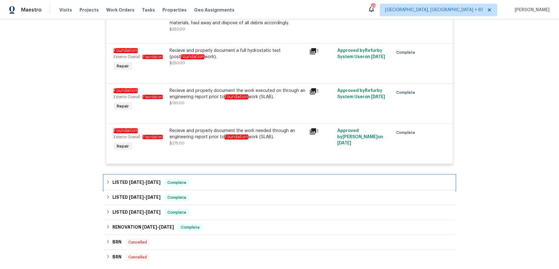
click at [236, 179] on div "LISTED 5/17/25 - 5/21/25 Complete" at bounding box center [279, 182] width 347 height 7
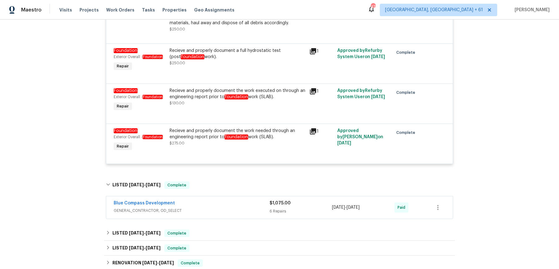
click at [233, 208] on span "GENERAL_CONTRACTOR, OD_SELECT" at bounding box center [192, 211] width 156 height 6
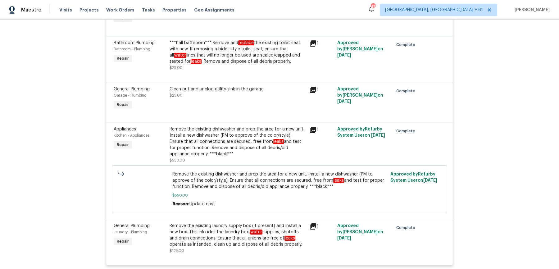
scroll to position [1793, 0]
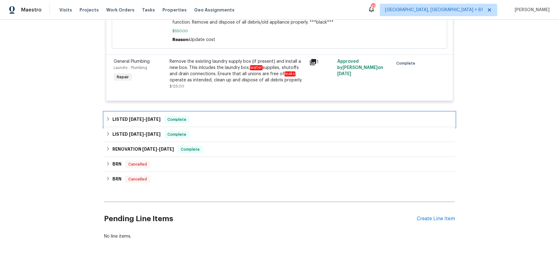
click at [259, 112] on div "LISTED 4/8/25 - 4/11/25 Complete" at bounding box center [279, 119] width 351 height 15
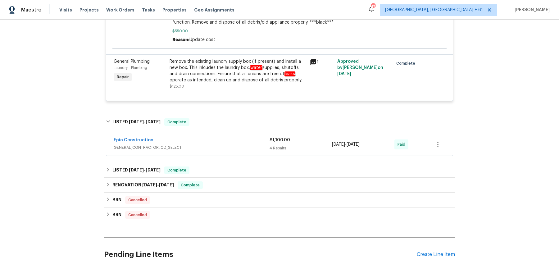
click at [245, 144] on span "GENERAL_CONTRACTOR, OD_SELECT" at bounding box center [192, 147] width 156 height 6
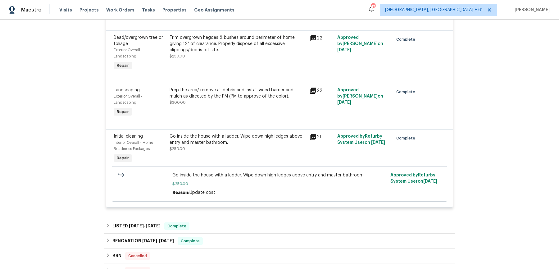
scroll to position [2066, 0]
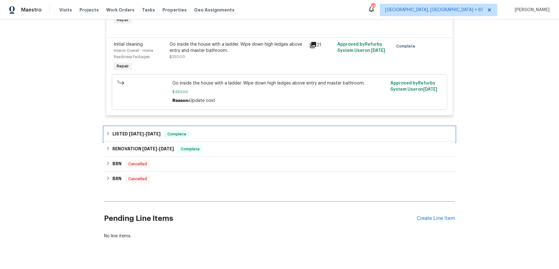
click at [238, 130] on div "LISTED 2/19/25 - 2/20/25 Complete" at bounding box center [279, 133] width 347 height 7
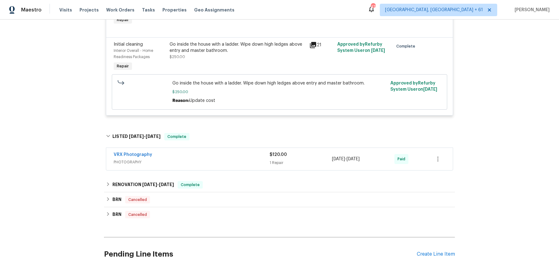
click at [230, 159] on span "PHOTOGRAPHY" at bounding box center [192, 162] width 156 height 6
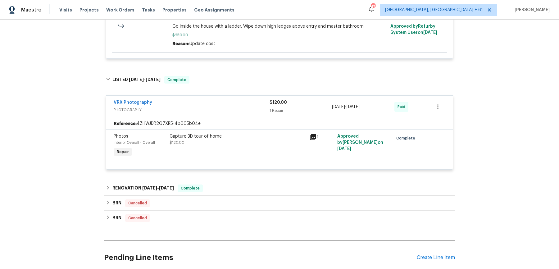
scroll to position [2122, 0]
click at [215, 181] on div "RENOVATION 1/28/25 - 2/12/25 Complete" at bounding box center [279, 188] width 351 height 15
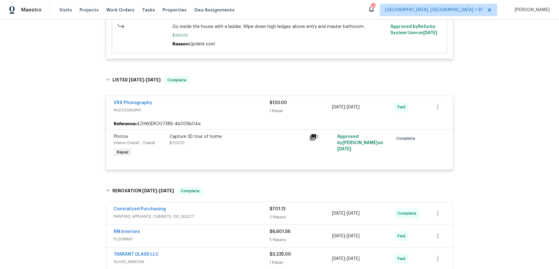
click at [225, 206] on div "Centralized Purchasing" at bounding box center [192, 209] width 156 height 7
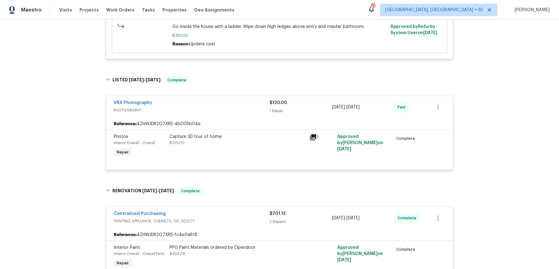
scroll to position [2387, 0]
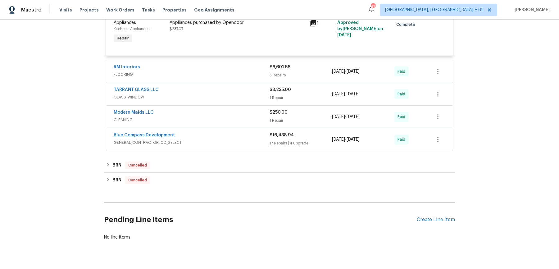
click at [245, 71] on span "FLOORING" at bounding box center [192, 74] width 156 height 6
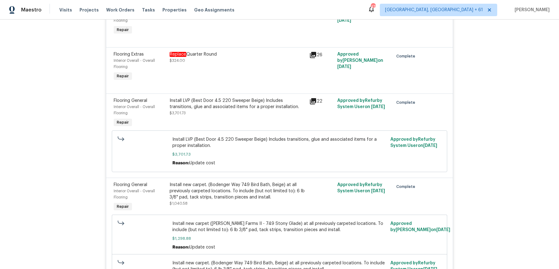
scroll to position [2751, 0]
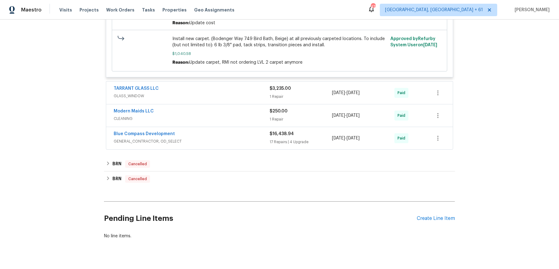
click at [240, 92] on div "TARRANT GLASS LLC GLASS_WINDOW $3,235.00 1 Repair 1/28/2025 - 2/5/2025 Paid" at bounding box center [279, 93] width 347 height 22
click at [241, 89] on div "TARRANT GLASS LLC GLASS_WINDOW $3,235.00 1 Repair 1/28/2025 - 2/5/2025 Paid" at bounding box center [279, 93] width 347 height 22
click at [248, 85] on div "TARRANT GLASS LLC" at bounding box center [192, 88] width 156 height 7
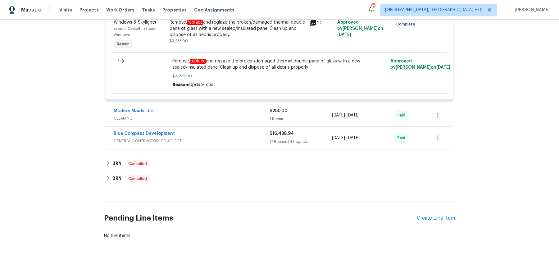
click at [240, 115] on span "CLEANING" at bounding box center [192, 118] width 156 height 6
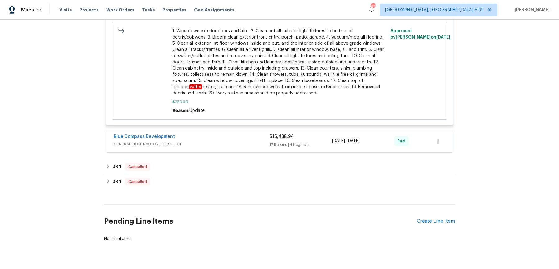
scroll to position [3088, 0]
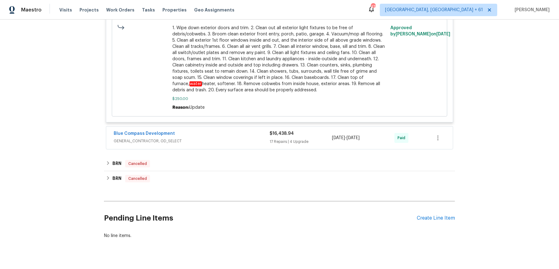
click at [250, 138] on span "GENERAL_CONTRACTOR, OD_SELECT" at bounding box center [192, 141] width 156 height 6
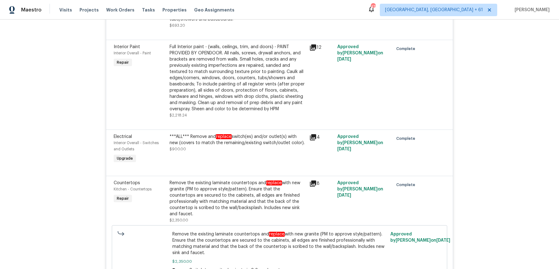
scroll to position [4346, 0]
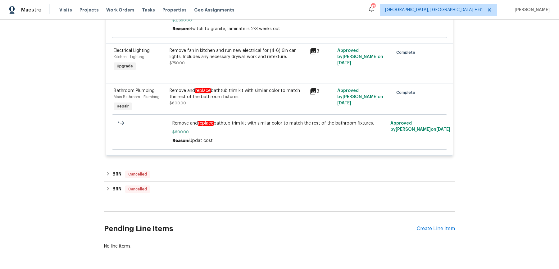
click at [230, 171] on div "BRN Cancelled" at bounding box center [279, 174] width 347 height 7
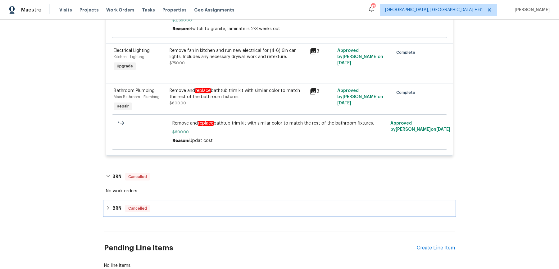
click at [213, 205] on div "BRN Cancelled" at bounding box center [279, 208] width 347 height 7
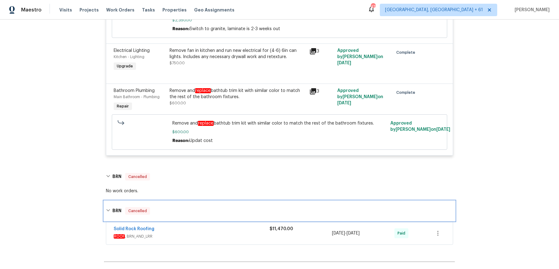
scroll to position [4396, 0]
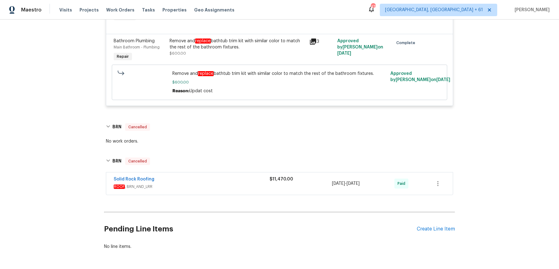
click at [235, 184] on span "ROOF , BRN_AND_LRR" at bounding box center [192, 187] width 156 height 6
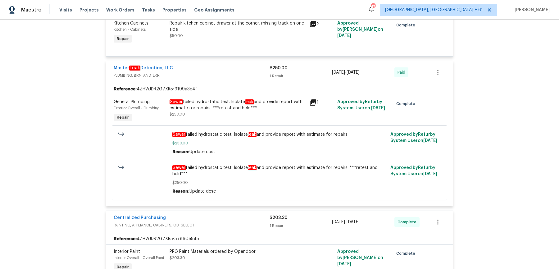
scroll to position [493, 0]
click at [231, 108] on div "Sewer failed hydrostatic test. Isolate leak and provide report with estimate fo…" at bounding box center [238, 104] width 136 height 12
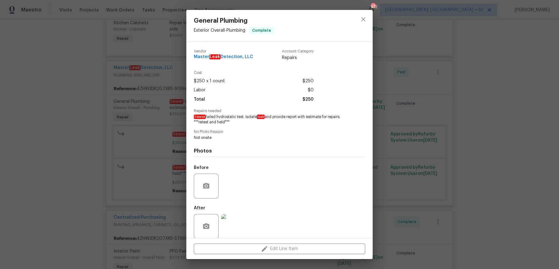
click at [414, 110] on div "General Plumbing Exterior Overall - Plumbing Complete Vendor Master Leak Detect…" at bounding box center [279, 134] width 559 height 269
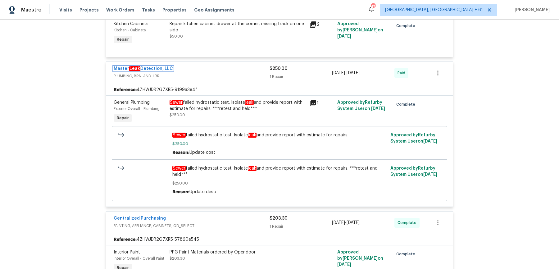
scroll to position [0, 0]
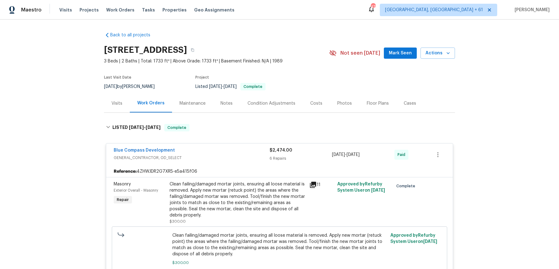
click at [124, 5] on div "Visits Projects Work Orders Tasks Properties Geo Assignments" at bounding box center [150, 10] width 183 height 12
click at [122, 11] on span "Work Orders" at bounding box center [120, 10] width 28 height 6
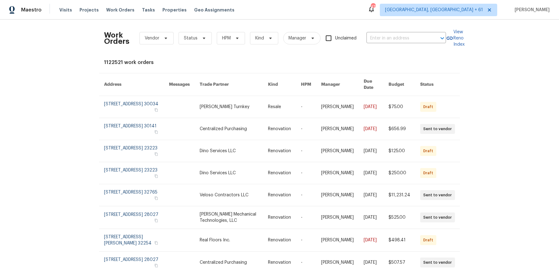
click at [412, 28] on div "Work Orders Vendor Status HPM Kind Manager Unclaimed ​" at bounding box center [275, 38] width 342 height 27
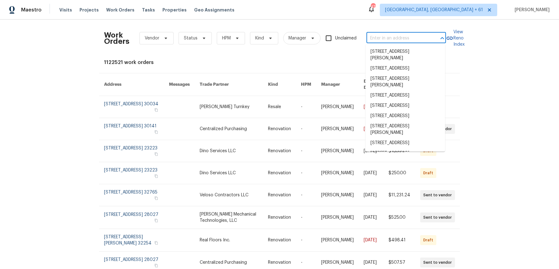
click at [410, 34] on input "text" at bounding box center [398, 39] width 62 height 10
paste input "8804 Trailblazer Dr Aubrey, TX 76227"
type input "8804 Trailblazer Dr Aubrey, TX 76227"
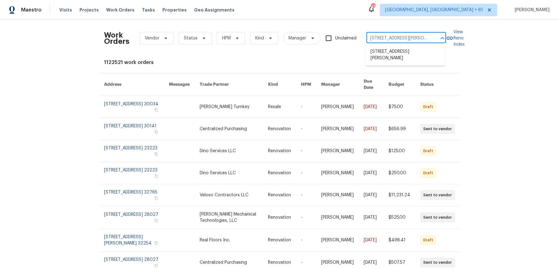
scroll to position [0, 16]
click at [407, 55] on li "8804 Trailblazer Dr, Aubrey, TX 76227" at bounding box center [406, 55] width 80 height 17
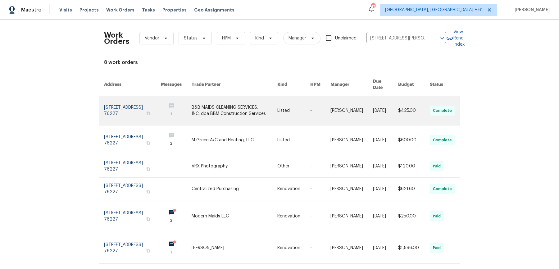
click at [331, 112] on link at bounding box center [320, 110] width 20 height 29
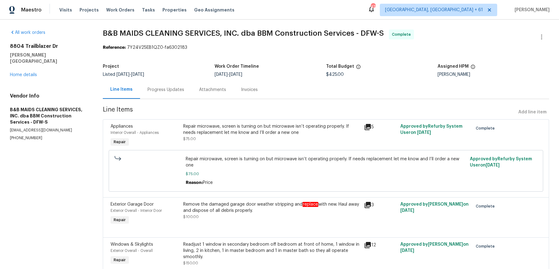
click at [133, 11] on div "Visits Projects Work Orders Tasks Properties Geo Assignments" at bounding box center [150, 10] width 183 height 12
click at [123, 11] on span "Work Orders" at bounding box center [120, 10] width 28 height 6
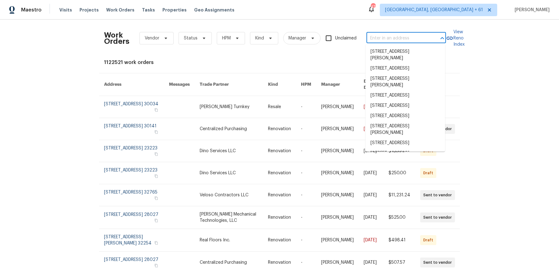
click at [412, 34] on input "text" at bounding box center [398, 39] width 62 height 10
paste input "8804 Trailblazer Dr Aubrey, TX 76227"
type input "8804 Trailblazer Dr Aubrey, TX 76227"
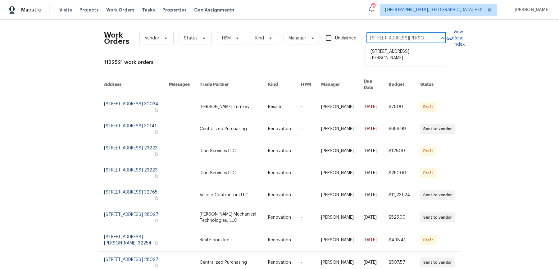
scroll to position [0, 16]
click at [392, 57] on li "8804 Trailblazer Dr, Aubrey, TX 76227" at bounding box center [406, 55] width 80 height 17
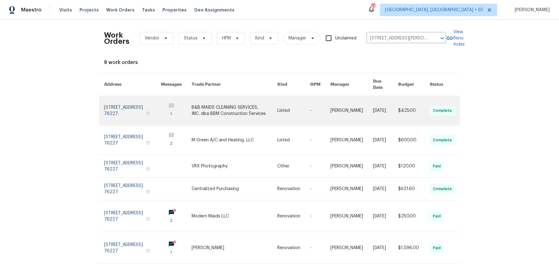
click at [270, 105] on link at bounding box center [234, 110] width 85 height 29
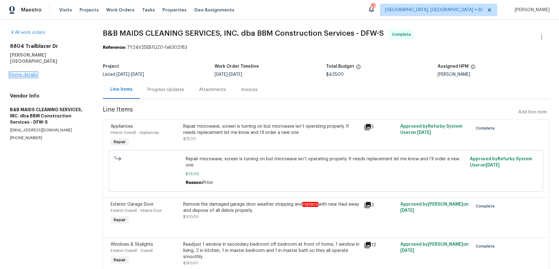
click at [16, 73] on link "Home details" at bounding box center [23, 75] width 27 height 4
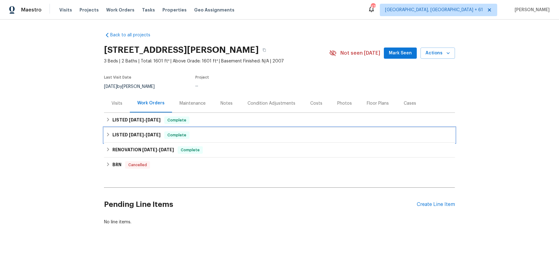
click at [213, 128] on div "LISTED 7/24/25 - 7/25/25 Complete" at bounding box center [279, 135] width 351 height 15
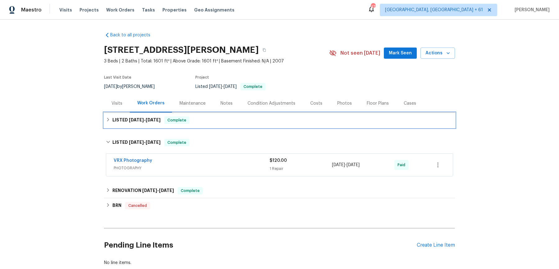
click at [220, 122] on div "LISTED 9/5/25 - 9/9/25 Complete" at bounding box center [279, 119] width 347 height 7
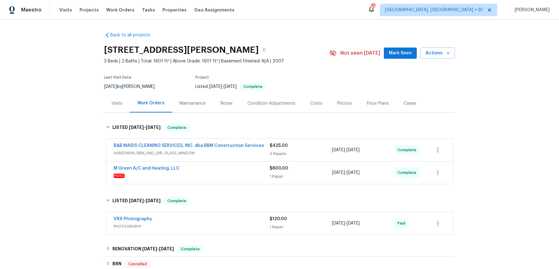
click at [232, 154] on span "HANDYMAN, BRN_AND_LRR, GLASS_WINDOW" at bounding box center [192, 153] width 156 height 6
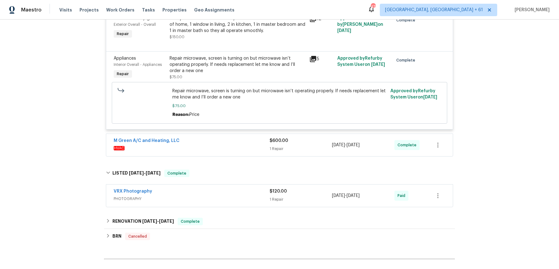
click at [237, 145] on div "M Green A/C and Heating, LLC" at bounding box center [192, 141] width 156 height 7
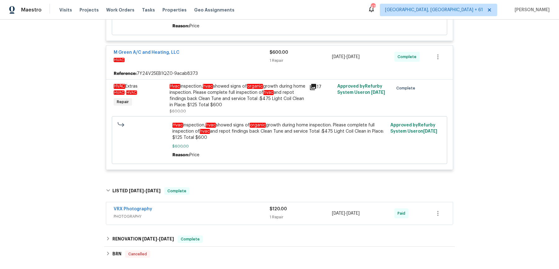
scroll to position [343, 0]
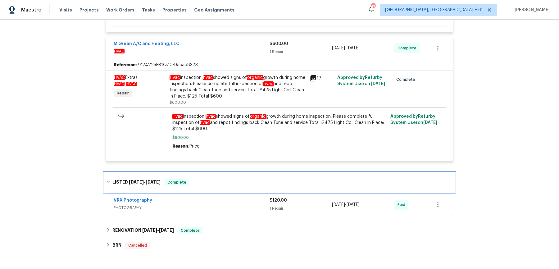
click at [235, 186] on div "LISTED 7/24/25 - 7/25/25 Complete" at bounding box center [279, 182] width 347 height 7
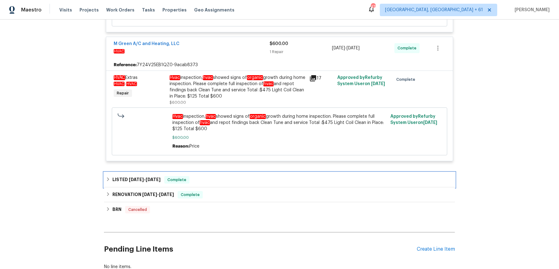
click at [236, 184] on div "LISTED 7/24/25 - 7/25/25 Complete" at bounding box center [279, 179] width 347 height 7
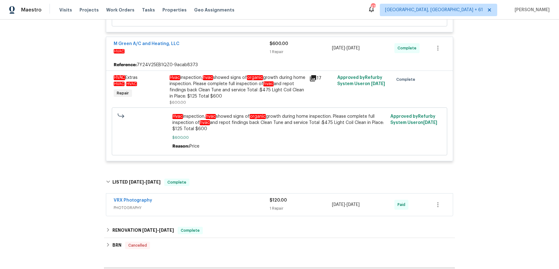
click at [233, 211] on span "PHOTOGRAPHY" at bounding box center [192, 208] width 156 height 6
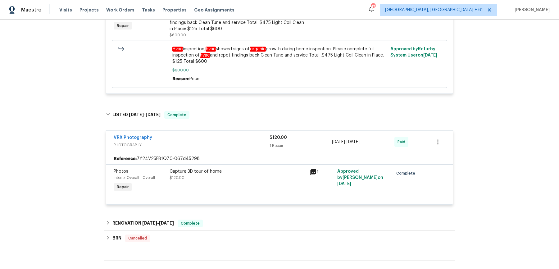
scroll to position [448, 0]
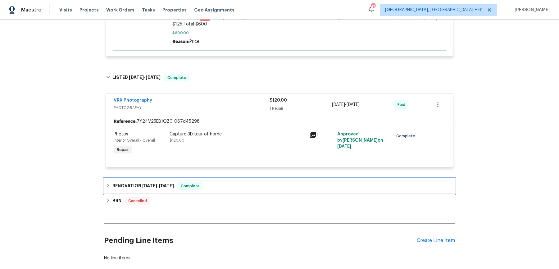
click at [233, 190] on div "RENOVATION 7/14/25 - 7/21/25 Complete" at bounding box center [279, 185] width 347 height 7
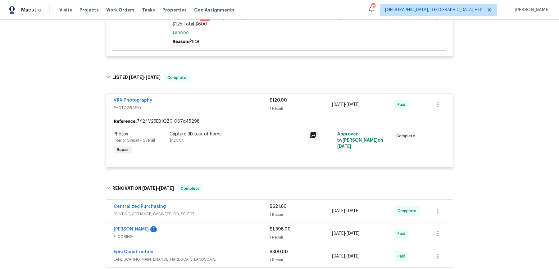
click at [238, 217] on span "PAINTING, APPLIANCE, CABINETS, OD_SELECT" at bounding box center [192, 214] width 156 height 6
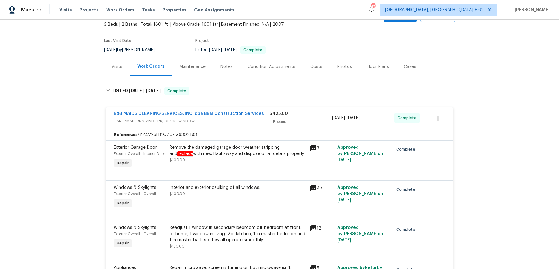
scroll to position [0, 0]
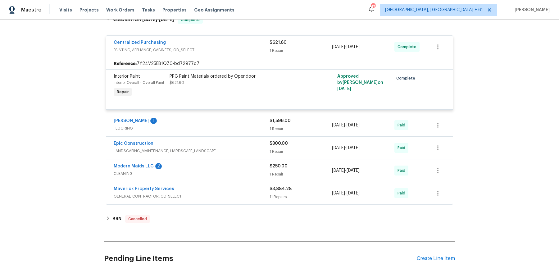
click at [242, 131] on span "FLOORING" at bounding box center [192, 128] width 156 height 6
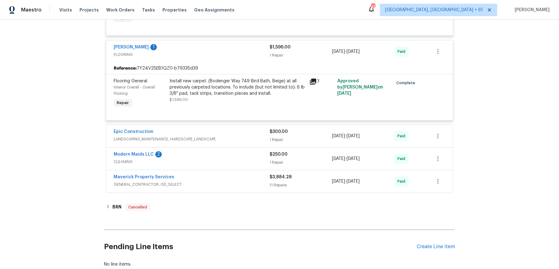
scroll to position [736, 0]
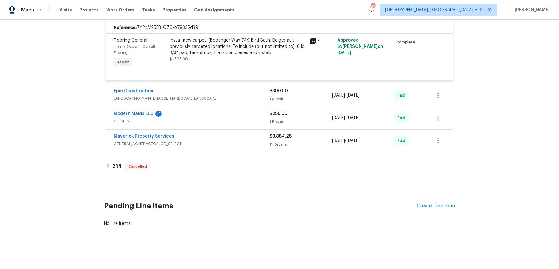
click at [242, 98] on span "LANDSCAPING_MAINTENANCE, HARDSCAPE_LANDSCAPE" at bounding box center [192, 98] width 156 height 6
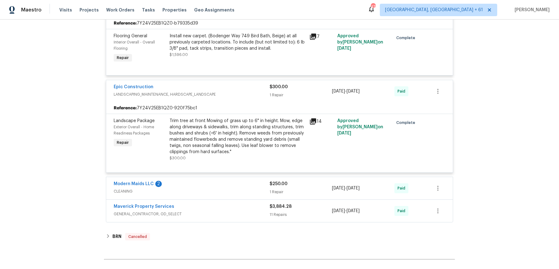
scroll to position [810, 0]
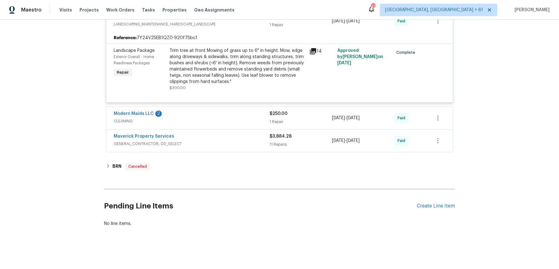
click at [242, 112] on div "Modern Maids LLC 2" at bounding box center [192, 114] width 156 height 7
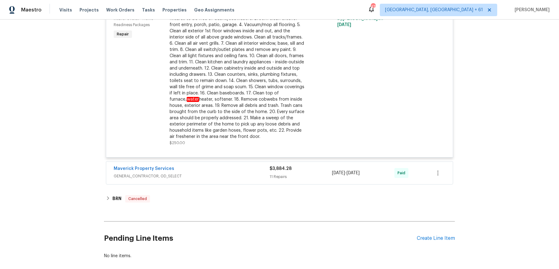
scroll to position [978, 0]
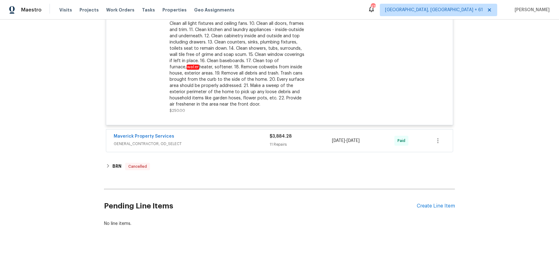
click at [254, 135] on div "Maverick Property Services" at bounding box center [192, 136] width 156 height 7
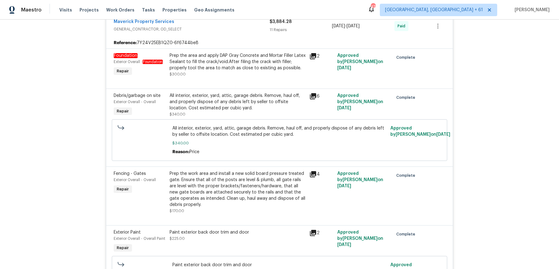
scroll to position [1599, 0]
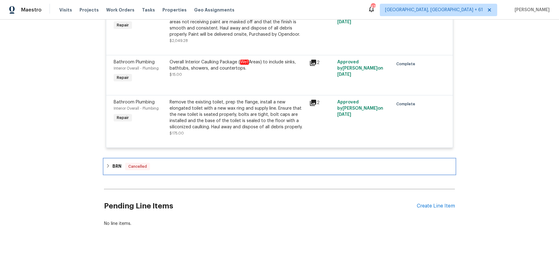
click at [229, 168] on div "BRN Cancelled" at bounding box center [279, 166] width 347 height 7
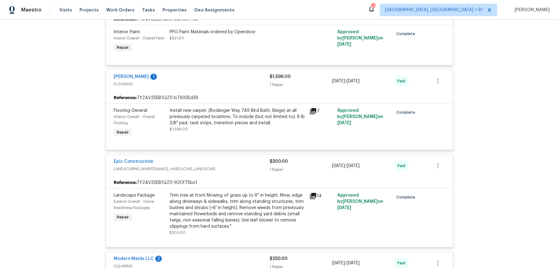
scroll to position [0, 0]
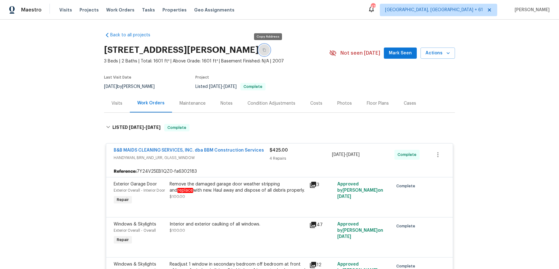
click at [267, 46] on button "button" at bounding box center [264, 49] width 11 height 11
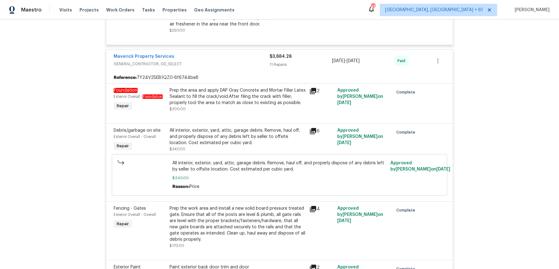
scroll to position [1052, 0]
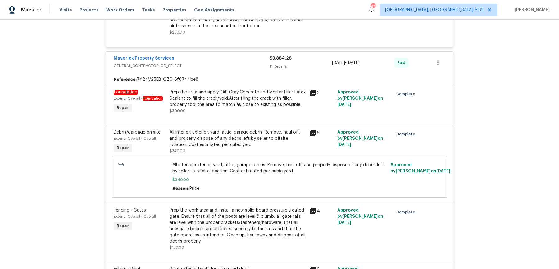
click at [236, 113] on div "Prep the area and apply DAP Gray Concrete and Mortar Filler Latex Sealant to fi…" at bounding box center [238, 101] width 136 height 25
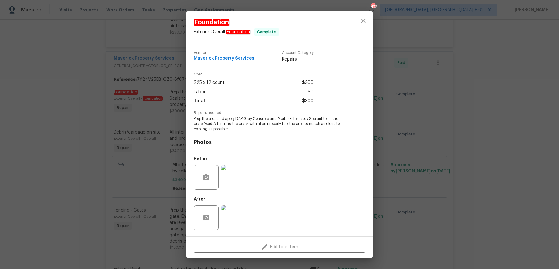
click at [233, 184] on img at bounding box center [233, 177] width 25 height 25
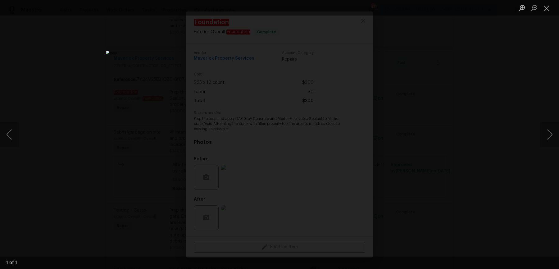
click at [492, 152] on div "Lightbox" at bounding box center [279, 134] width 559 height 269
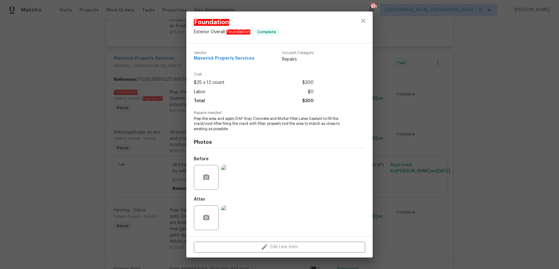
click at [492, 152] on div "Foundation Exterior Overall - Foundation Complete Vendor Maverick Property Serv…" at bounding box center [279, 134] width 559 height 269
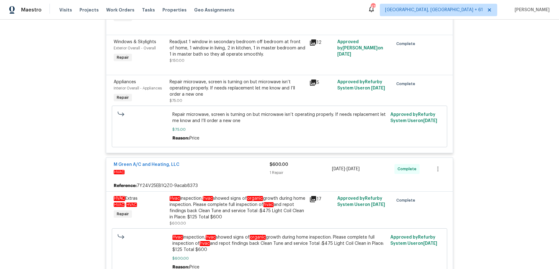
scroll to position [0, 0]
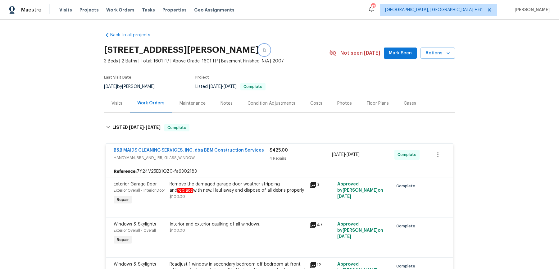
click at [266, 48] on icon "button" at bounding box center [265, 50] width 4 height 4
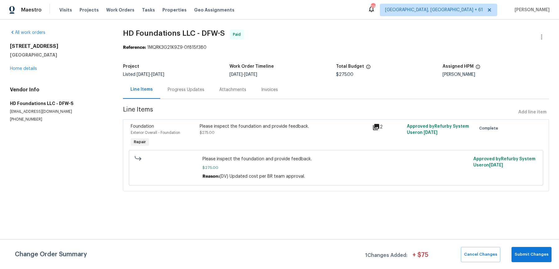
click at [172, 83] on div "Progress Updates" at bounding box center [186, 89] width 52 height 18
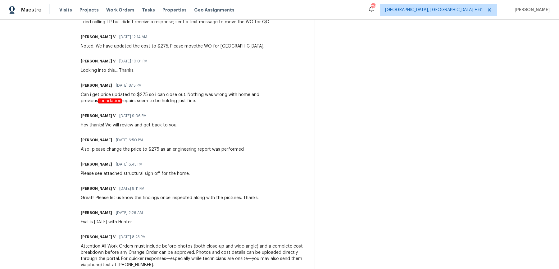
scroll to position [344, 0]
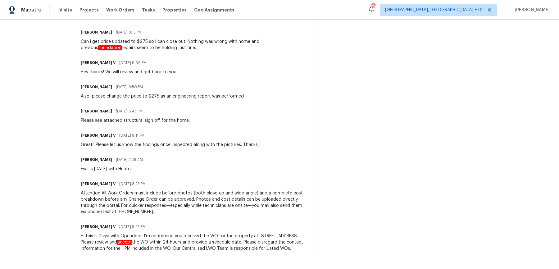
drag, startPoint x: 82, startPoint y: 141, endPoint x: 173, endPoint y: 287, distance: 172.4
click at [173, 269] on html "Maestro Visits Projects Work Orders Tasks Properties Geo Assignments 716 [GEOGR…" at bounding box center [279, 134] width 559 height 269
copy div "Lorem Ipsumdolo S 32/14/7319 1:45 AM CO adi elit seddoeiu. Tempor. Incidi Utlab…"
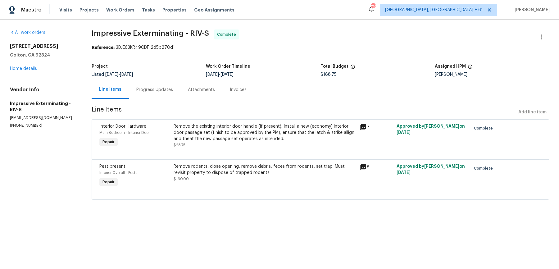
click at [189, 97] on div "Attachments" at bounding box center [201, 89] width 42 height 18
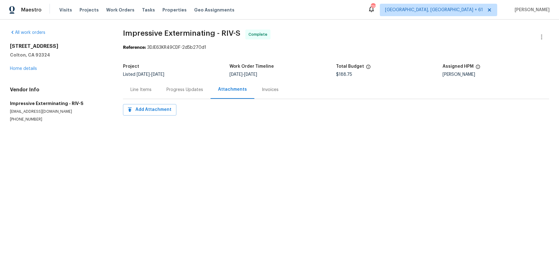
click at [185, 94] on div "Progress Updates" at bounding box center [185, 89] width 52 height 18
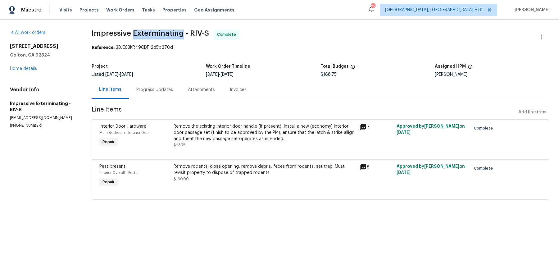
click at [179, 37] on span "Impressive Exterminating - RIV-S" at bounding box center [150, 33] width 117 height 7
copy span "Impressive Exterminating - RIV-S"
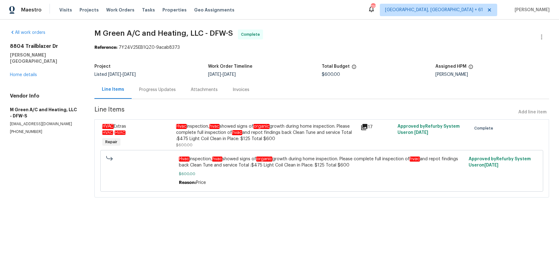
click at [160, 86] on div "Progress Updates" at bounding box center [158, 89] width 52 height 18
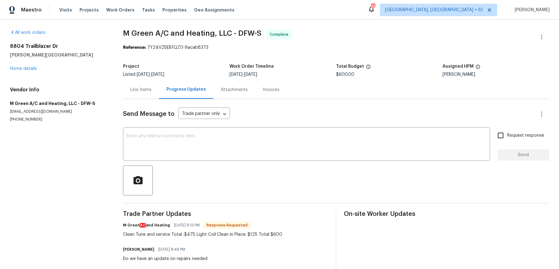
scroll to position [58, 0]
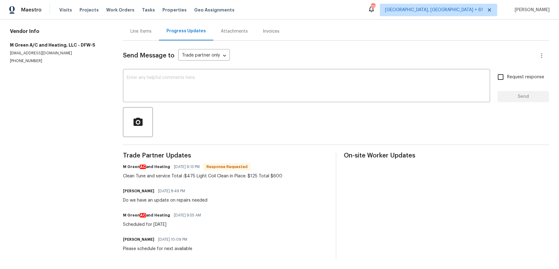
click at [139, 33] on div "Line Items" at bounding box center [140, 31] width 21 height 6
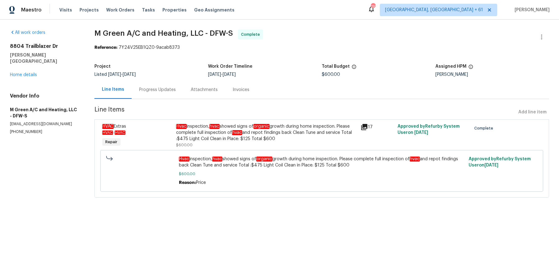
click at [247, 135] on div "Hvac inspection, hvac showed signs of organic growth during home inspection. Pl…" at bounding box center [266, 132] width 181 height 19
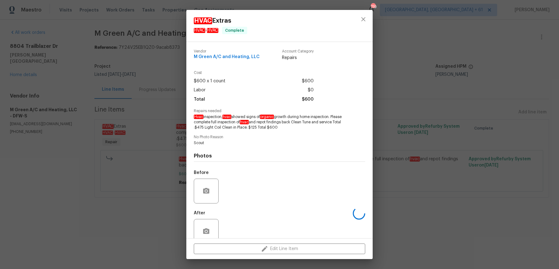
scroll to position [12, 0]
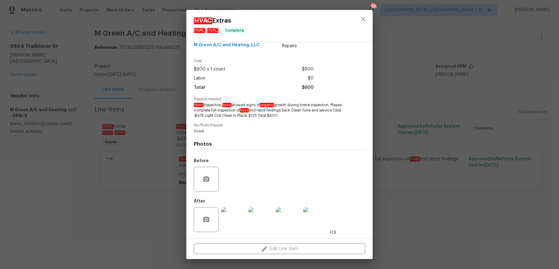
click at [465, 200] on div "HVAC Extras HVAC - HVAC Complete Vendor M Green A/C and Heating, LLC Account Ca…" at bounding box center [279, 134] width 559 height 269
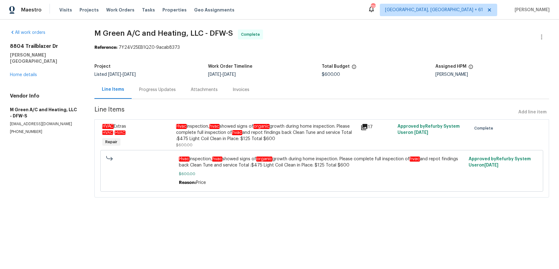
click at [142, 93] on div "Progress Updates" at bounding box center [158, 89] width 52 height 18
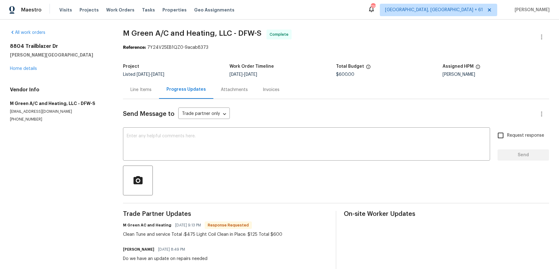
scroll to position [58, 0]
